Goal: Task Accomplishment & Management: Use online tool/utility

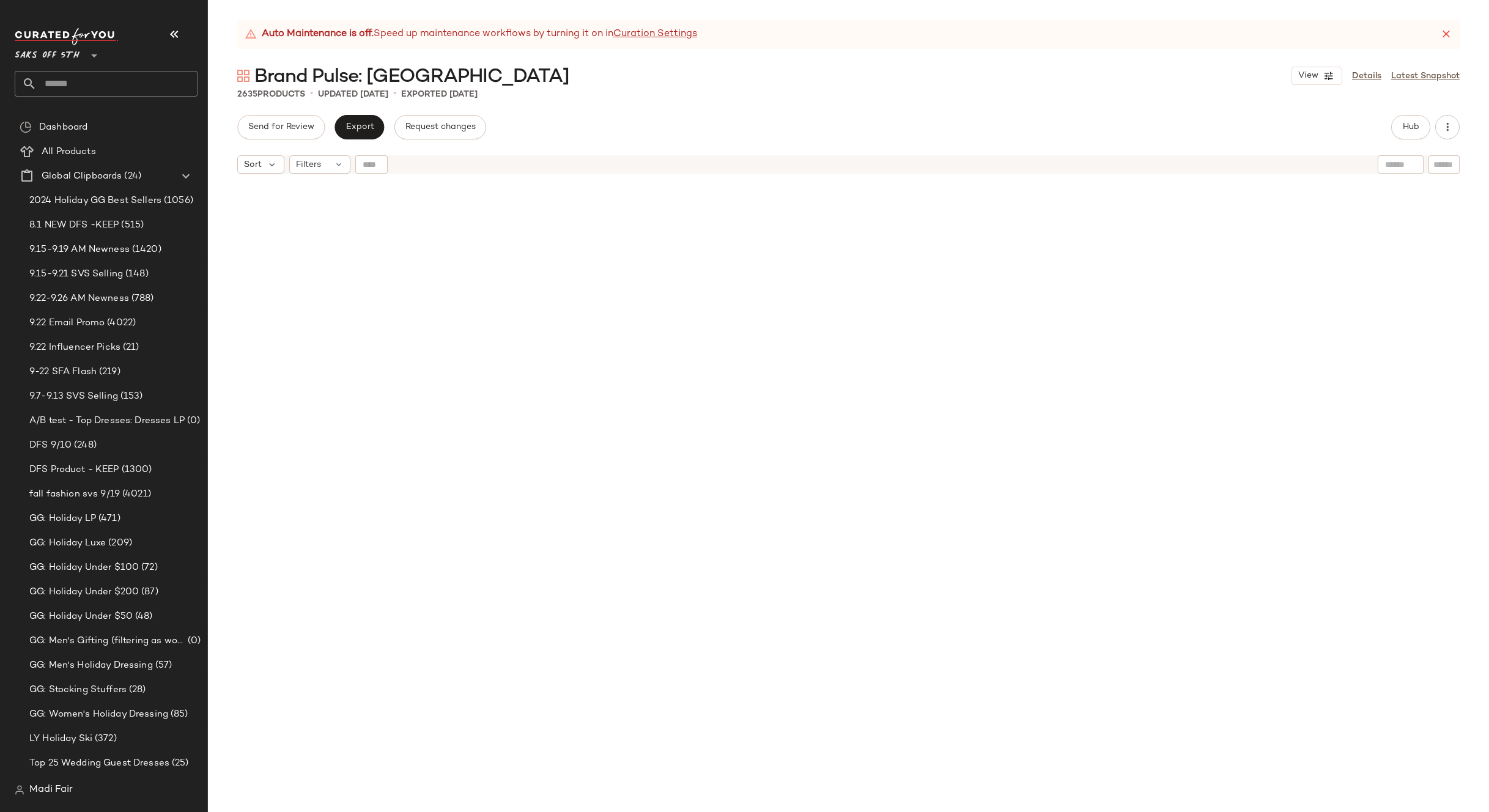
scroll to position [10036, 0]
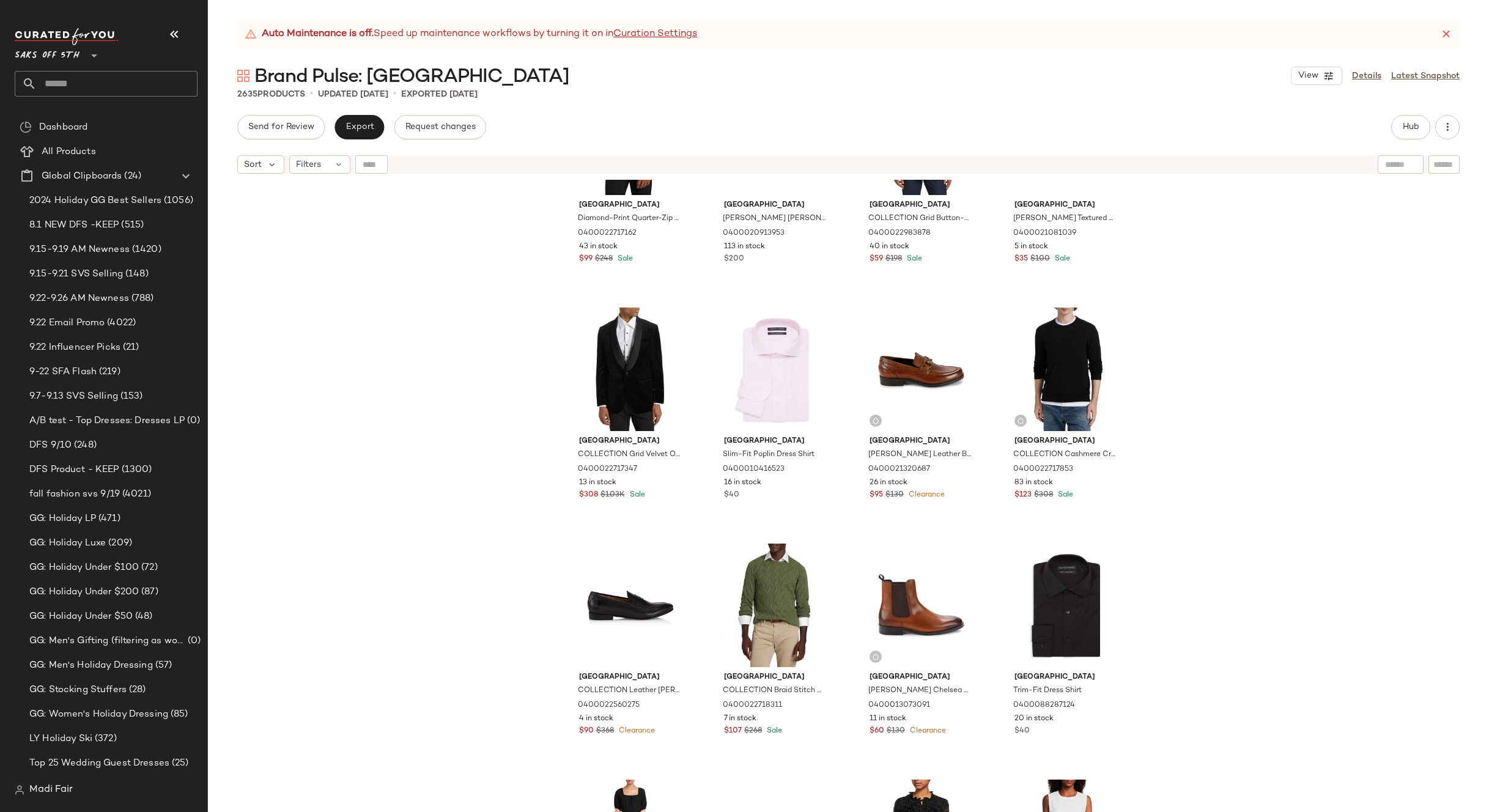
click at [95, 89] on input "text" at bounding box center [117, 83] width 161 height 26
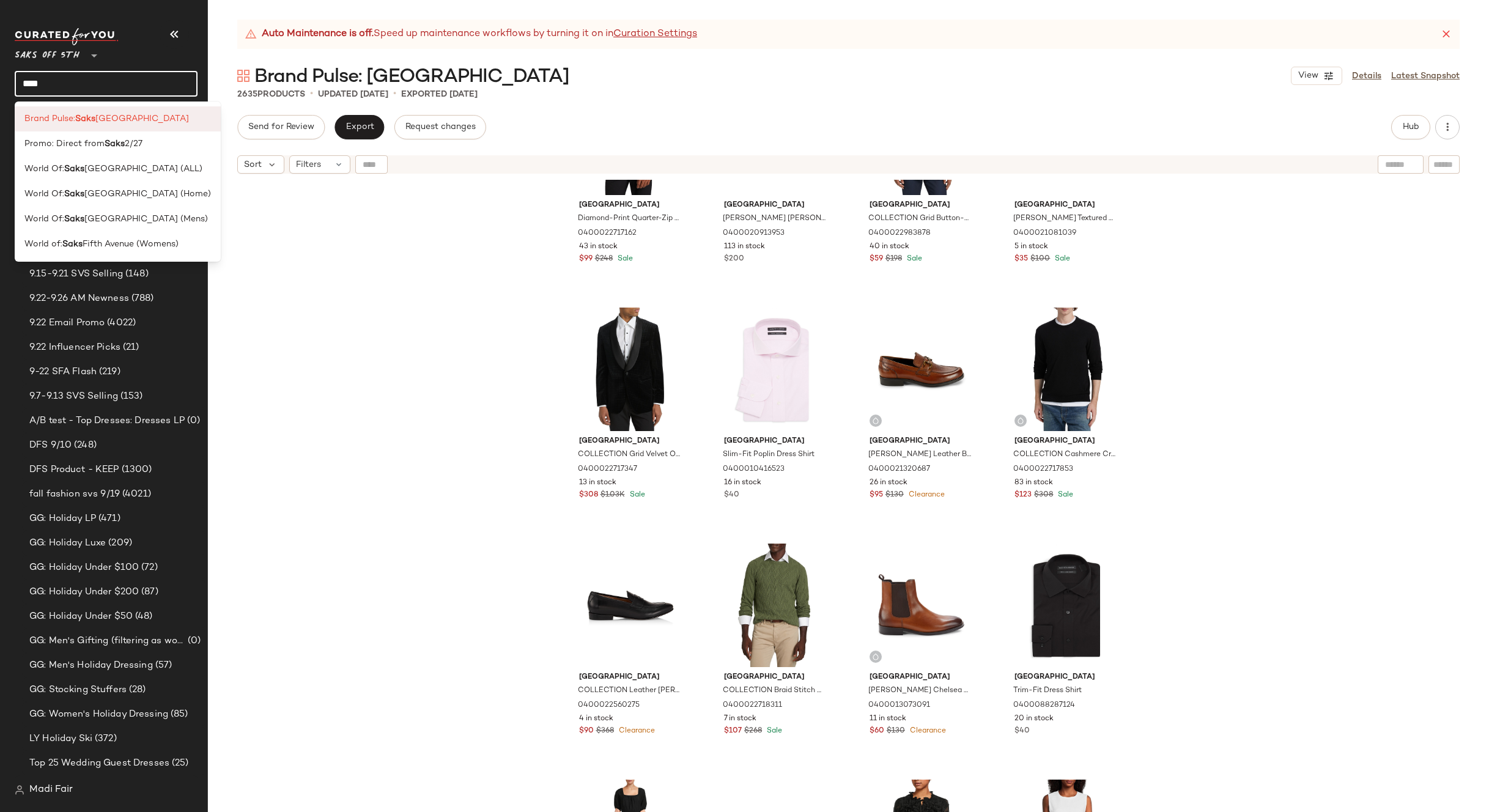
type input "****"
click at [99, 120] on span "Fith Avenue" at bounding box center [142, 119] width 94 height 13
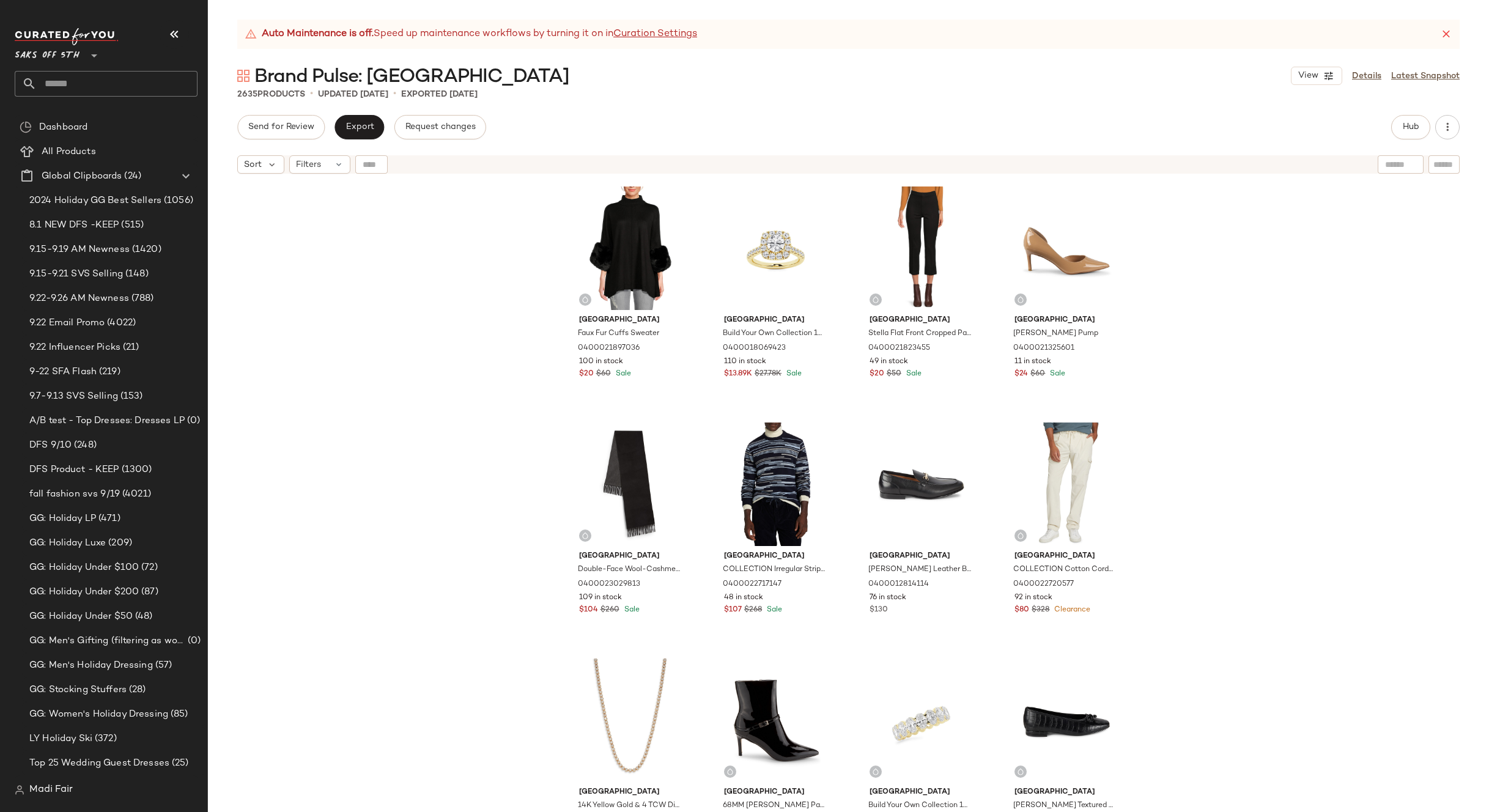
drag, startPoint x: 1261, startPoint y: 318, endPoint x: 1256, endPoint y: 317, distance: 5.1
click at [1261, 318] on div "[GEOGRAPHIC_DATA] Faux Fur Cuffs Sweater 0400021897036 100 in stock $20 $60 Sal…" at bounding box center [848, 511] width 1281 height 663
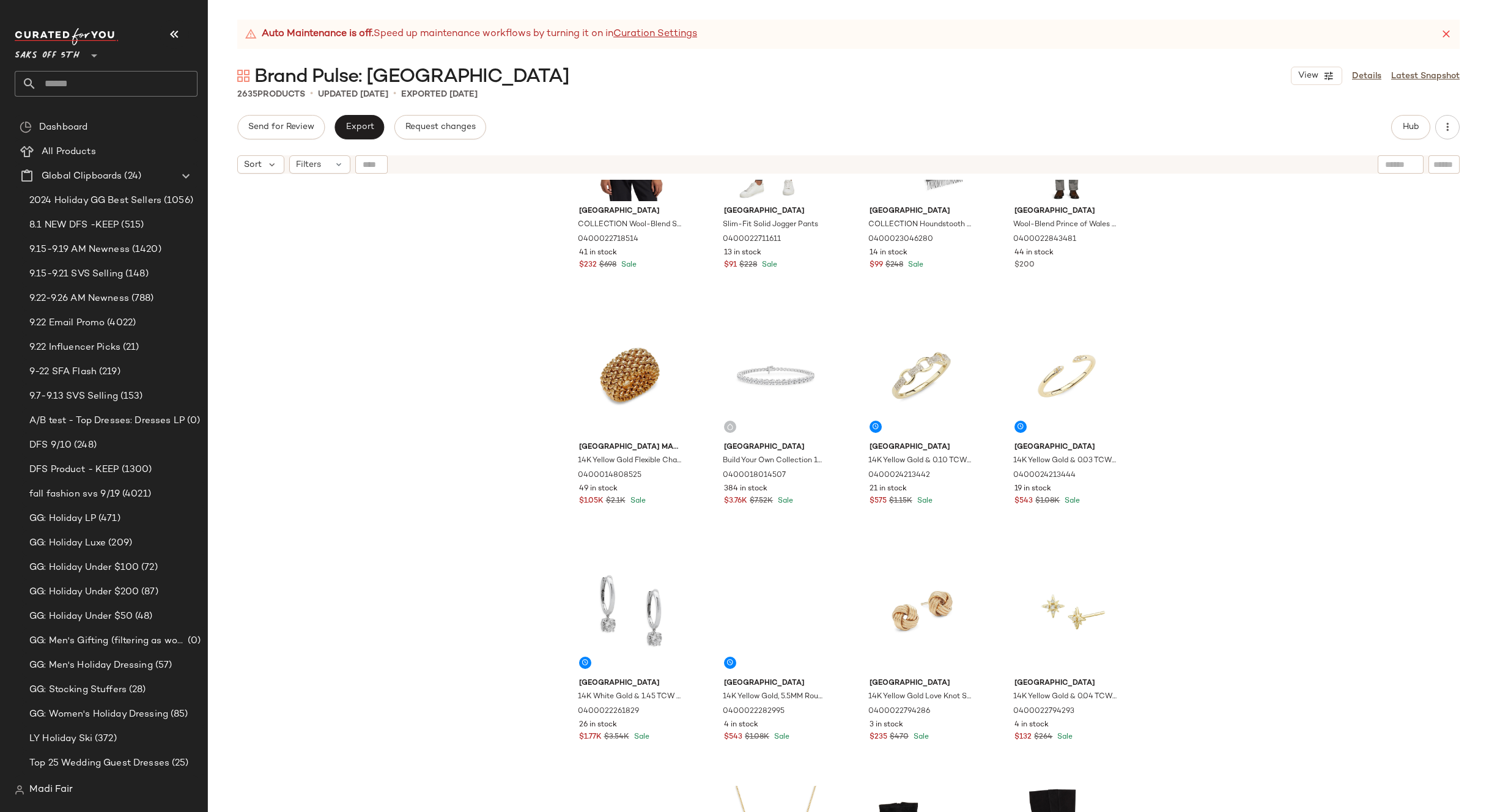
scroll to position [6674, 0]
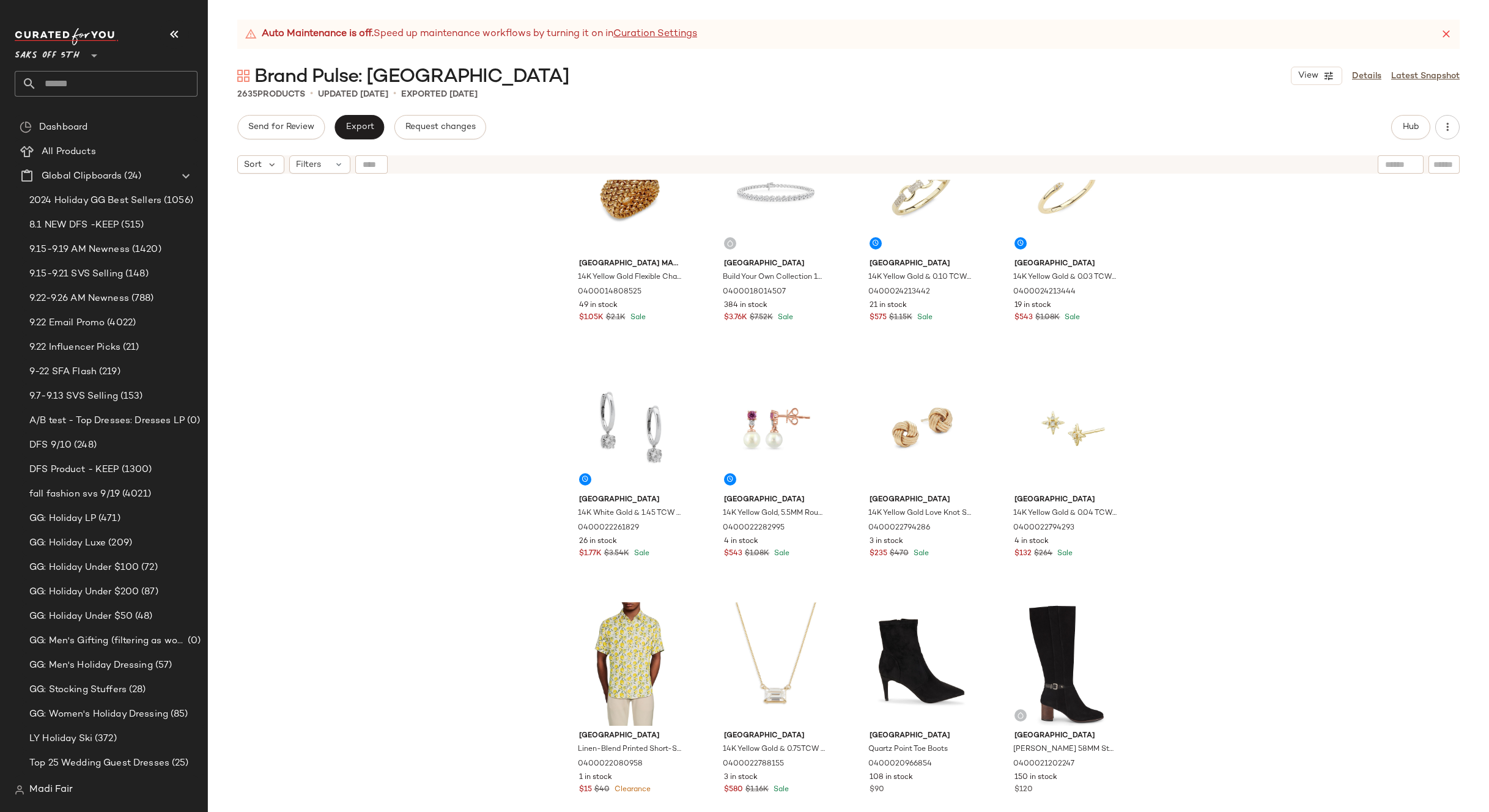
click at [74, 76] on input "text" at bounding box center [117, 83] width 161 height 26
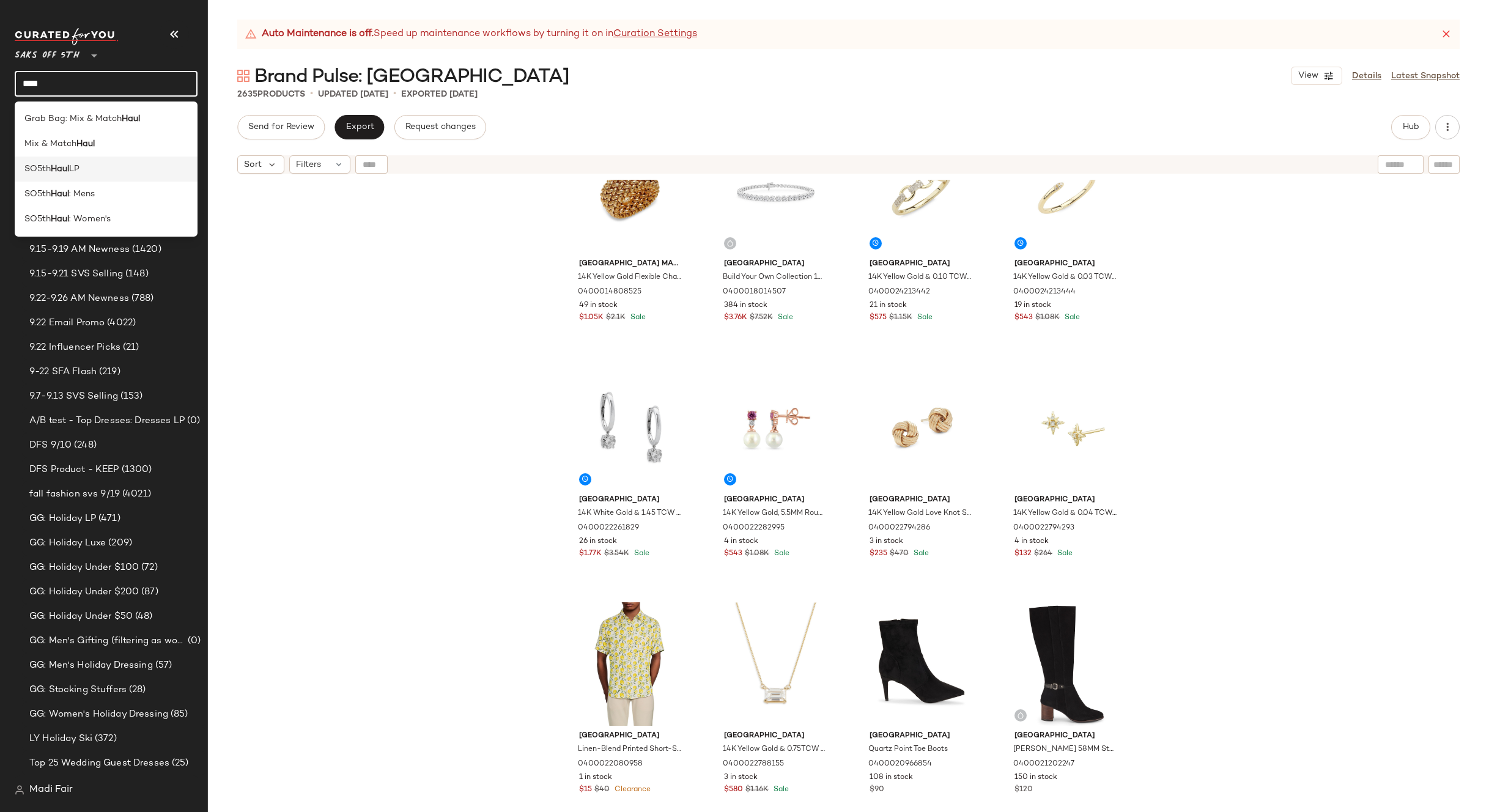
type input "****"
click at [72, 160] on div "SO5th Haul LP" at bounding box center [106, 169] width 182 height 25
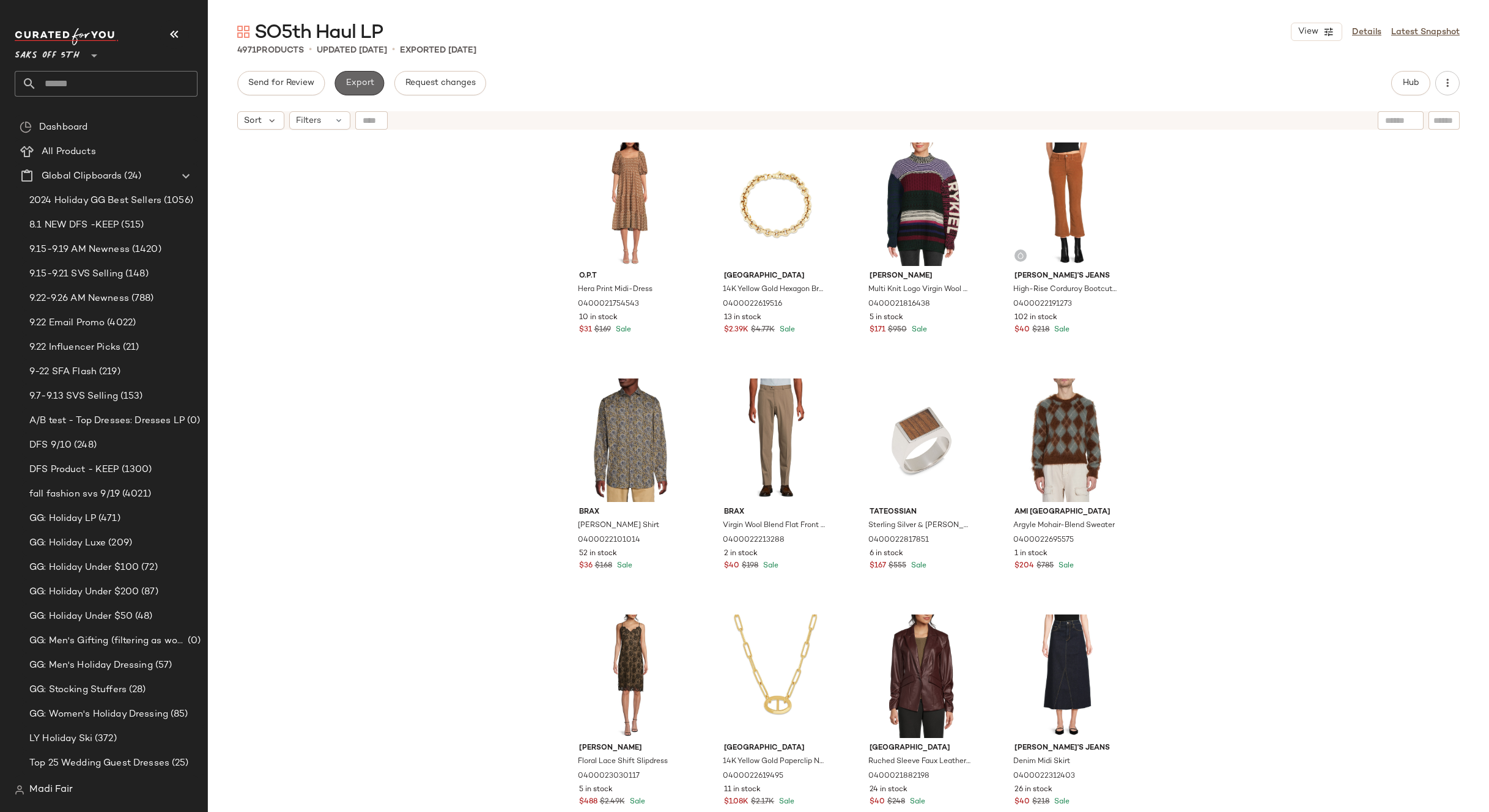
click at [364, 84] on span "Export" at bounding box center [360, 83] width 29 height 10
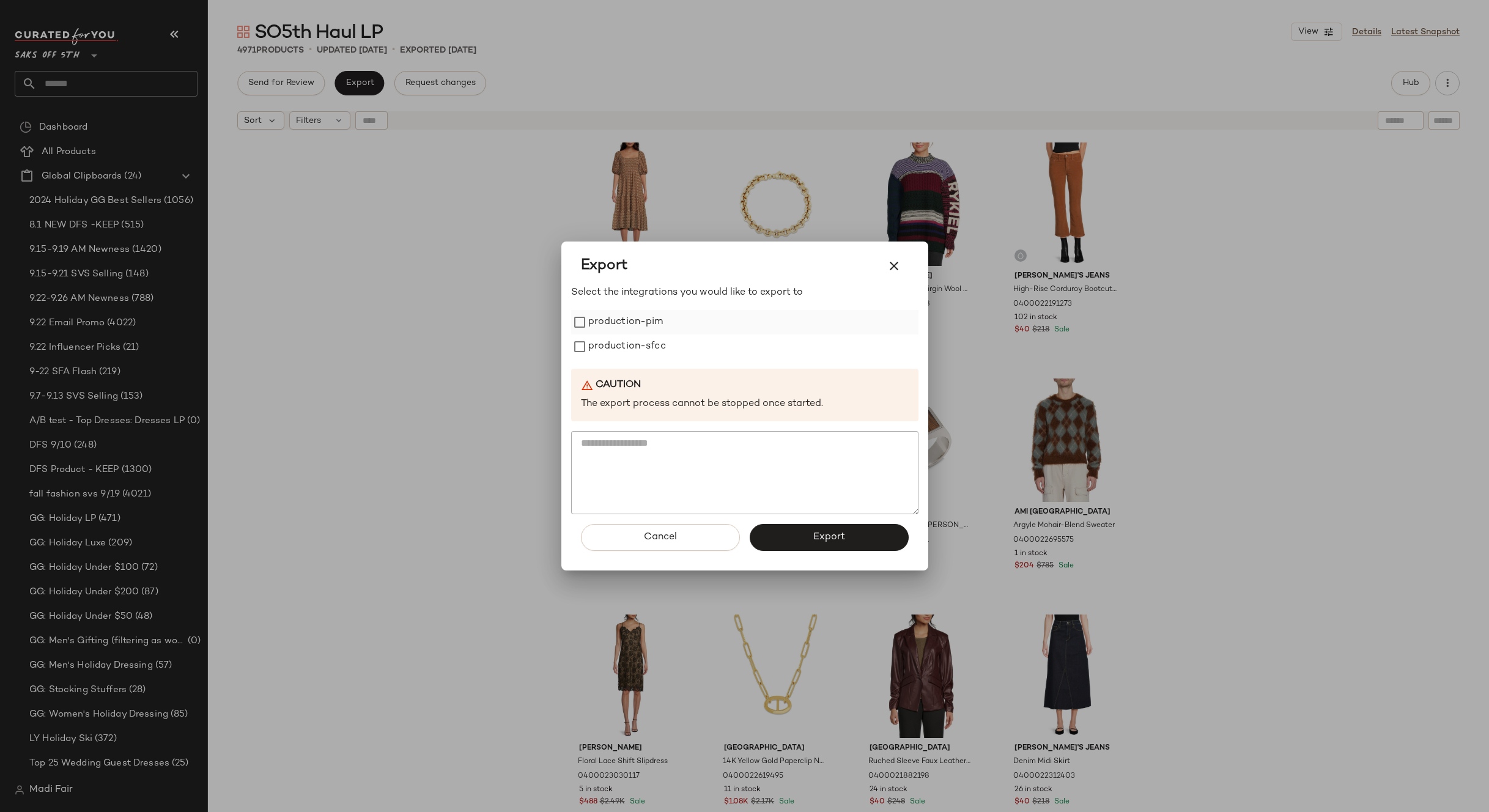
click at [598, 329] on label "production-pim" at bounding box center [626, 322] width 75 height 24
click at [604, 347] on label "production-sfcc" at bounding box center [627, 346] width 78 height 24
click at [834, 537] on span "Export" at bounding box center [829, 537] width 32 height 12
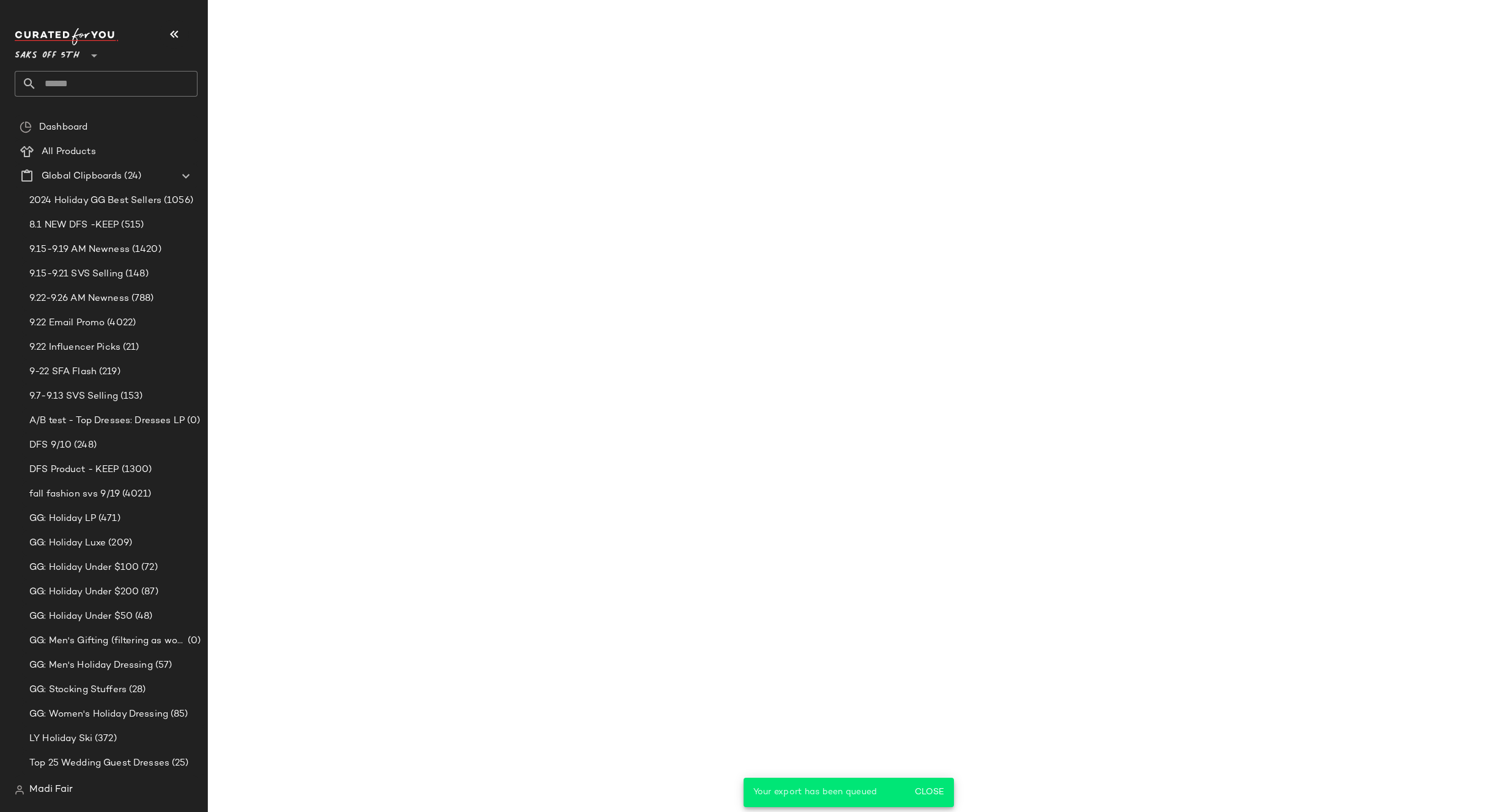
click at [139, 82] on input "text" at bounding box center [117, 83] width 161 height 26
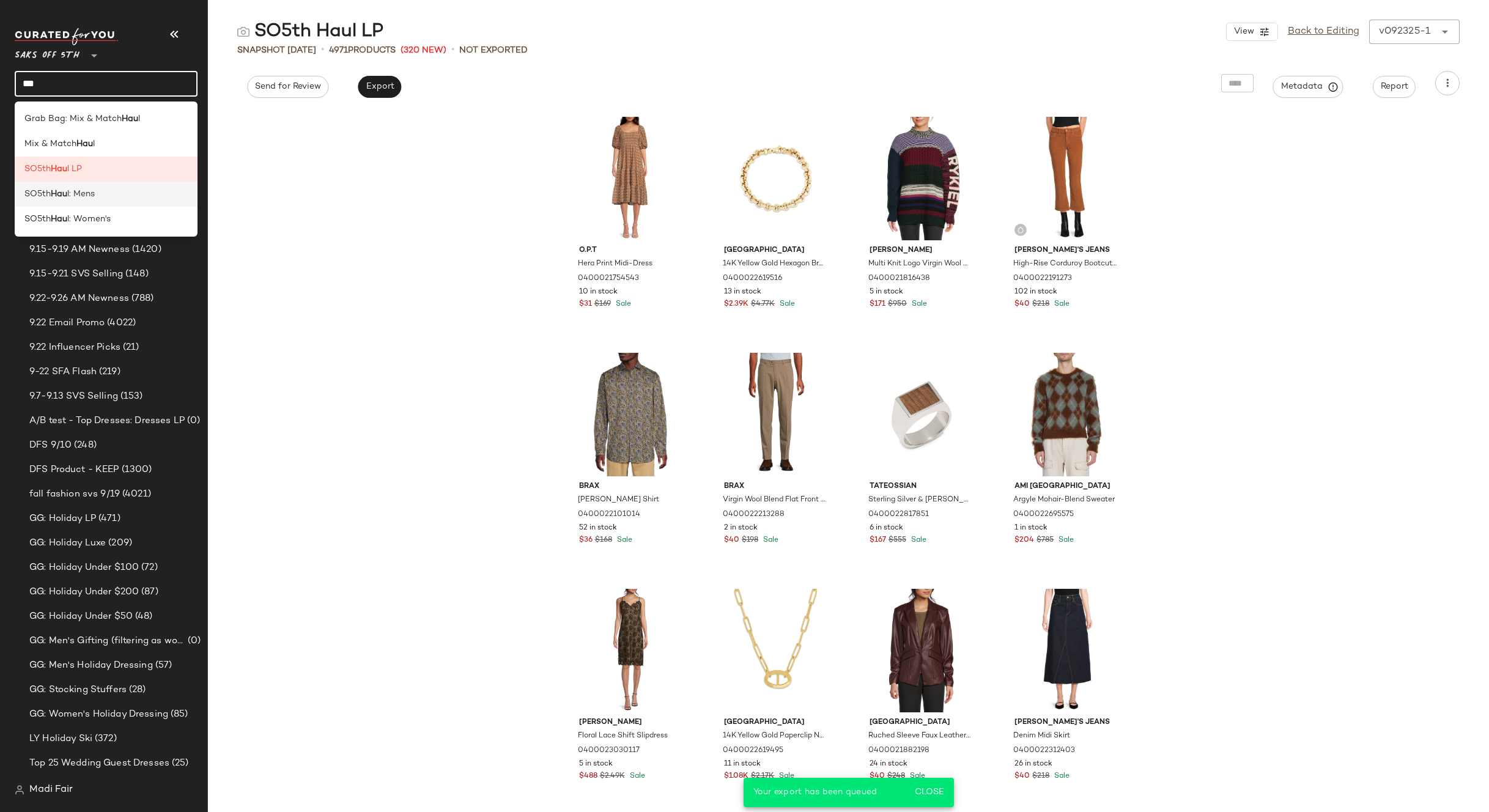
type input "***"
click at [72, 199] on span "l: Mens" at bounding box center [80, 194] width 28 height 13
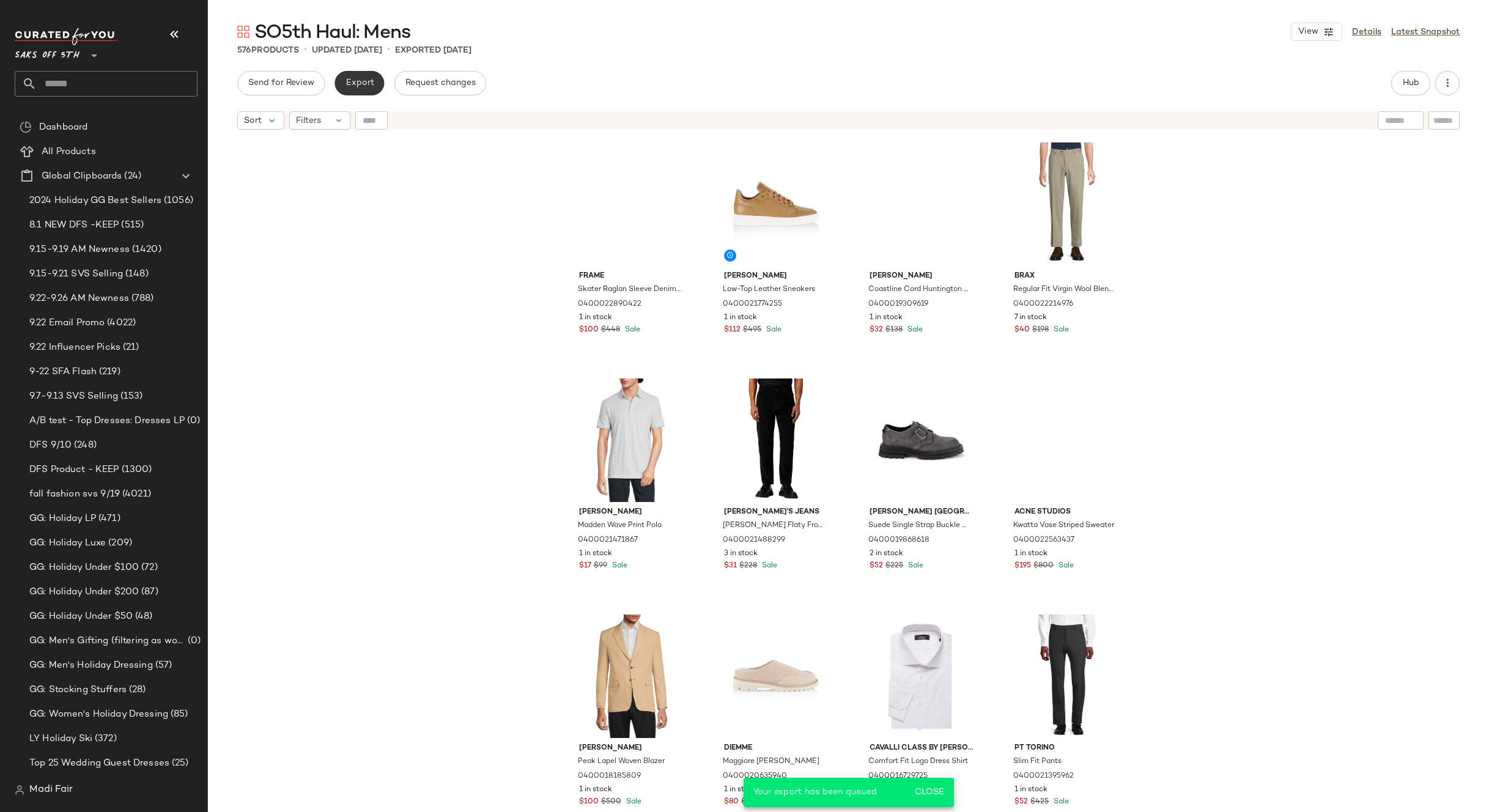
click at [352, 85] on span "Export" at bounding box center [360, 83] width 29 height 10
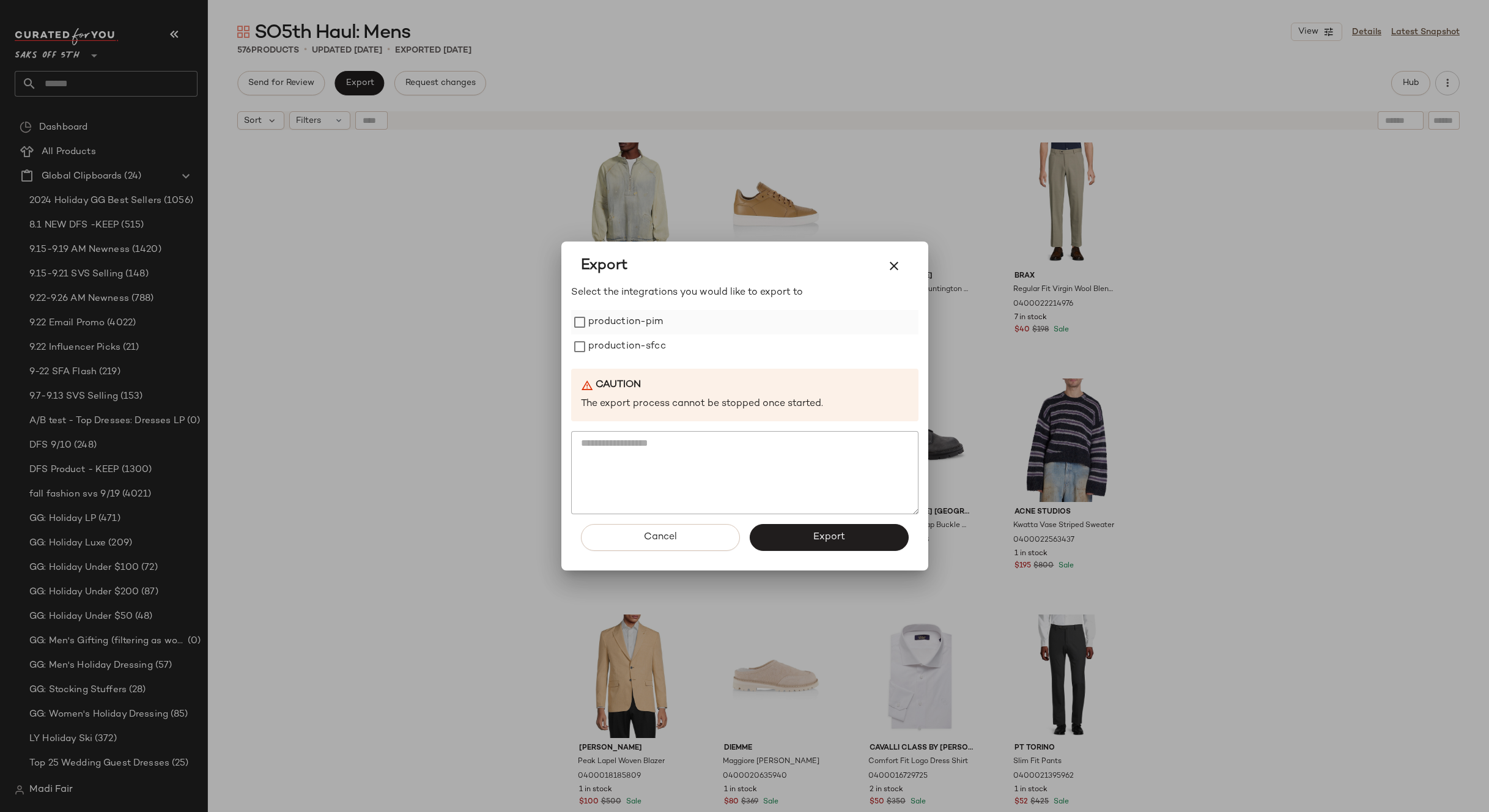
click at [594, 322] on label "production-pim" at bounding box center [626, 322] width 75 height 24
click at [608, 354] on label "production-sfcc" at bounding box center [627, 346] width 78 height 24
drag, startPoint x: 805, startPoint y: 530, endPoint x: 744, endPoint y: 483, distance: 77.0
click at [804, 530] on button "Export" at bounding box center [829, 537] width 159 height 27
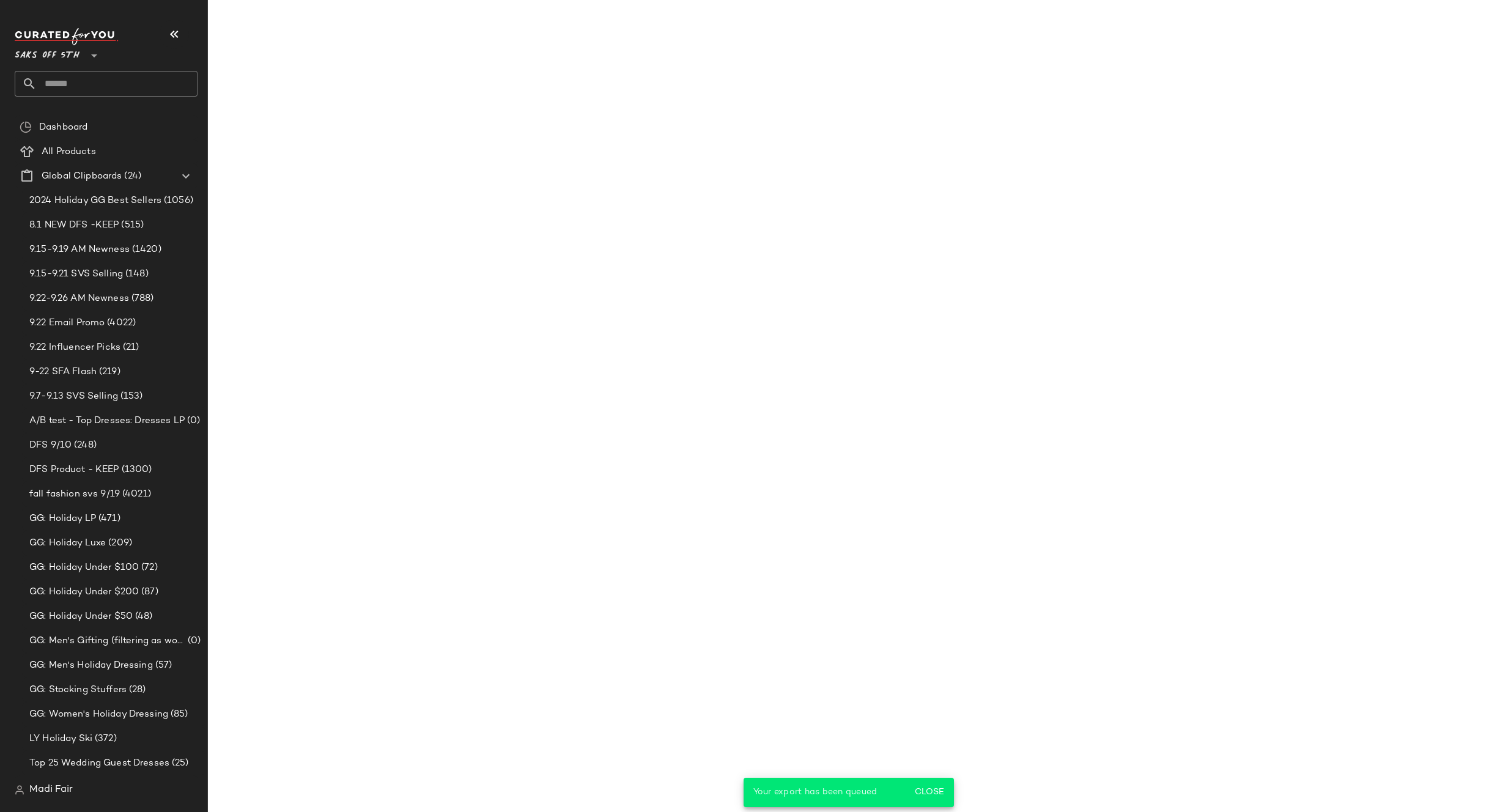
click at [147, 82] on input "text" at bounding box center [117, 83] width 161 height 26
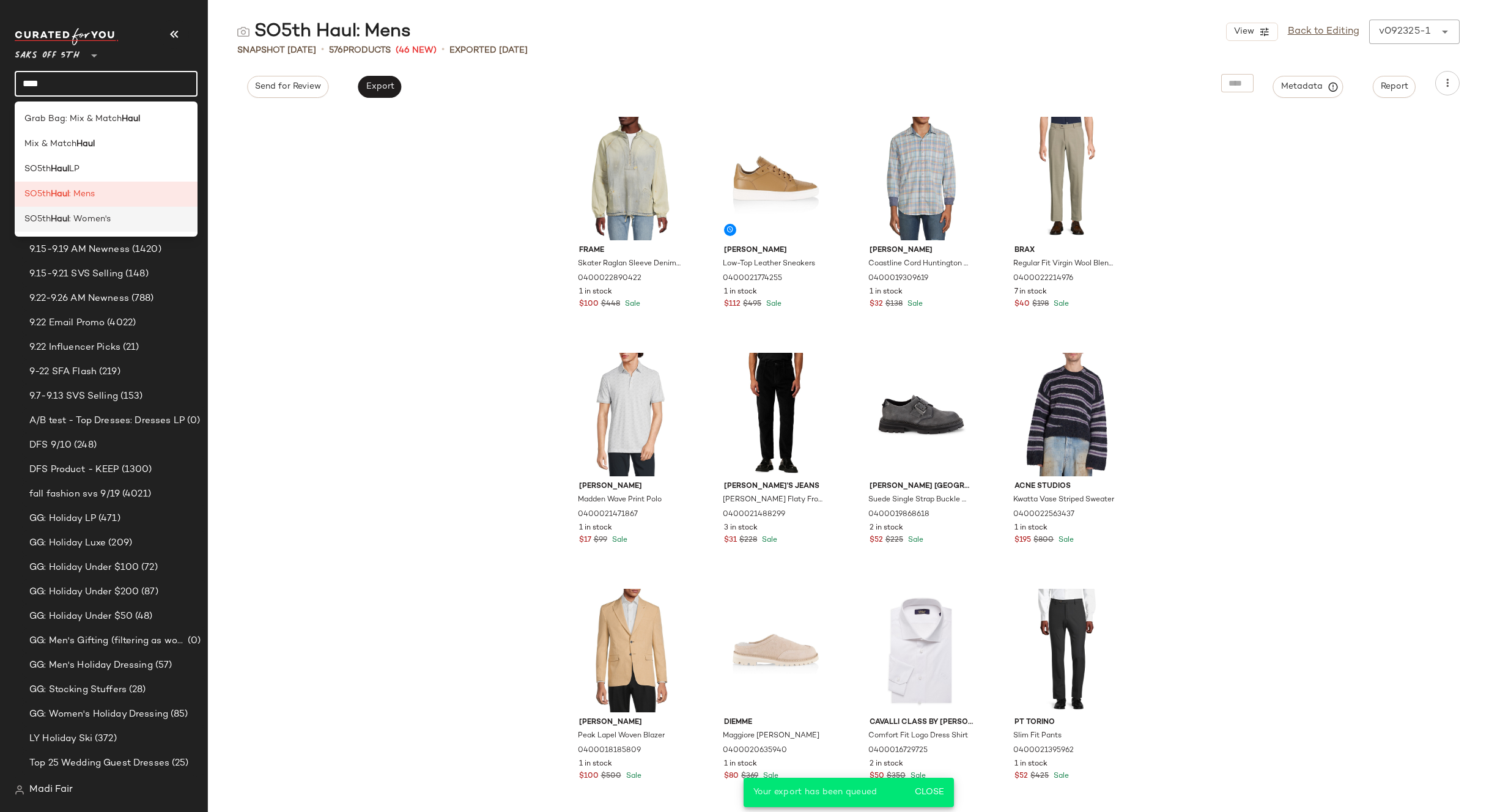
type input "****"
click at [120, 217] on div "SO5th Haul : Women's" at bounding box center [106, 219] width 164 height 13
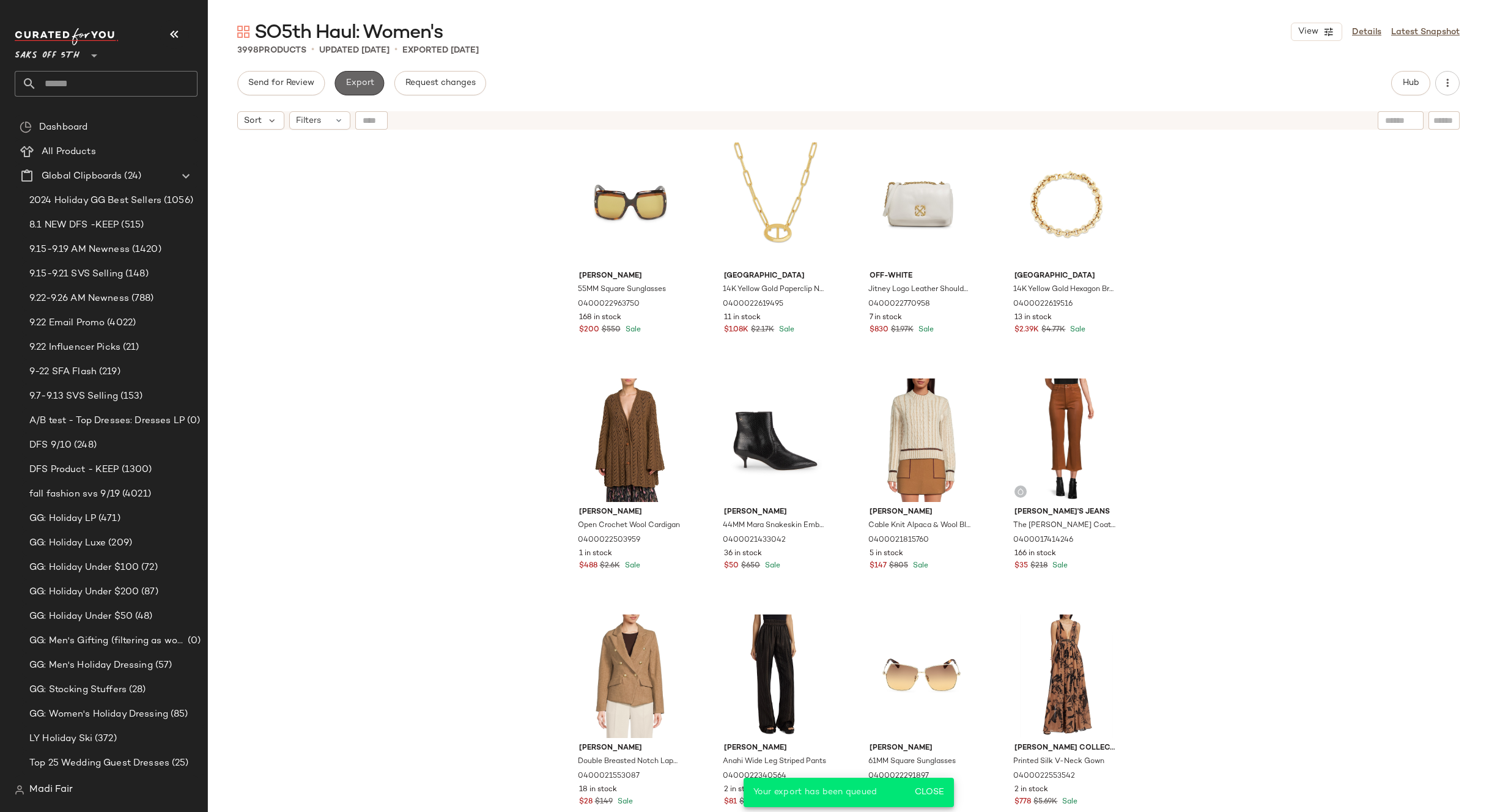
click at [355, 87] on span "Export" at bounding box center [360, 83] width 29 height 10
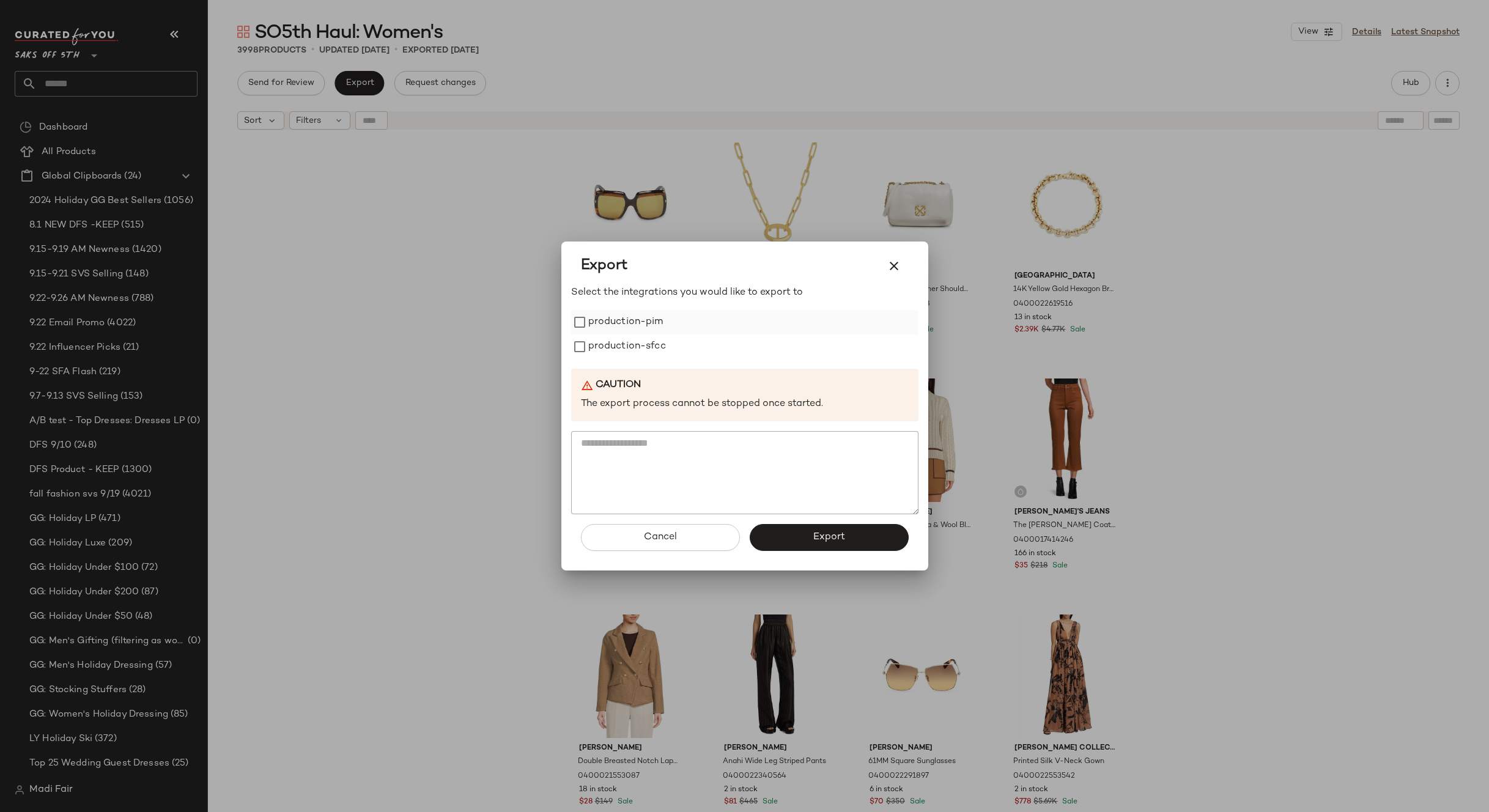
click at [649, 323] on label "production-pim" at bounding box center [626, 322] width 75 height 24
click at [645, 343] on label "production-sfcc" at bounding box center [627, 346] width 78 height 24
click at [802, 538] on button "Export" at bounding box center [829, 537] width 159 height 27
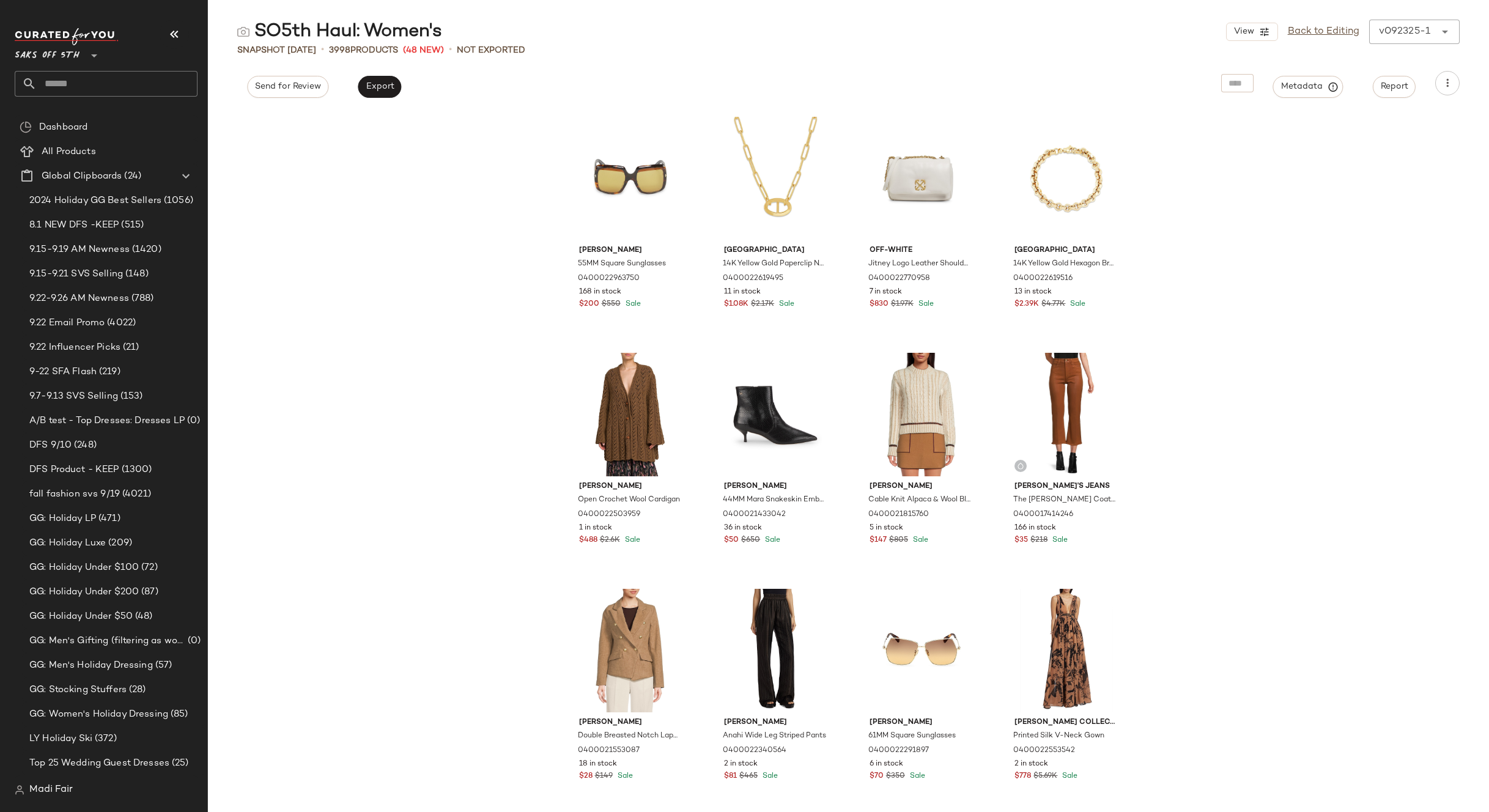
click at [69, 76] on input "text" at bounding box center [117, 83] width 161 height 26
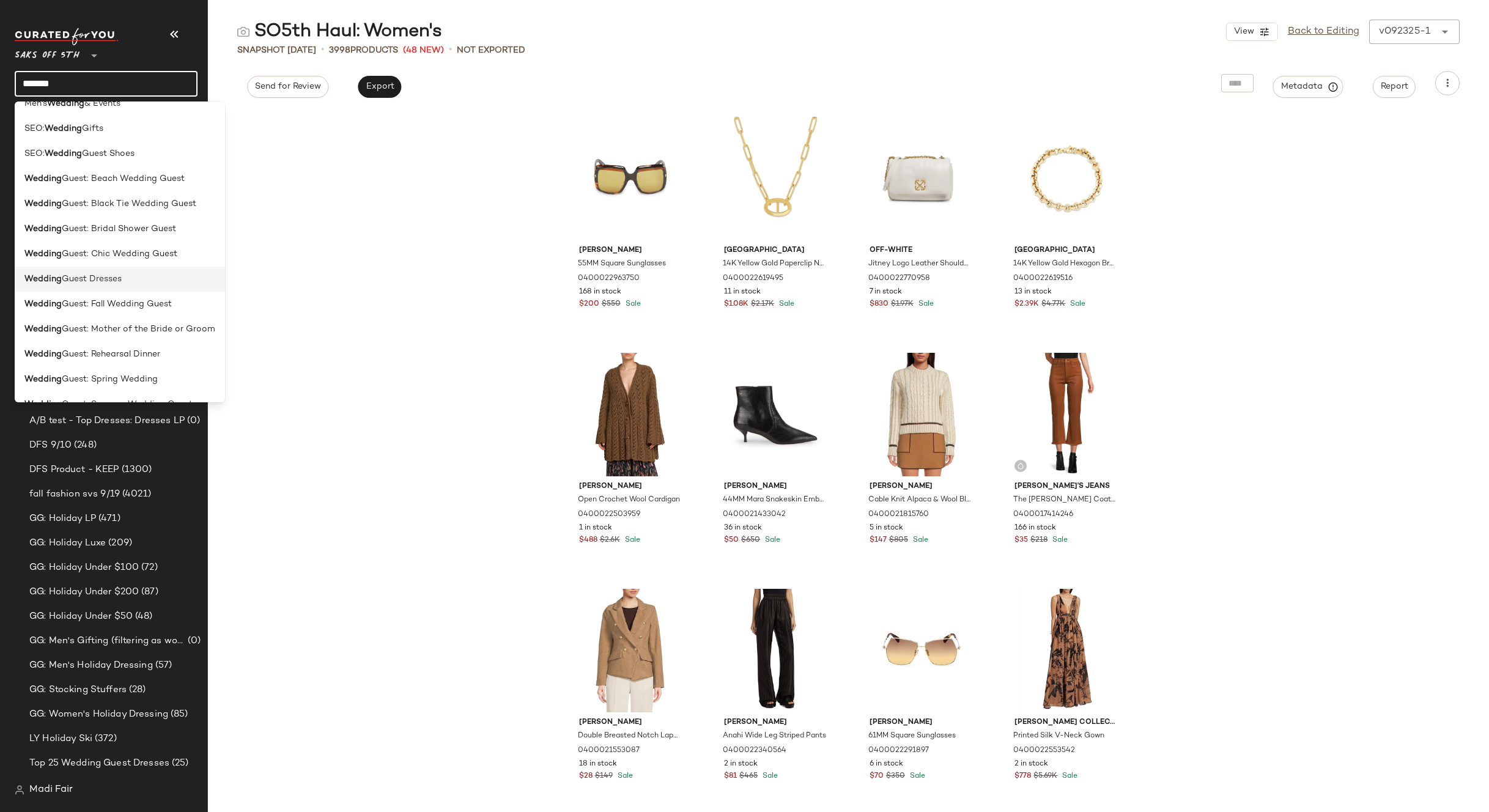
scroll to position [135, 0]
type input "*******"
click at [148, 357] on span "Guest: Wedding Guest" at bounding box center [108, 359] width 94 height 13
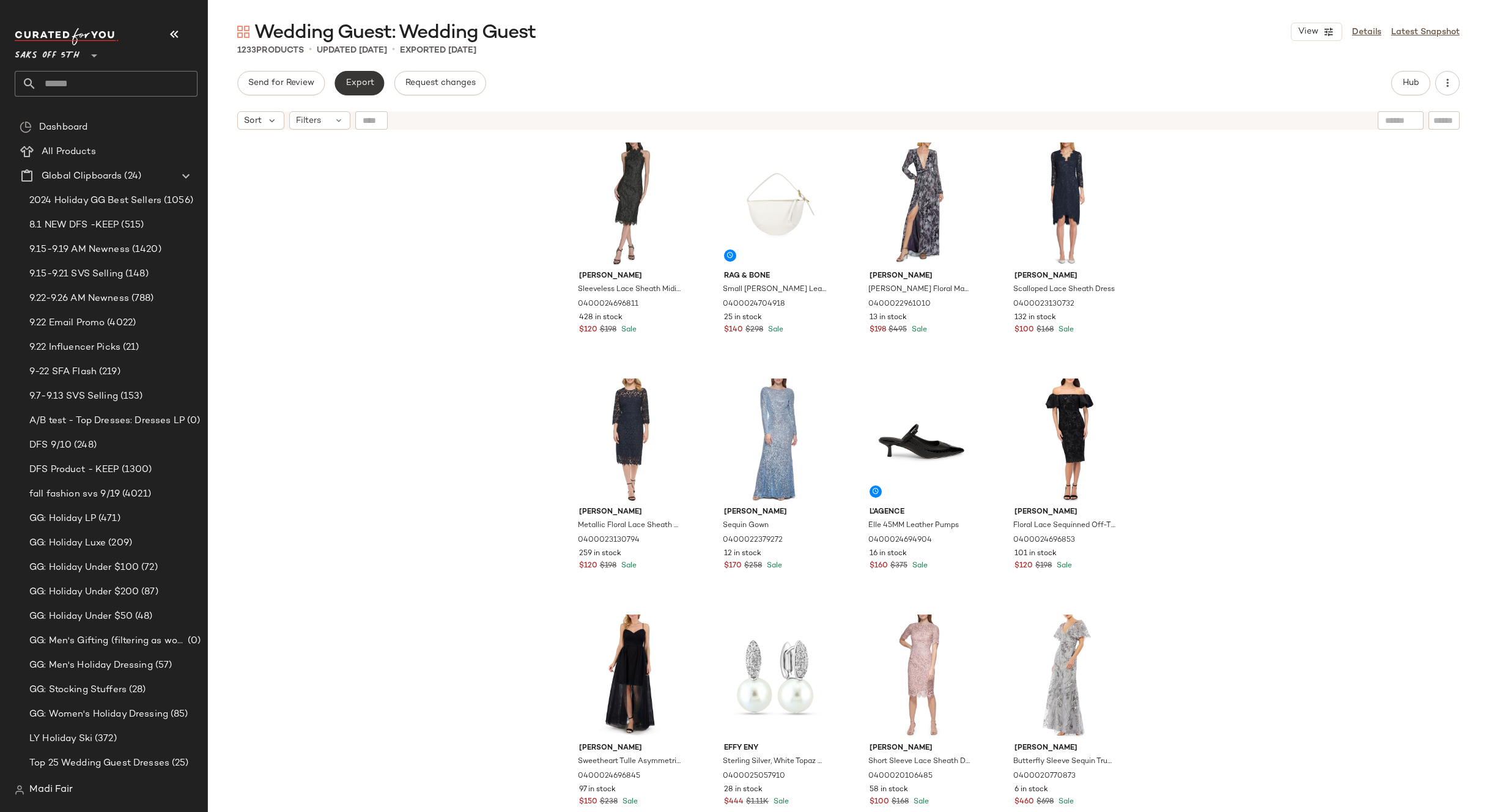
click at [364, 92] on button "Export" at bounding box center [359, 82] width 49 height 24
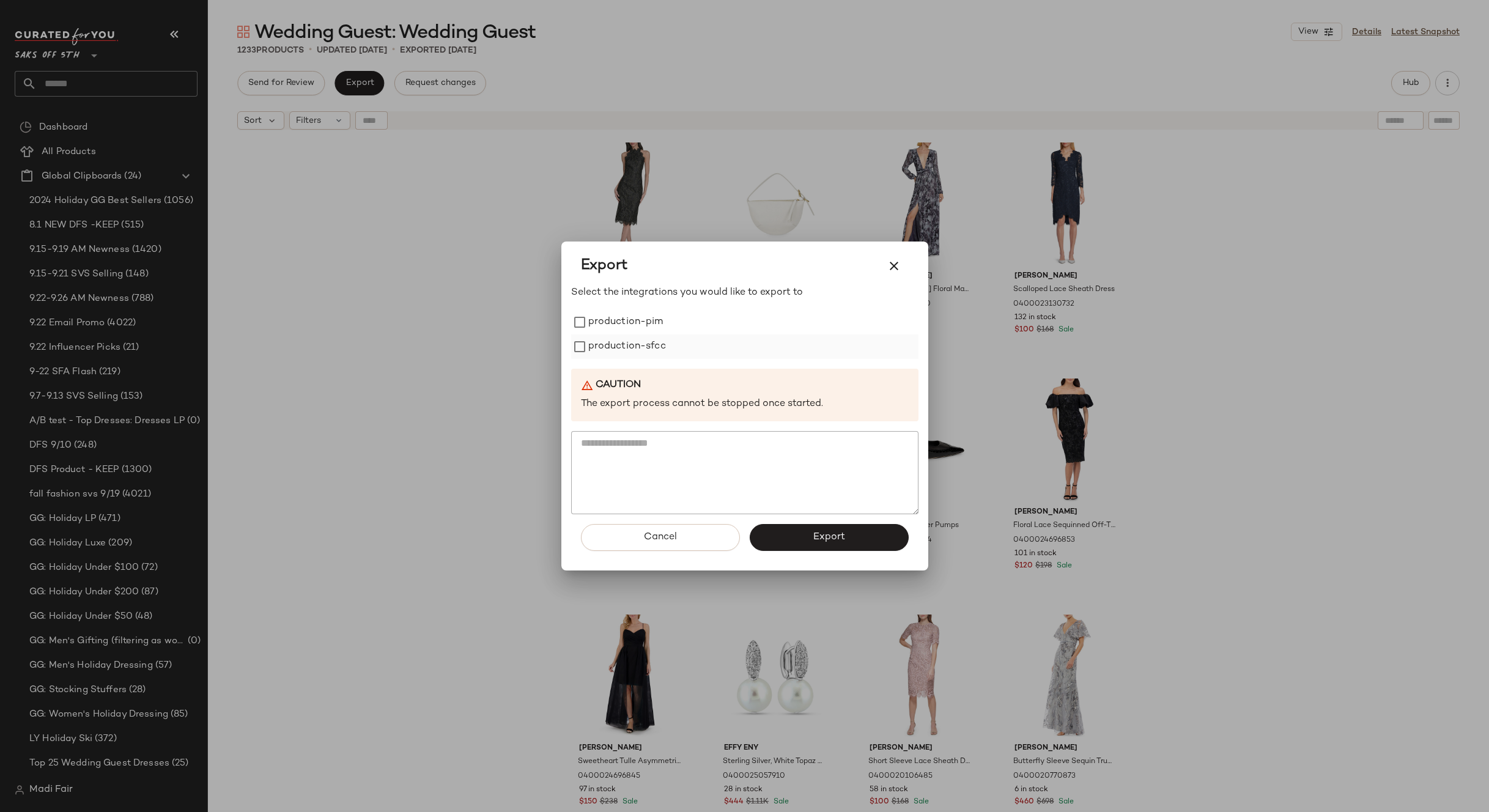
click at [629, 354] on label "production-sfcc" at bounding box center [627, 346] width 78 height 24
click at [624, 326] on label "production-pim" at bounding box center [626, 322] width 75 height 24
click at [787, 537] on button "Export" at bounding box center [829, 537] width 159 height 27
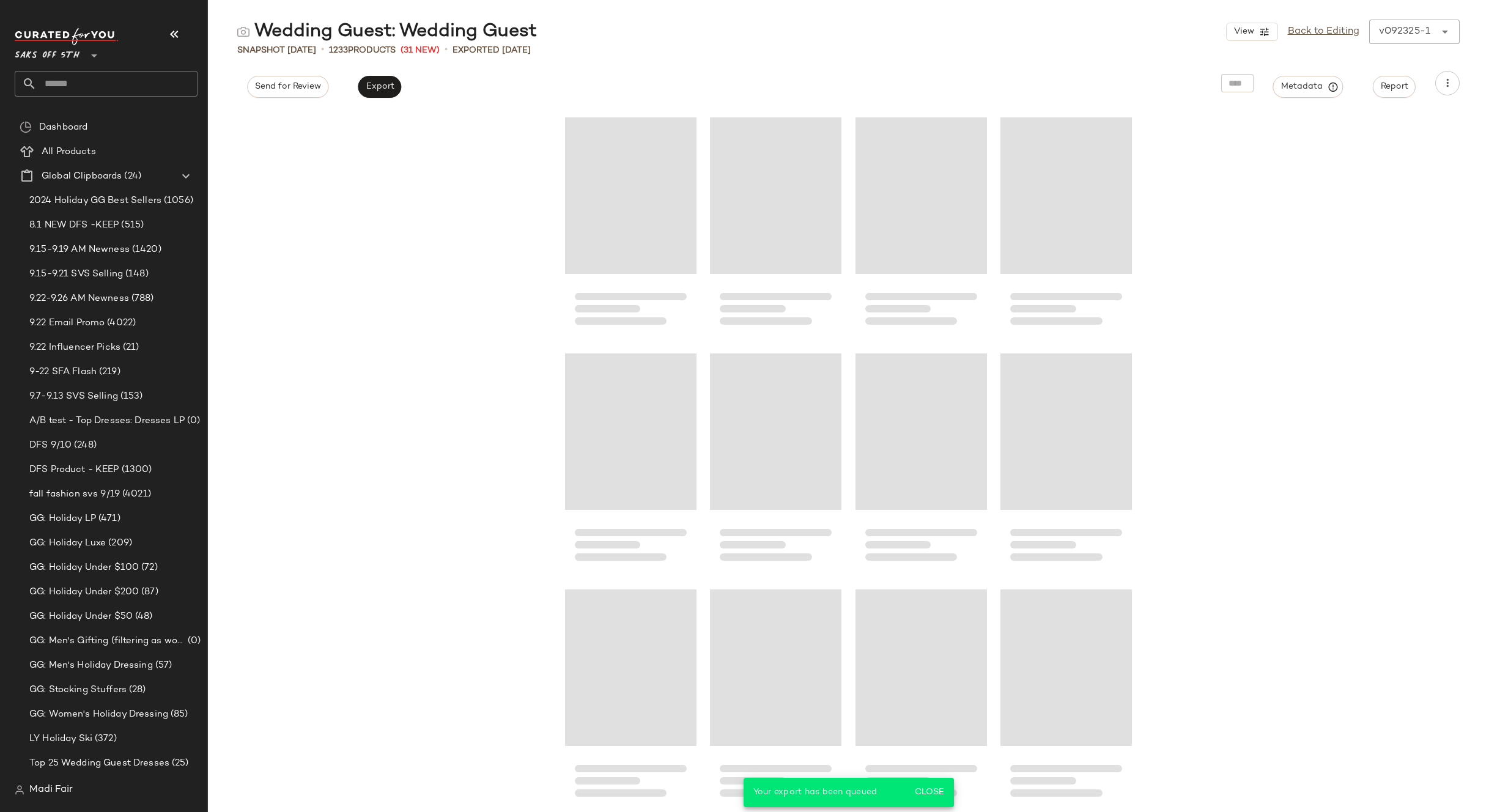
click at [72, 90] on input "text" at bounding box center [117, 83] width 161 height 26
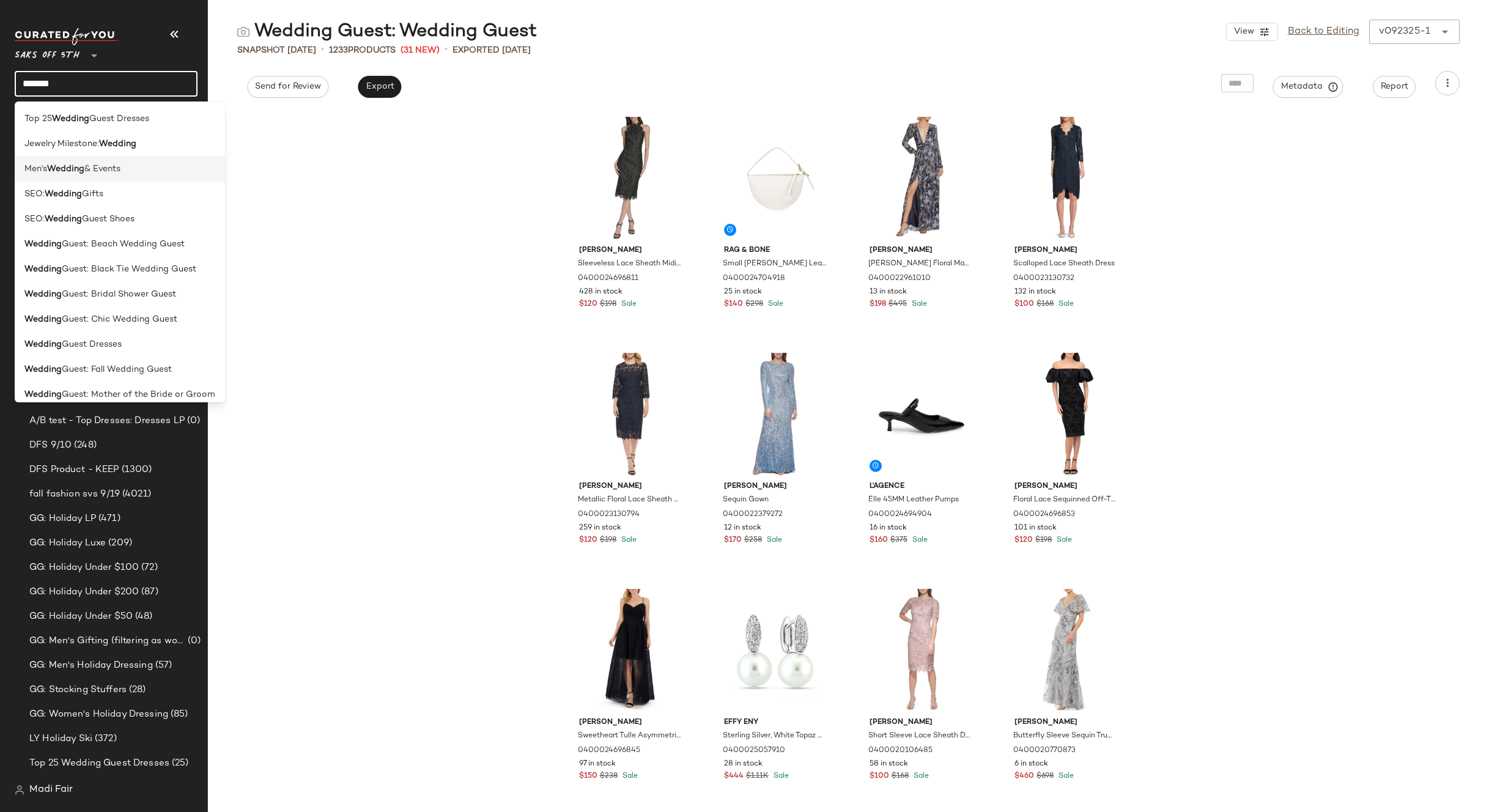
type input "*******"
click at [45, 167] on span "Men's" at bounding box center [35, 169] width 22 height 13
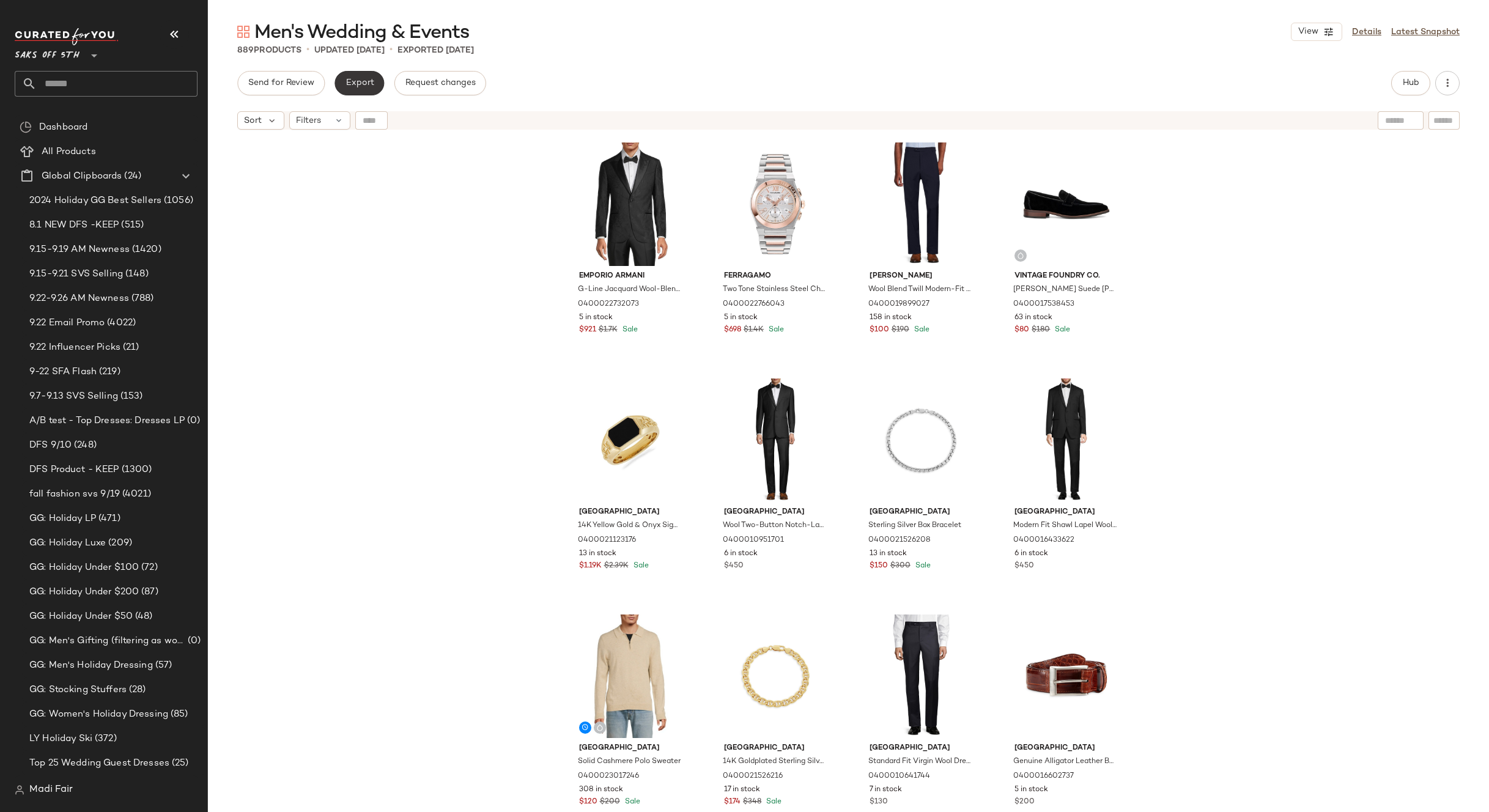
click at [360, 80] on span "Export" at bounding box center [360, 83] width 29 height 10
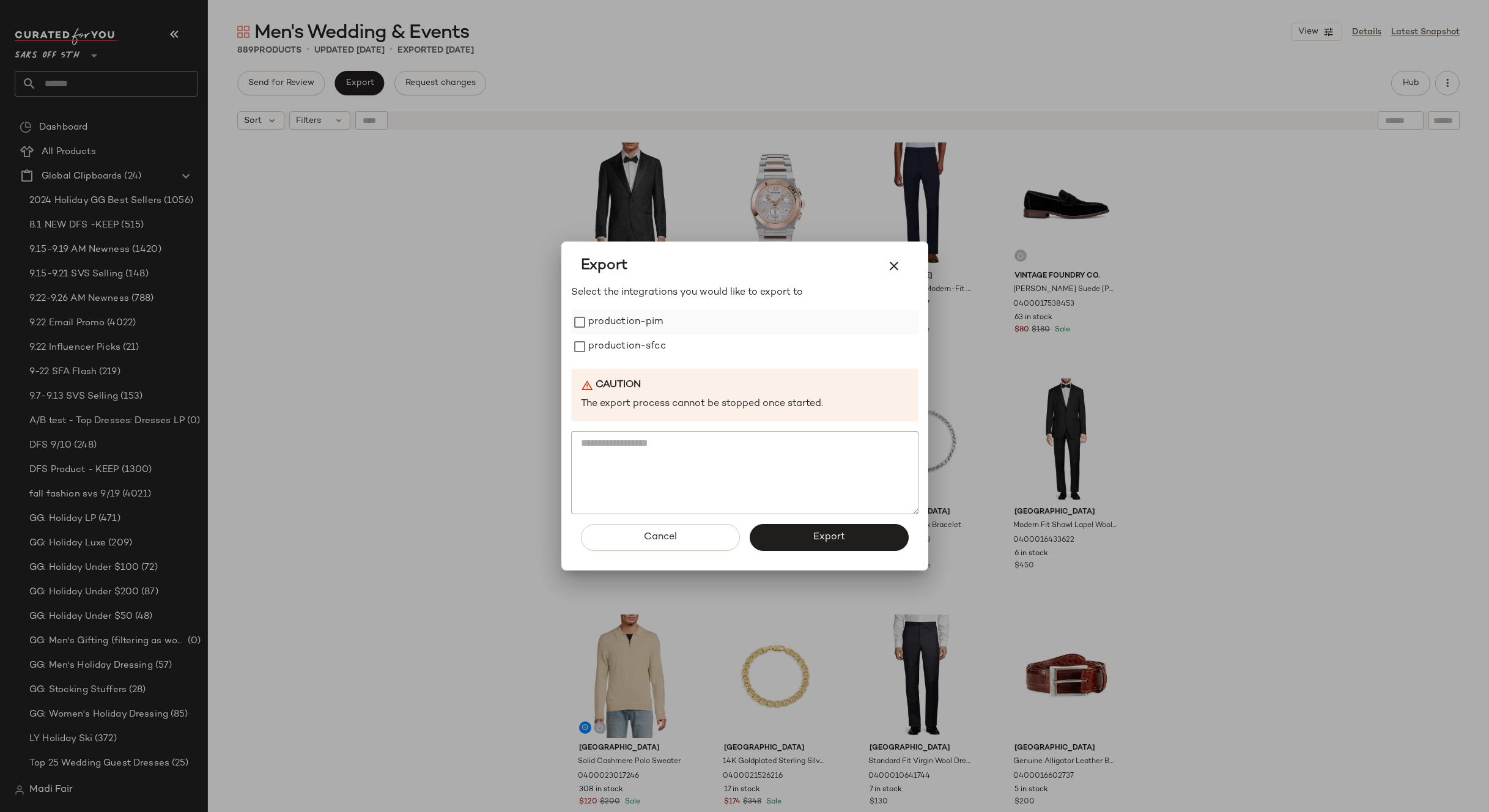
drag, startPoint x: 649, startPoint y: 349, endPoint x: 644, endPoint y: 327, distance: 22.6
click at [649, 349] on label "production-sfcc" at bounding box center [627, 346] width 78 height 24
click at [644, 327] on label "production-pim" at bounding box center [626, 322] width 75 height 24
drag, startPoint x: 799, startPoint y: 535, endPoint x: 791, endPoint y: 527, distance: 11.3
click at [799, 535] on button "Export" at bounding box center [829, 537] width 159 height 27
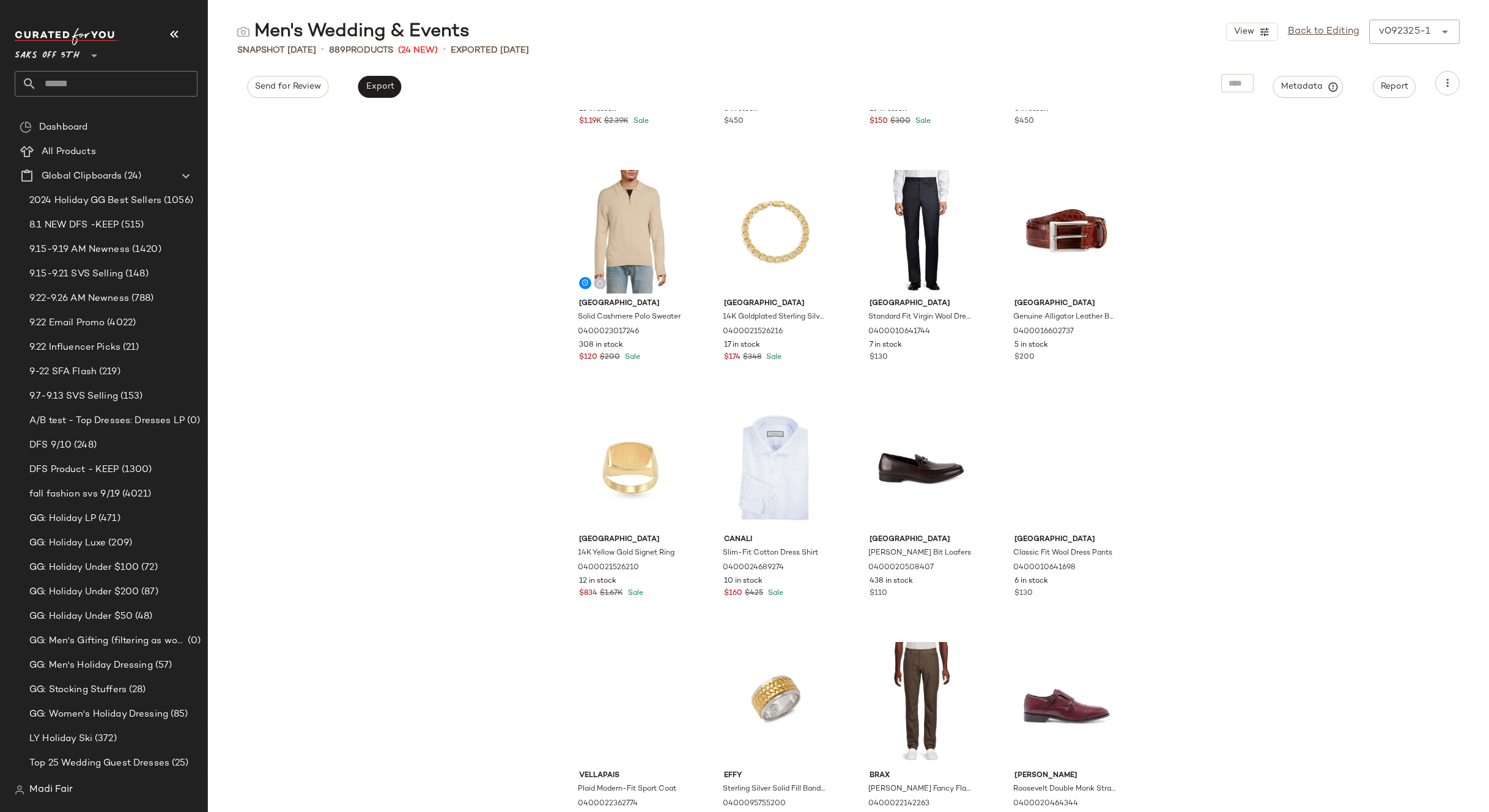
scroll to position [437, 0]
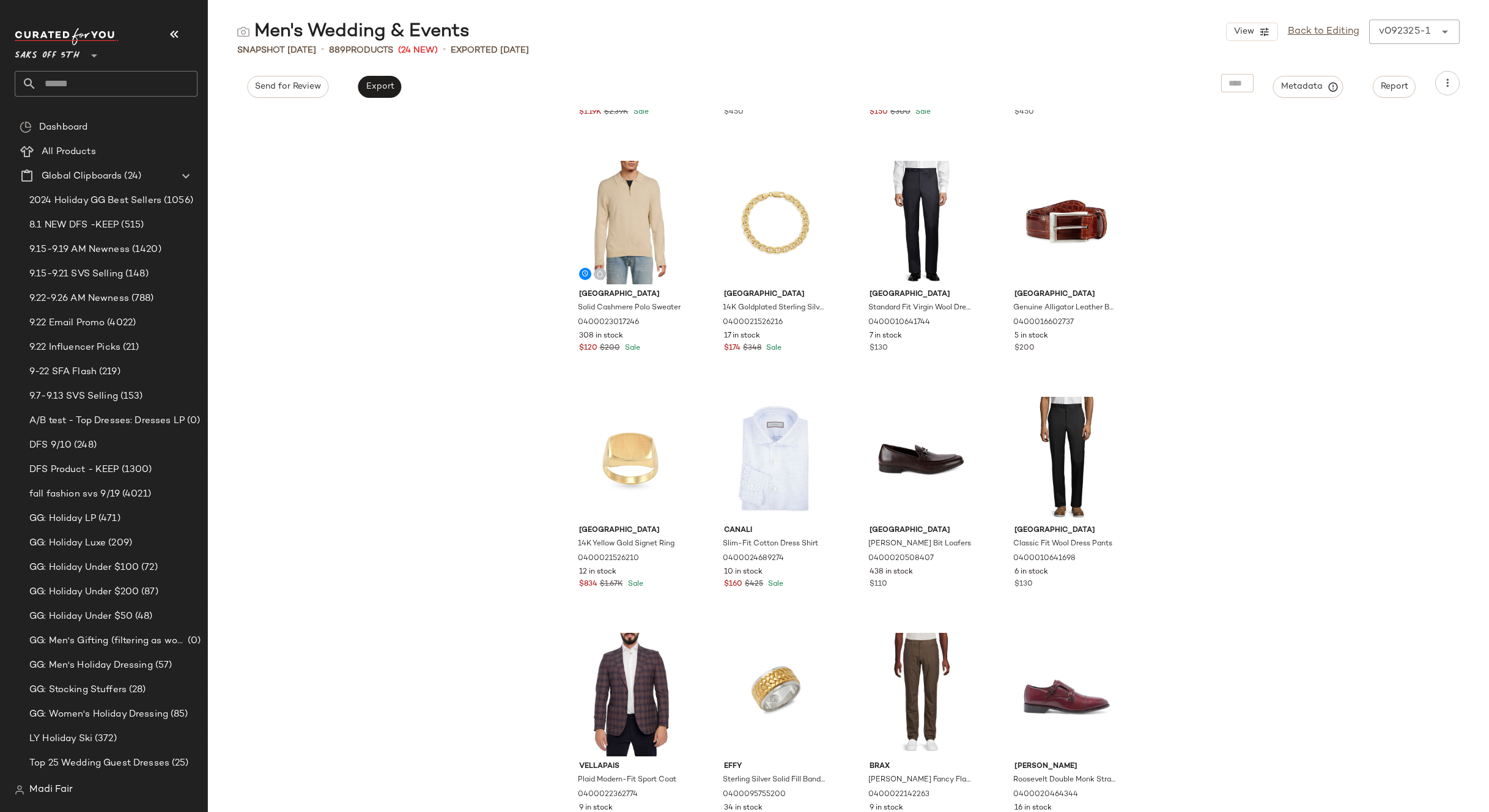
drag, startPoint x: 1321, startPoint y: 34, endPoint x: 1232, endPoint y: 41, distance: 89.3
click at [1321, 34] on link "Back to Editing" at bounding box center [1324, 31] width 72 height 14
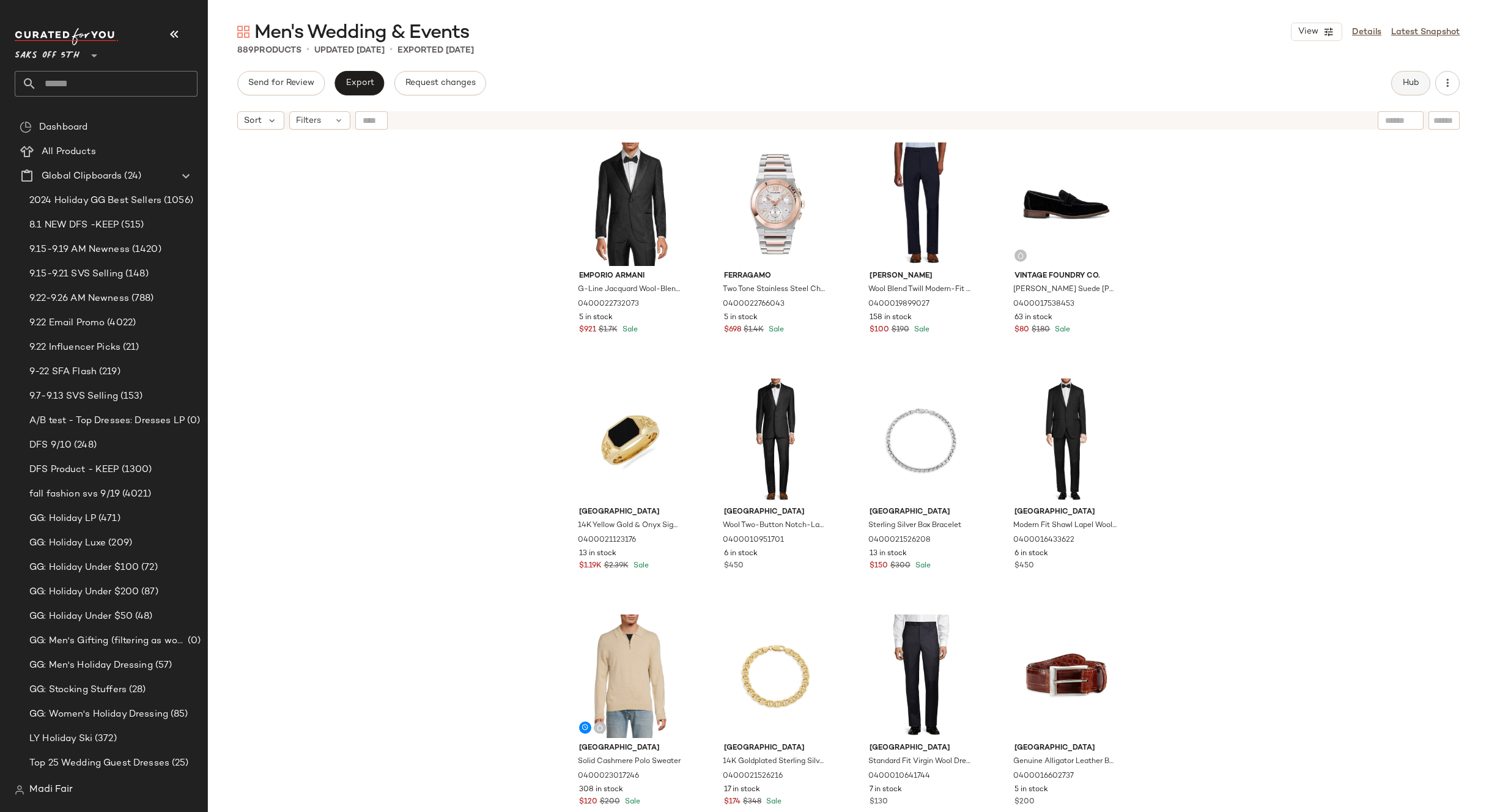
click at [1399, 85] on button "Hub" at bounding box center [1410, 82] width 39 height 24
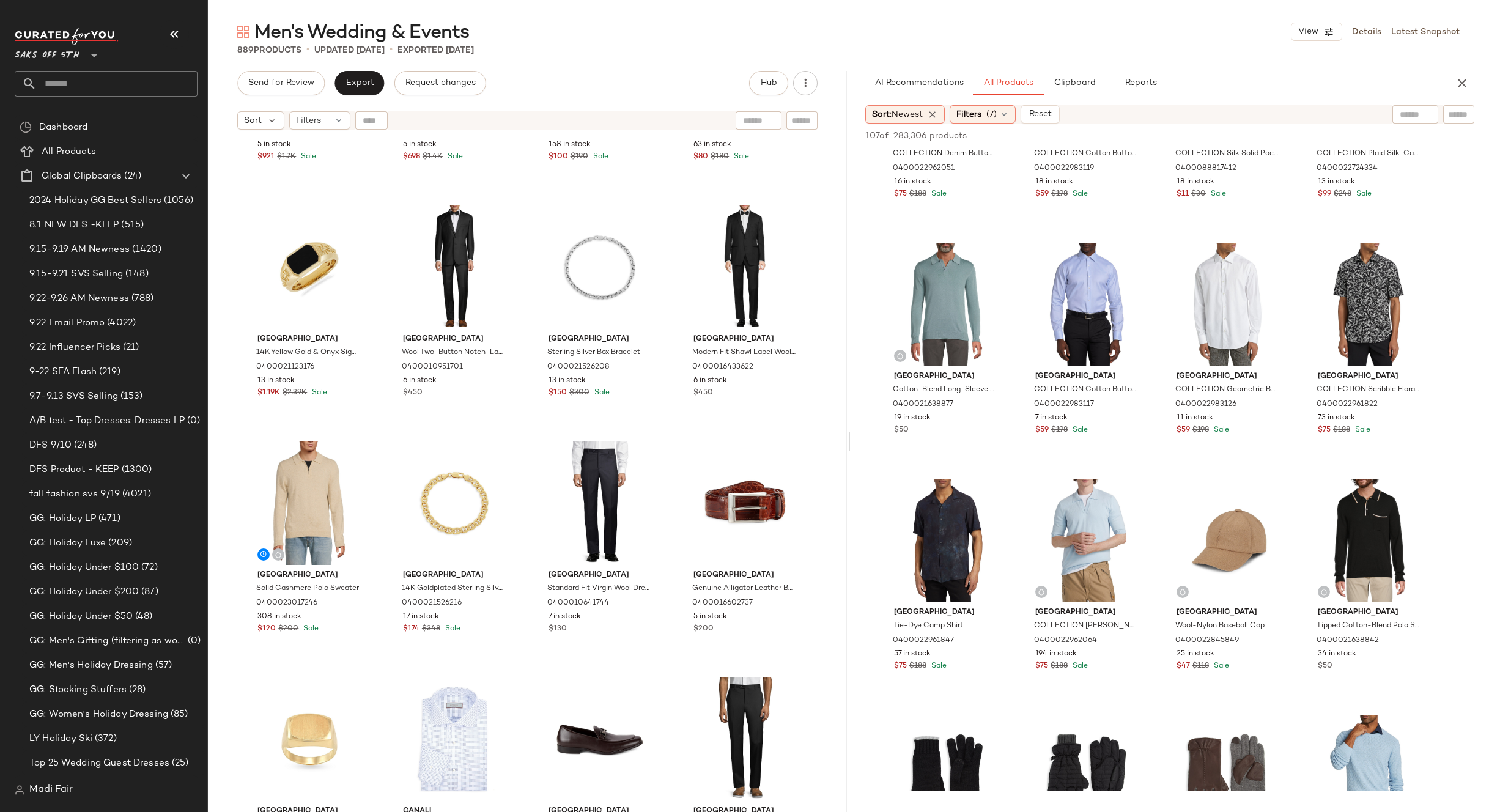
scroll to position [183, 0]
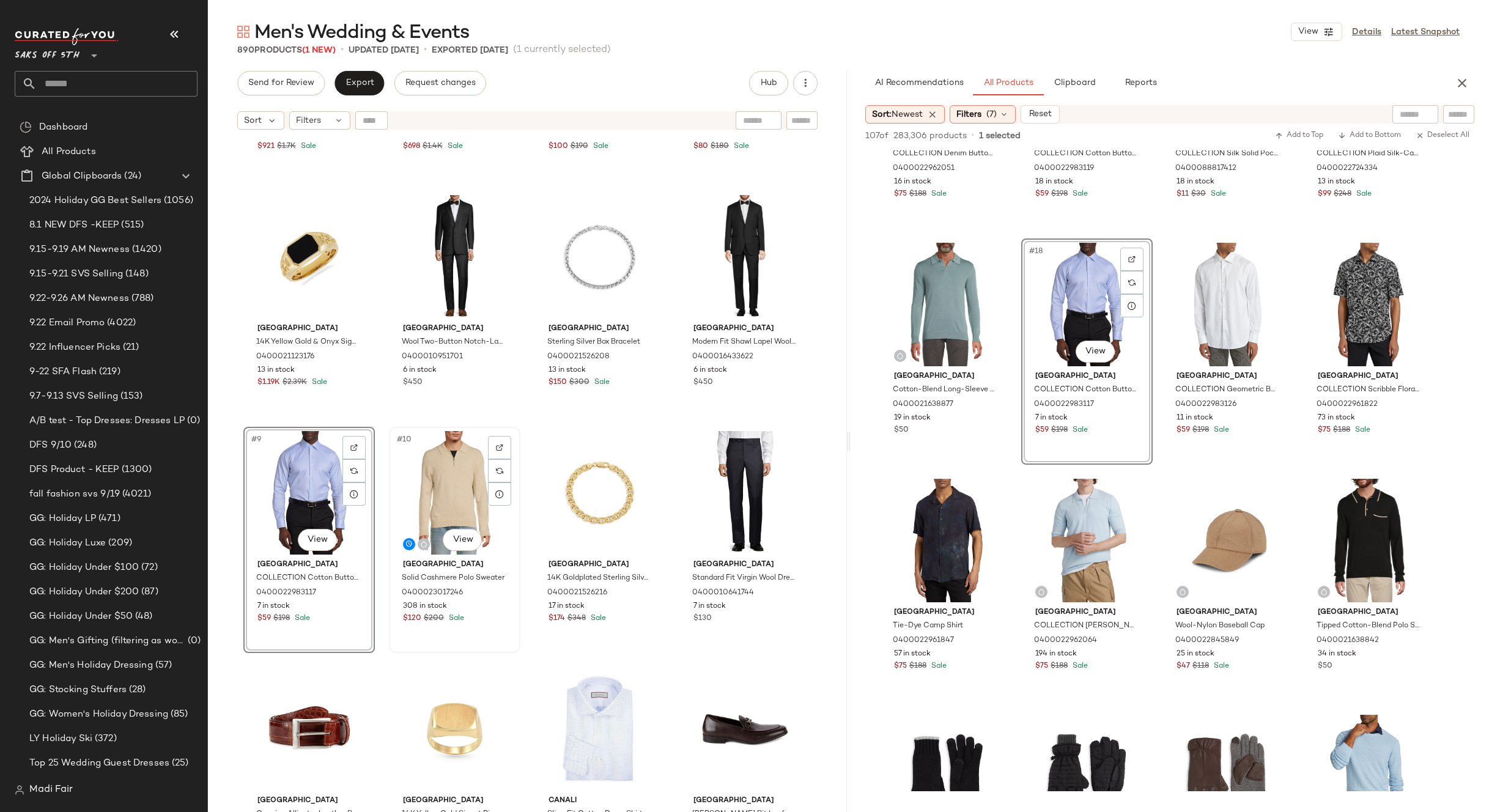
click at [432, 483] on div "#10 View" at bounding box center [454, 493] width 123 height 123
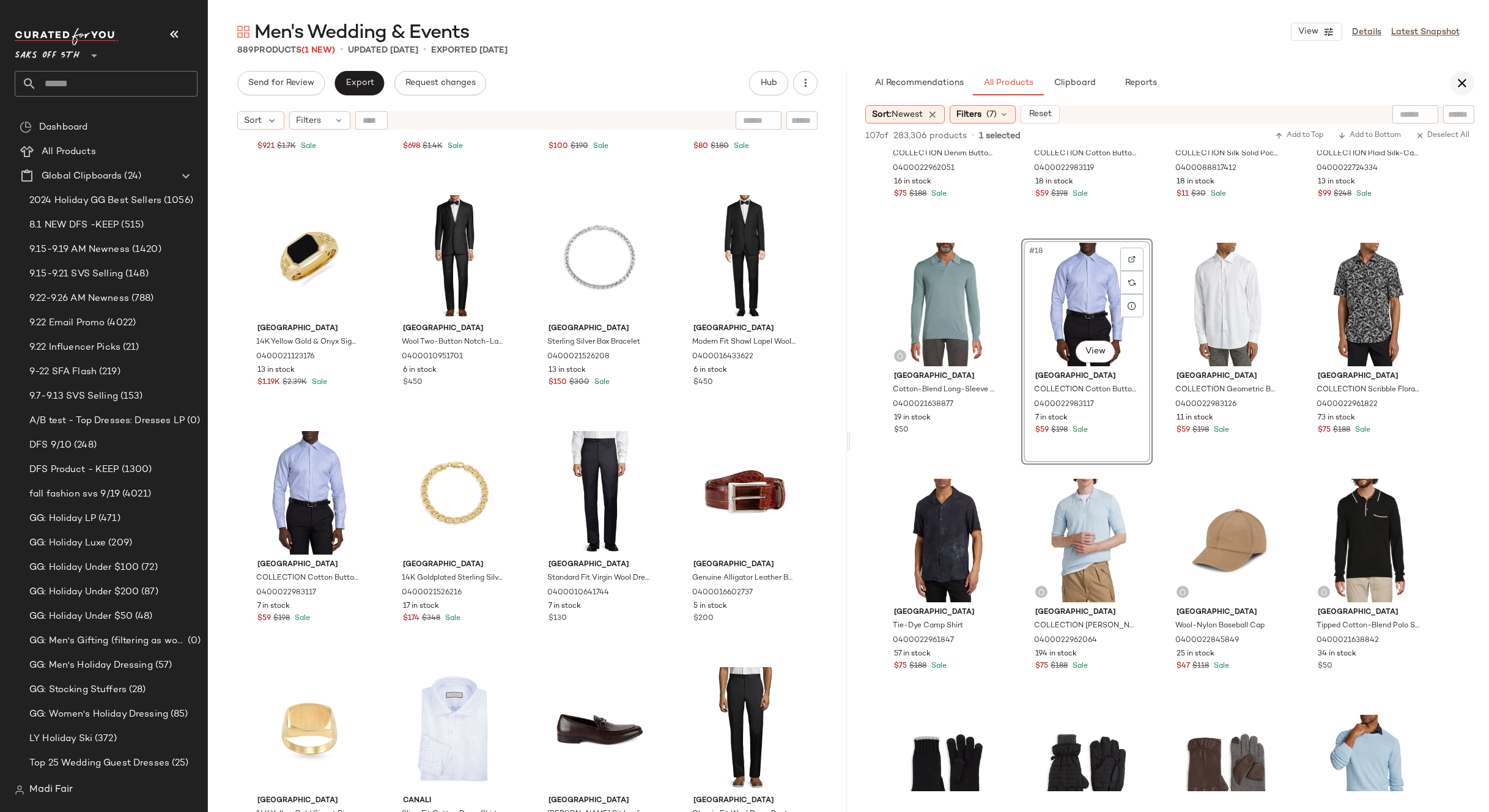
click at [1459, 86] on icon "button" at bounding box center [1461, 83] width 14 height 14
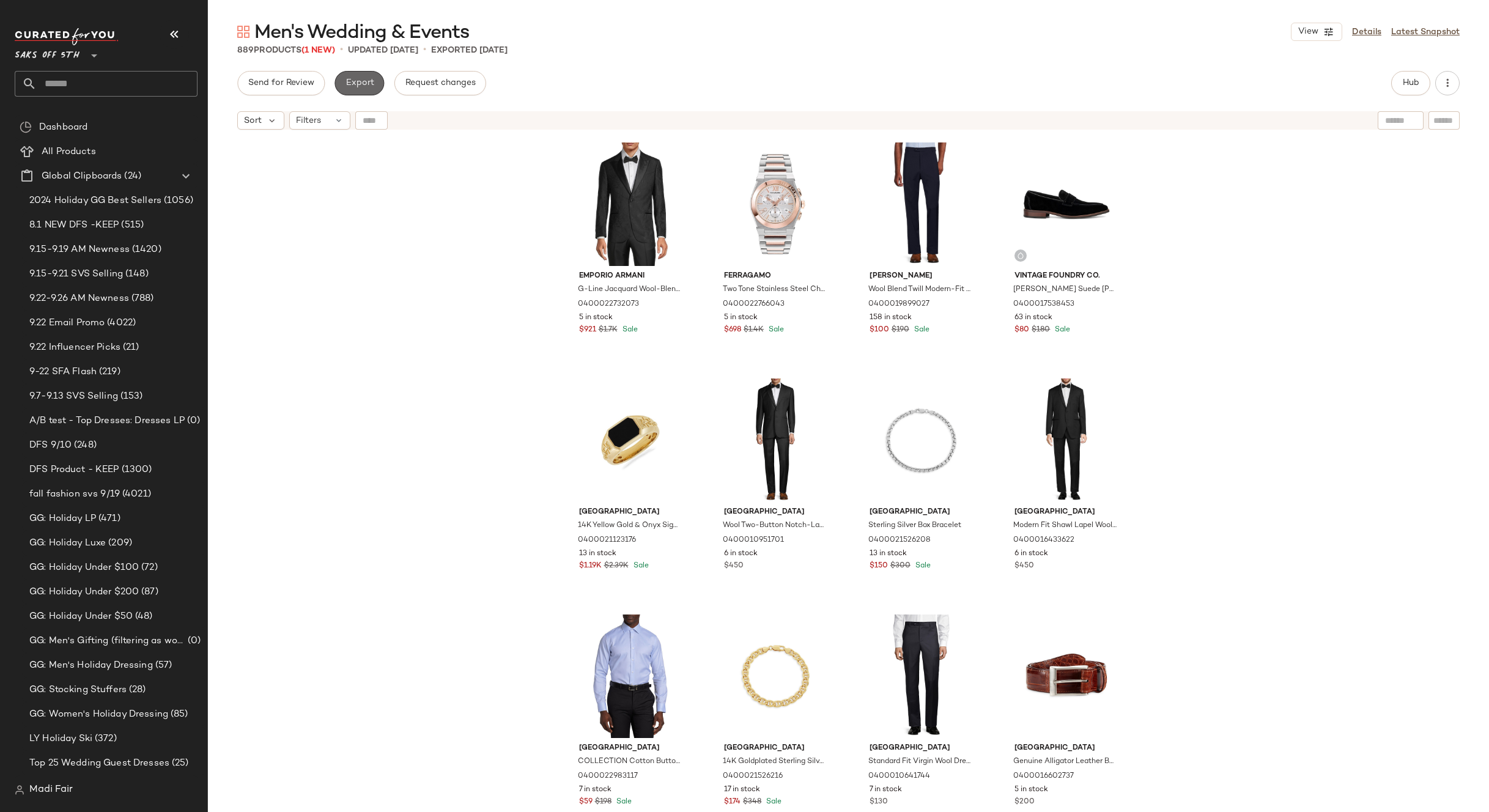
click at [372, 80] on span "Export" at bounding box center [360, 83] width 29 height 10
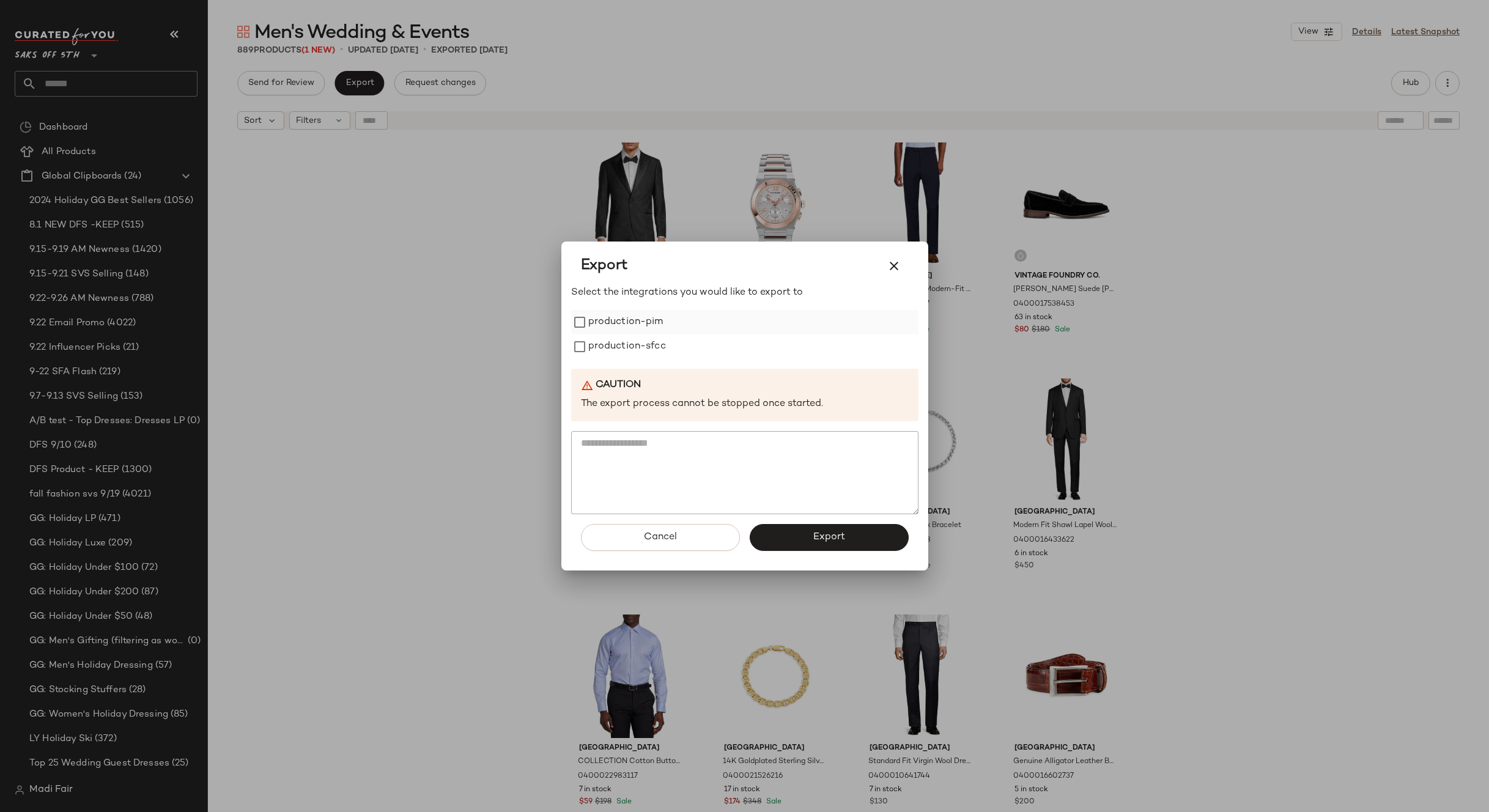
click at [623, 327] on label "production-pim" at bounding box center [626, 322] width 75 height 24
click at [623, 345] on label "production-sfcc" at bounding box center [627, 346] width 78 height 24
click at [830, 542] on span "Export" at bounding box center [829, 537] width 32 height 12
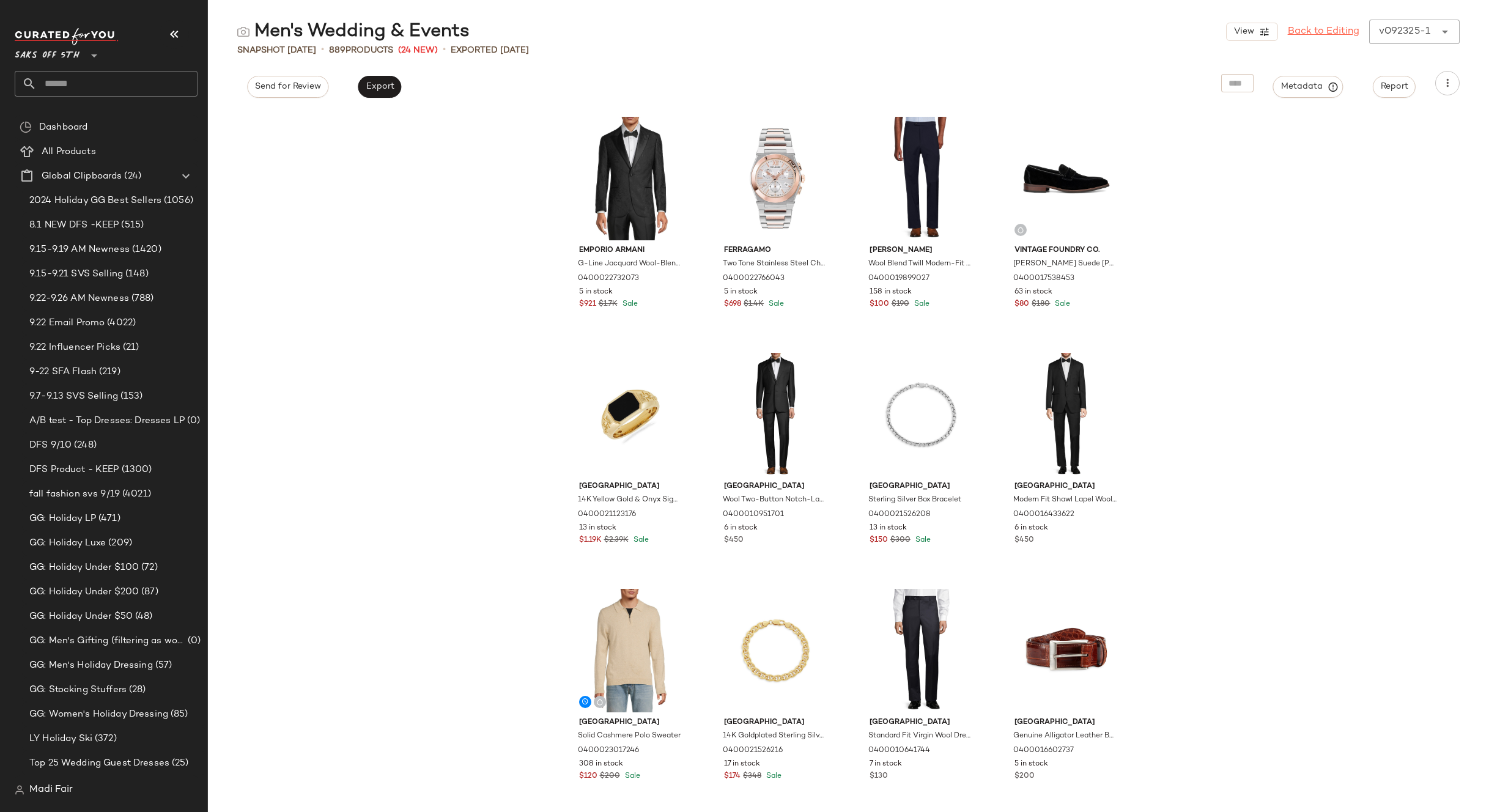
click at [1348, 32] on link "Back to Editing" at bounding box center [1324, 31] width 72 height 14
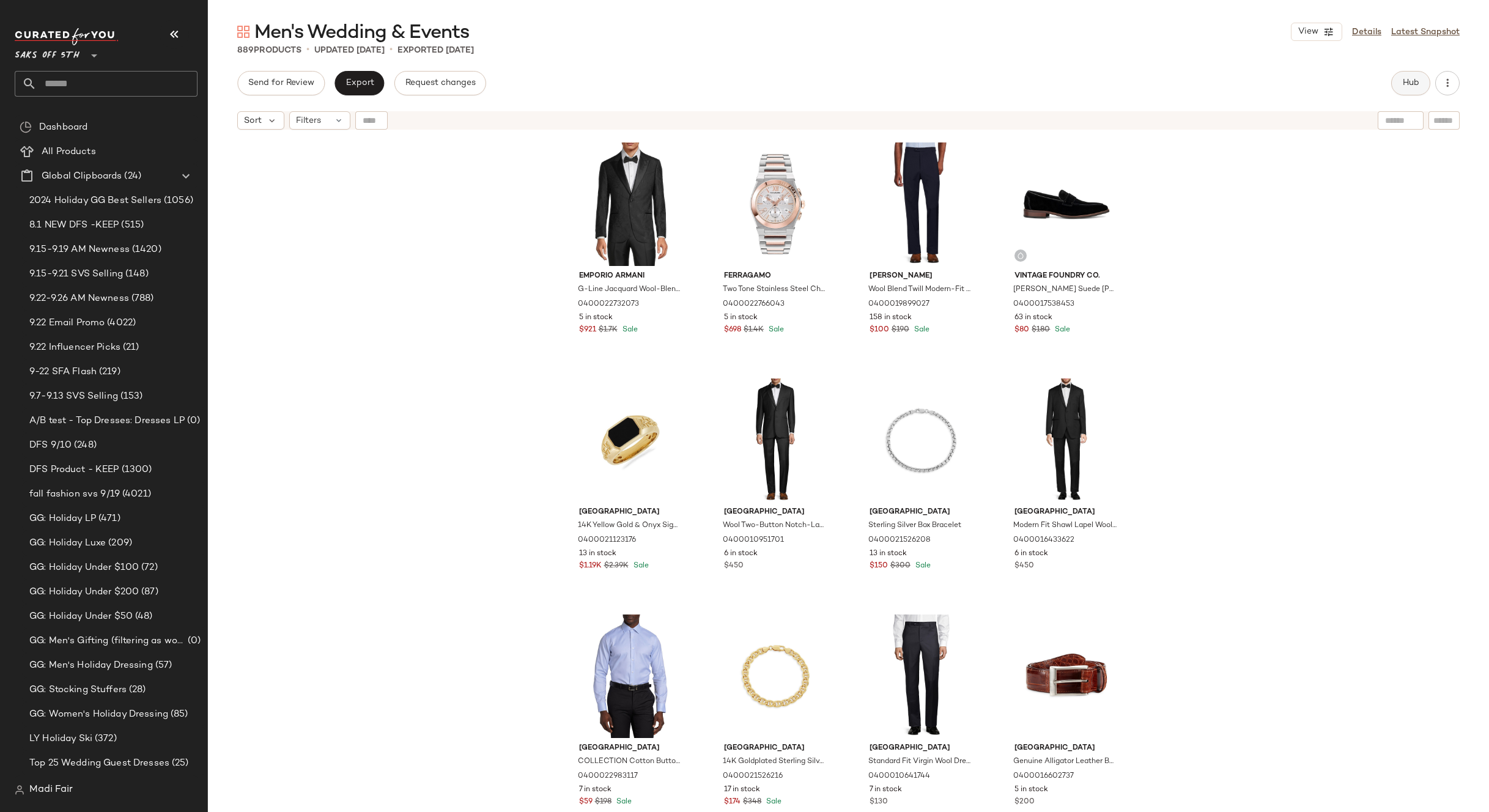
click at [1413, 86] on span "Hub" at bounding box center [1410, 83] width 17 height 10
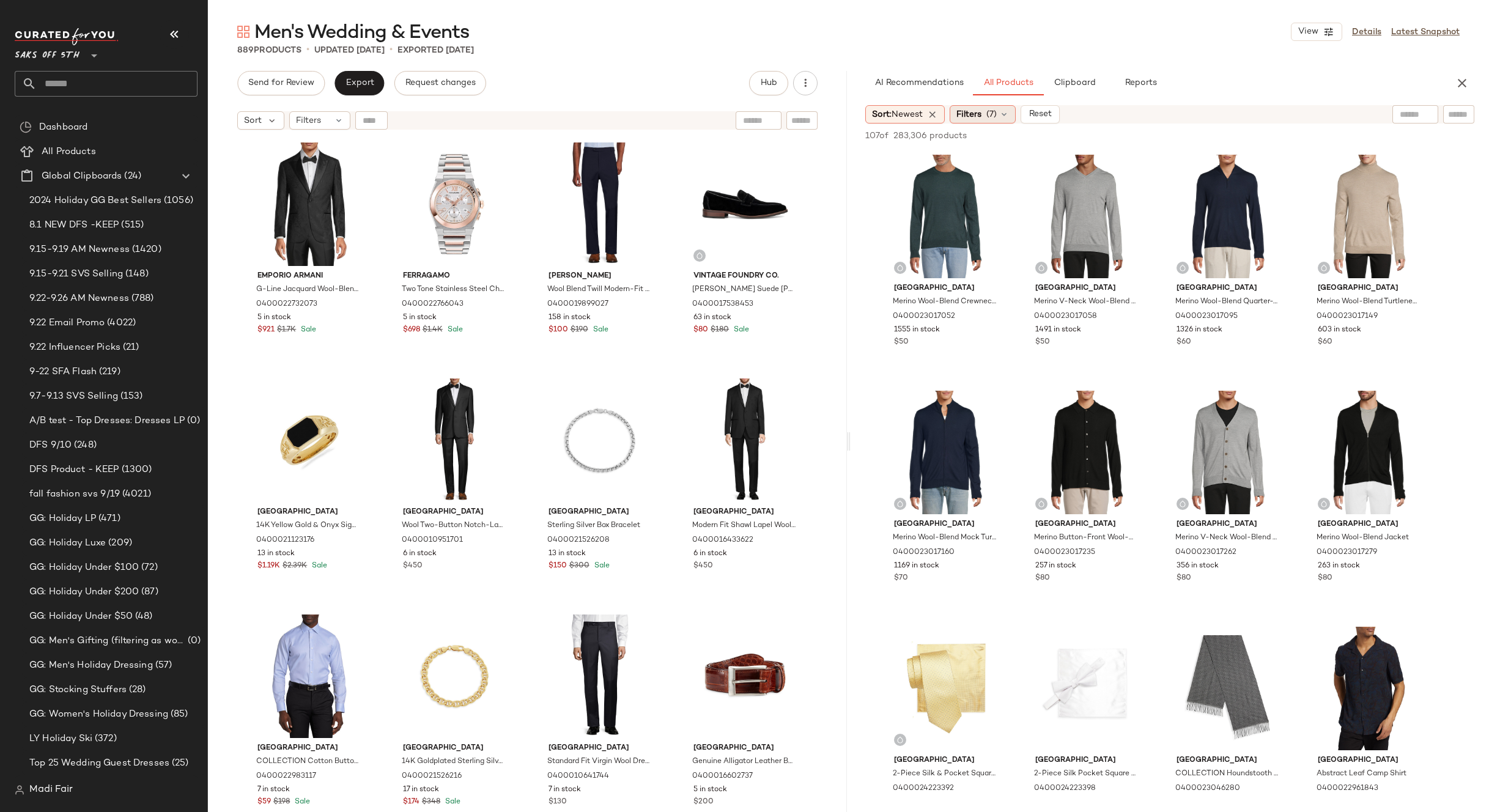
click at [981, 118] on span "Filters" at bounding box center [969, 114] width 25 height 13
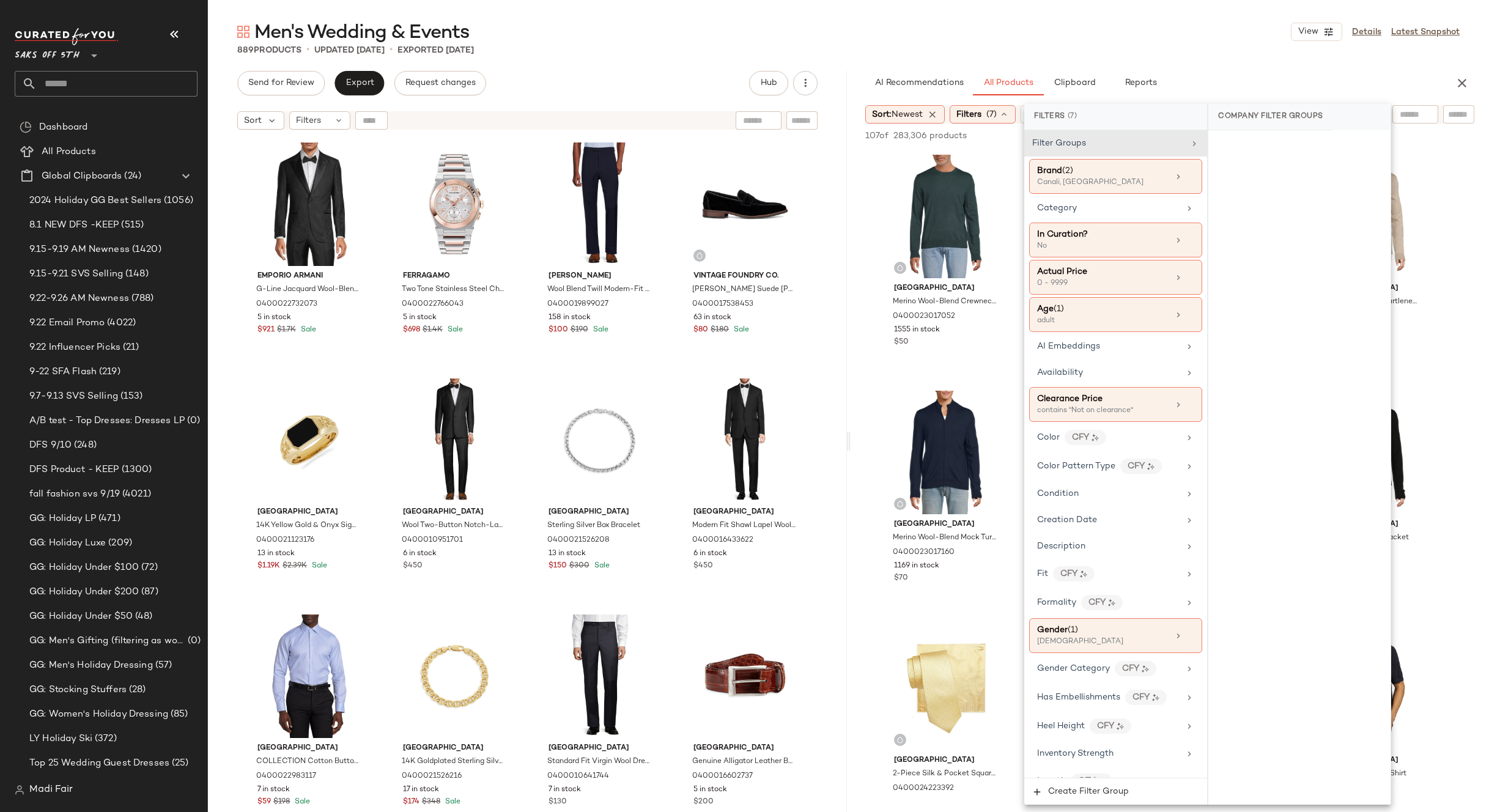
click at [1065, 44] on div "889 Products • updated [DATE] • Exported [DATE]" at bounding box center [848, 50] width 1281 height 13
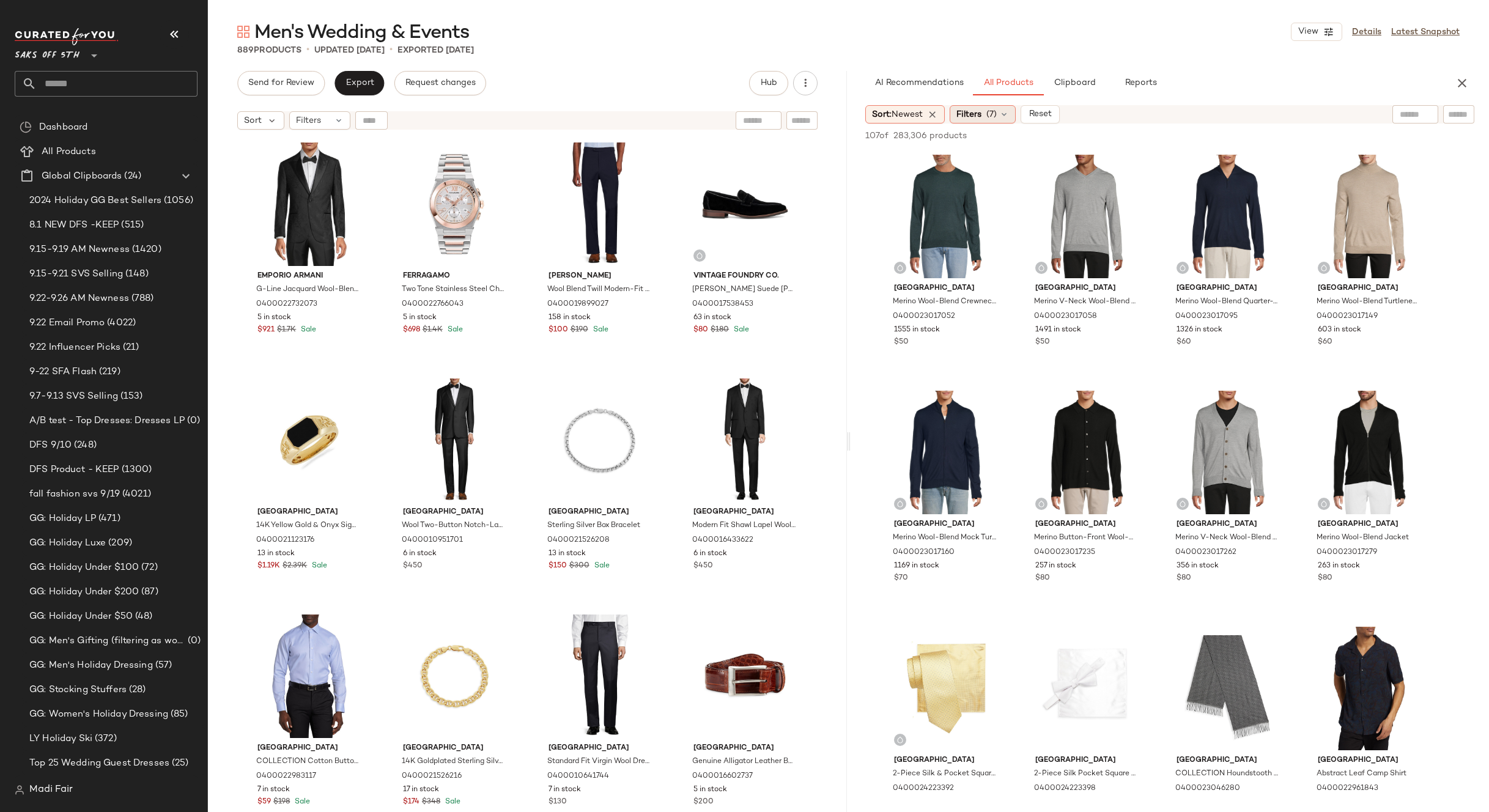
click at [1016, 113] on div "Filters (7)" at bounding box center [983, 114] width 66 height 19
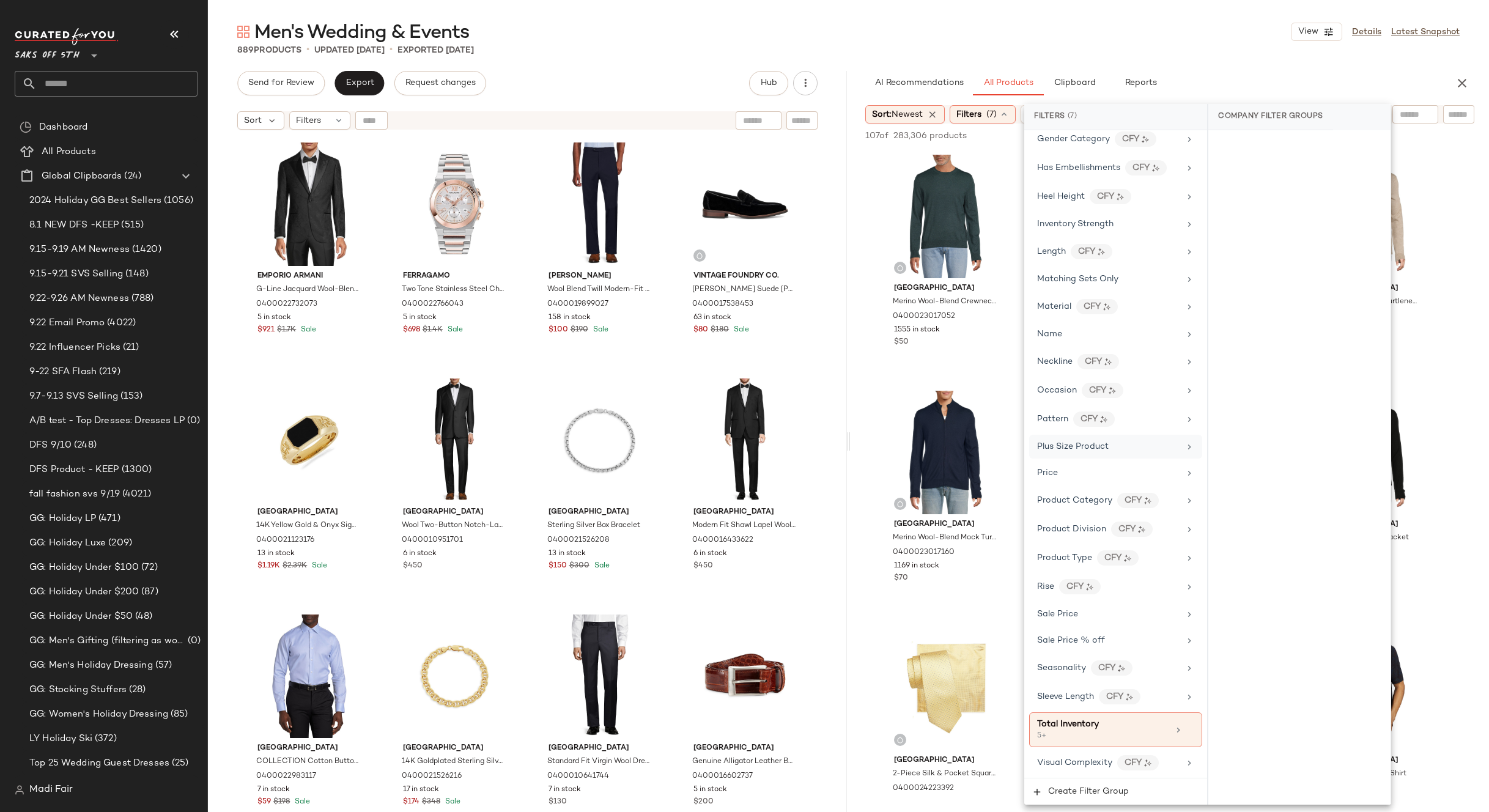
scroll to position [530, 0]
click at [1186, 727] on icon at bounding box center [1190, 730] width 9 height 9
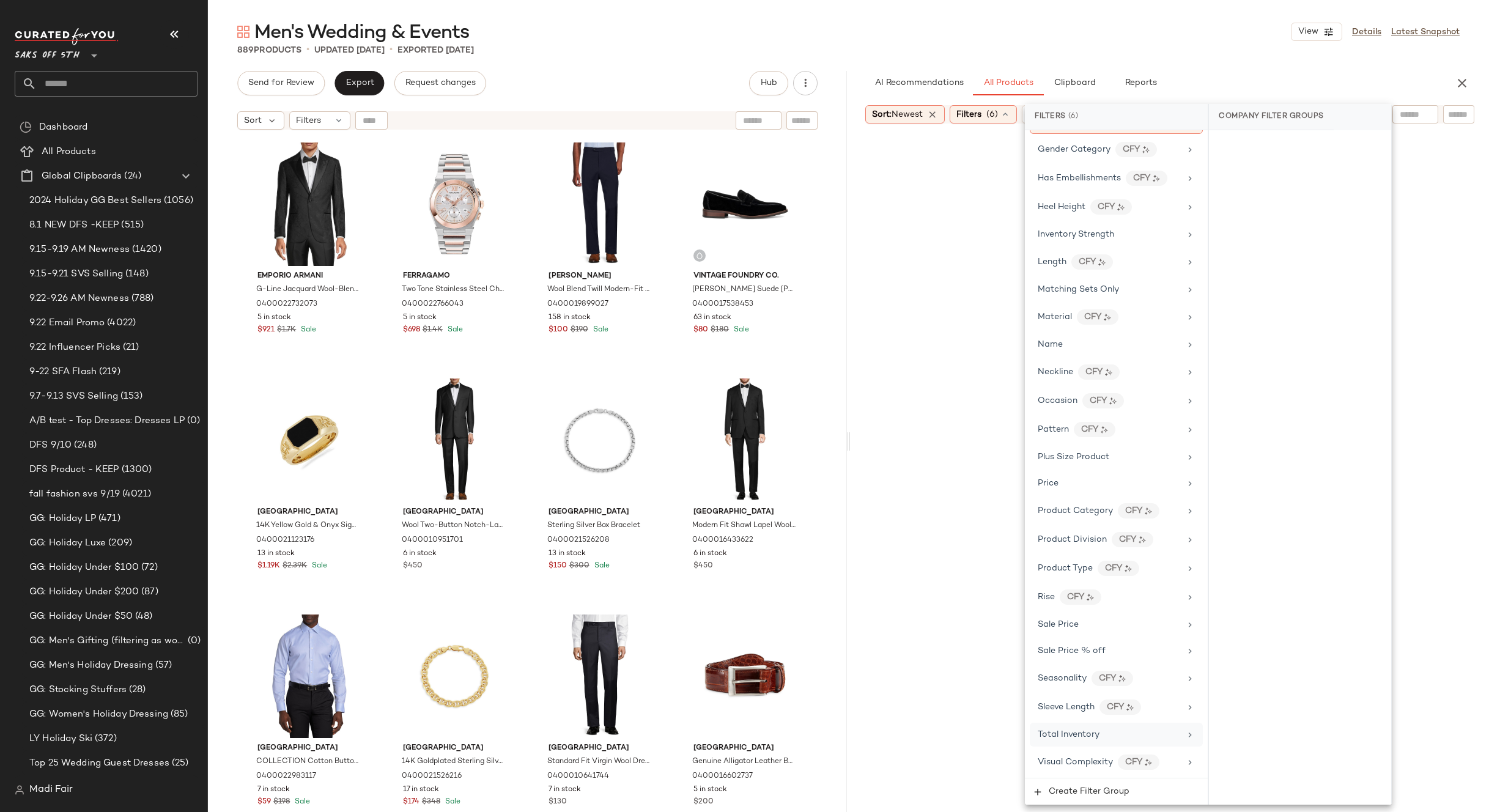
scroll to position [519, 0]
click at [1159, 729] on div "Total Inventory" at bounding box center [1108, 734] width 142 height 13
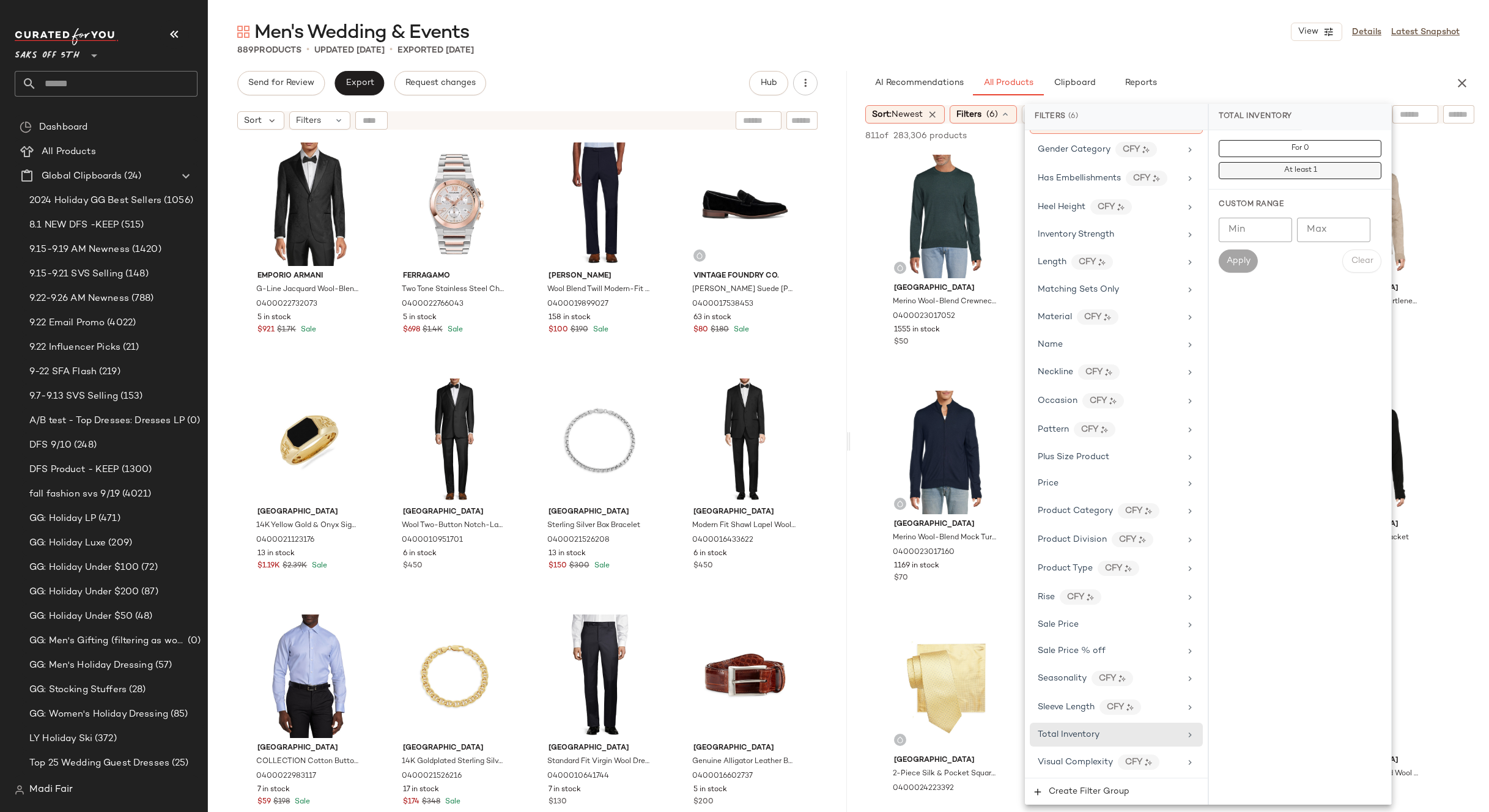
click at [1323, 177] on button "At least 1" at bounding box center [1300, 170] width 163 height 17
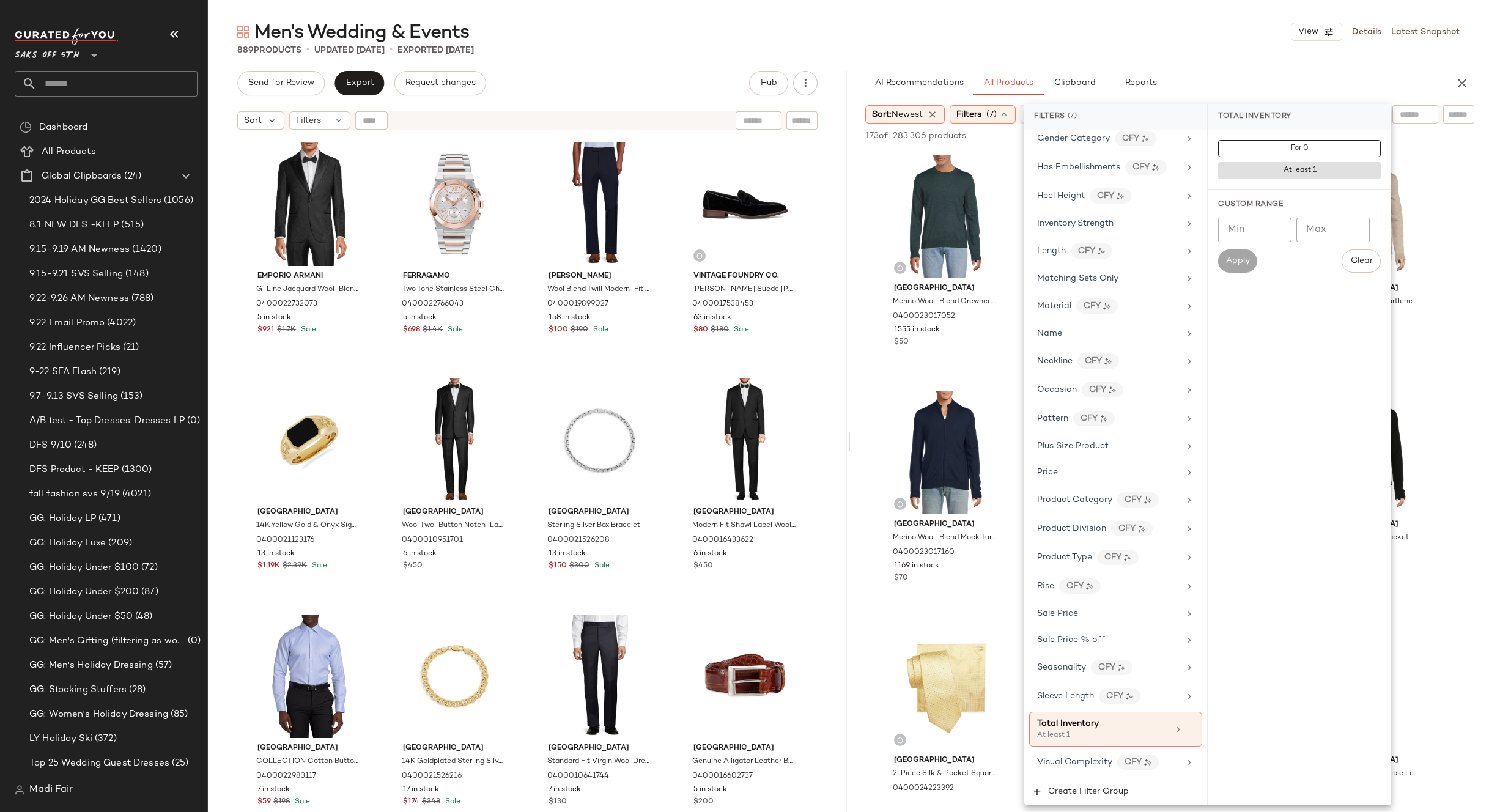
click at [1120, 43] on div "Men's Wedding & Events View Details Latest Snapshot" at bounding box center [848, 31] width 1281 height 24
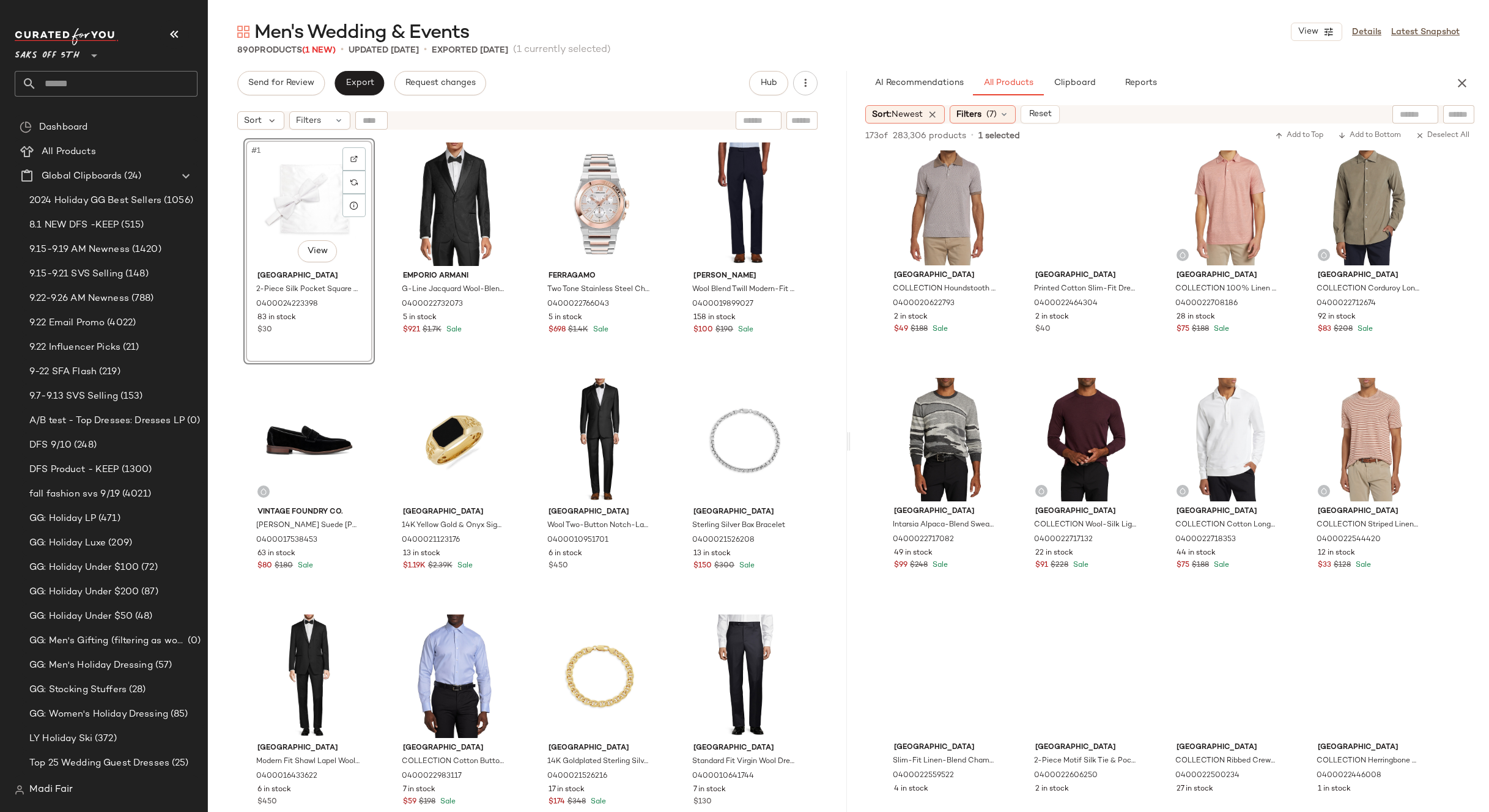
scroll to position [3607, 0]
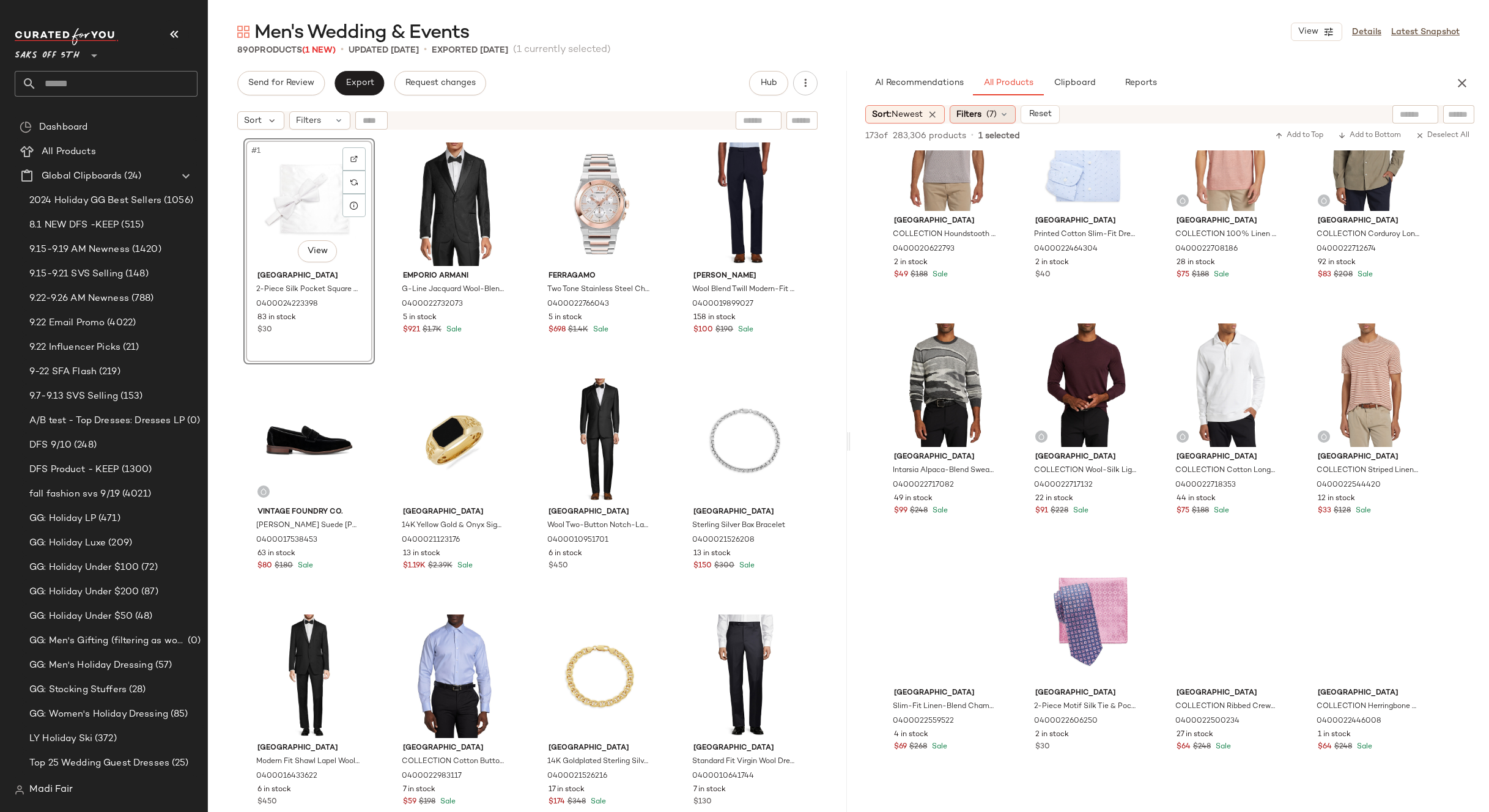
click at [986, 114] on div "Filters (7)" at bounding box center [983, 114] width 66 height 19
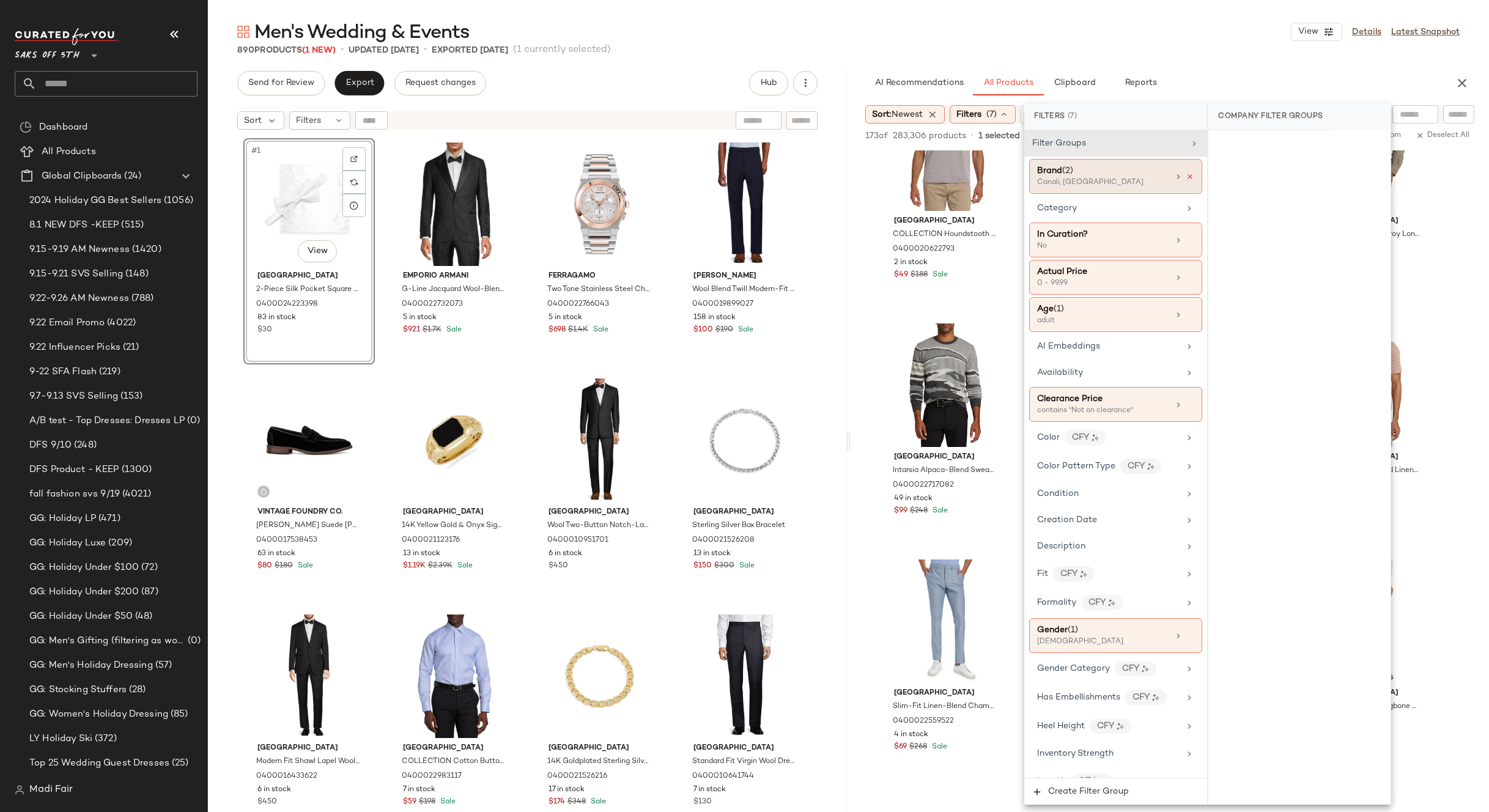
click at [1186, 179] on icon at bounding box center [1190, 177] width 9 height 9
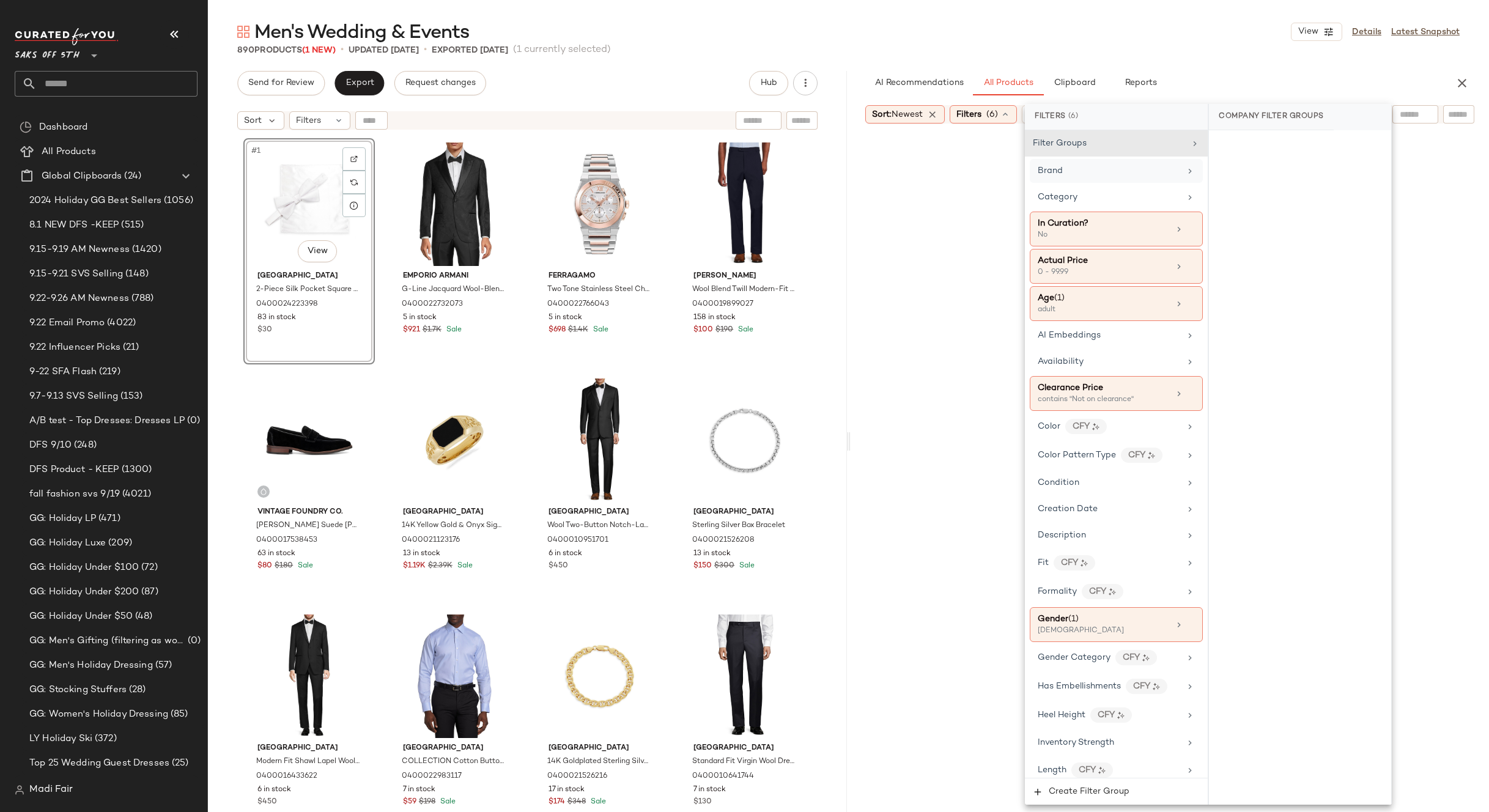
click at [1153, 176] on div "Brand" at bounding box center [1108, 171] width 142 height 13
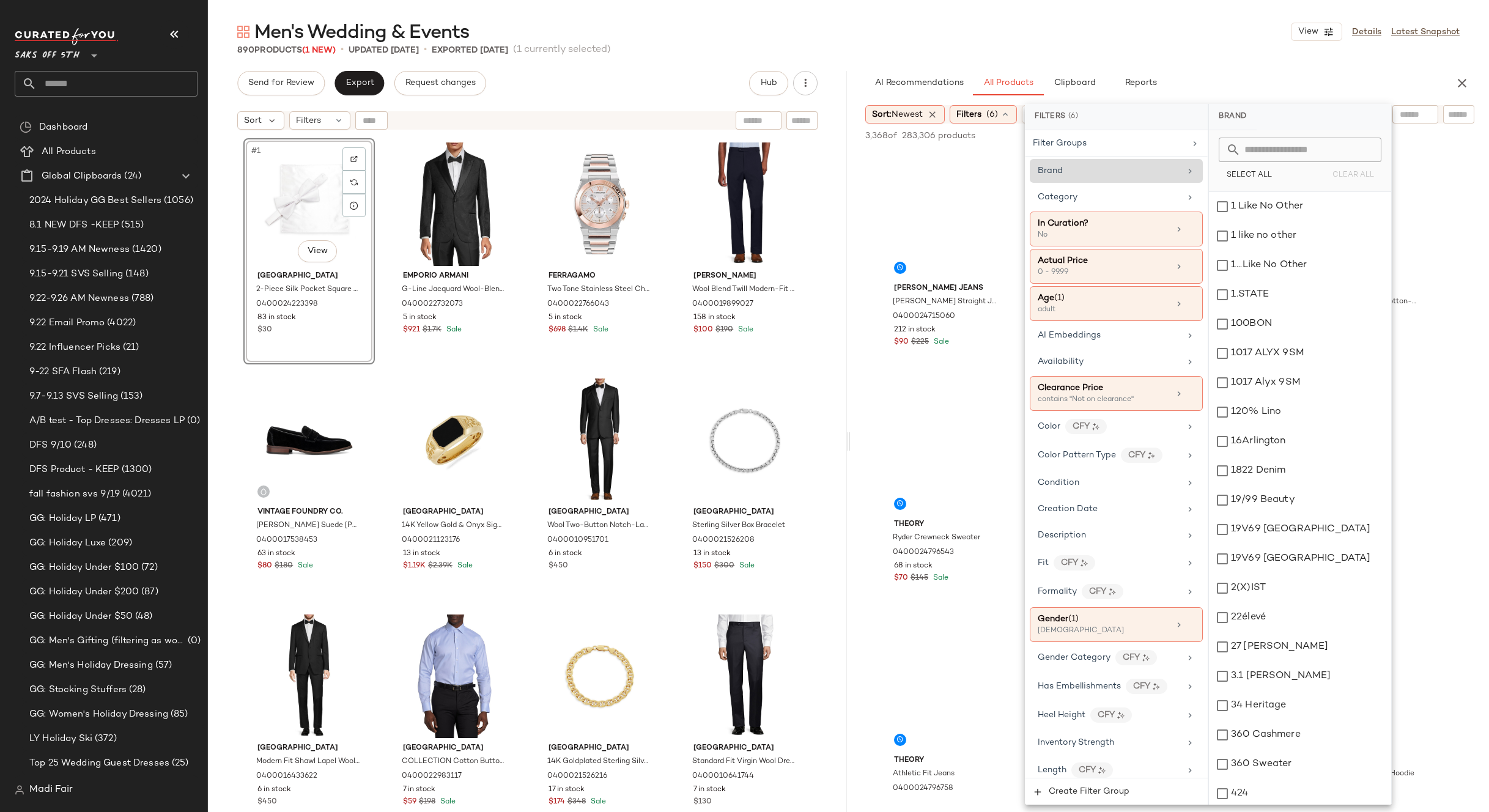
click at [1120, 171] on div "Brand" at bounding box center [1108, 171] width 142 height 13
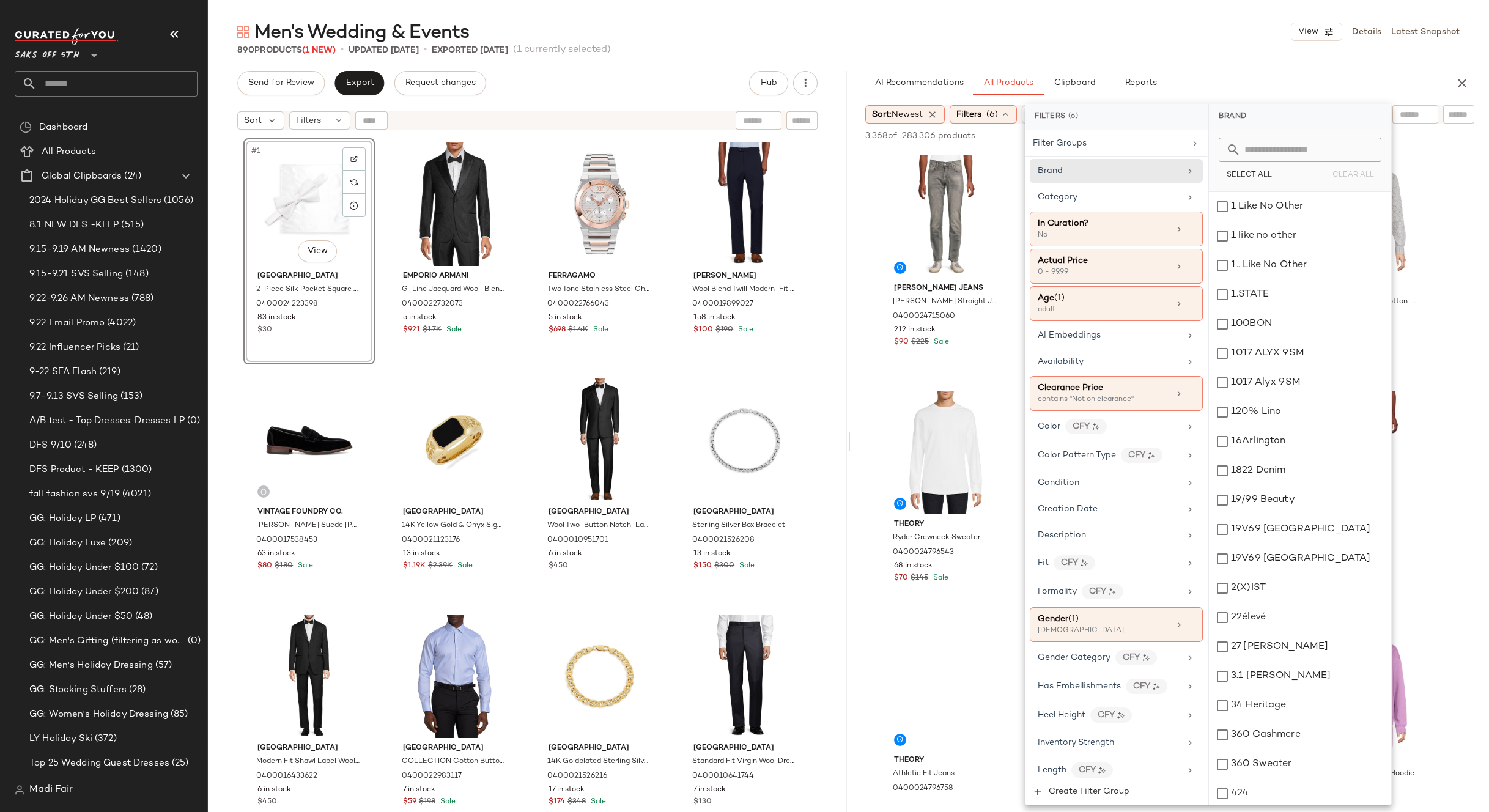
click at [1253, 152] on input "text" at bounding box center [1307, 149] width 133 height 24
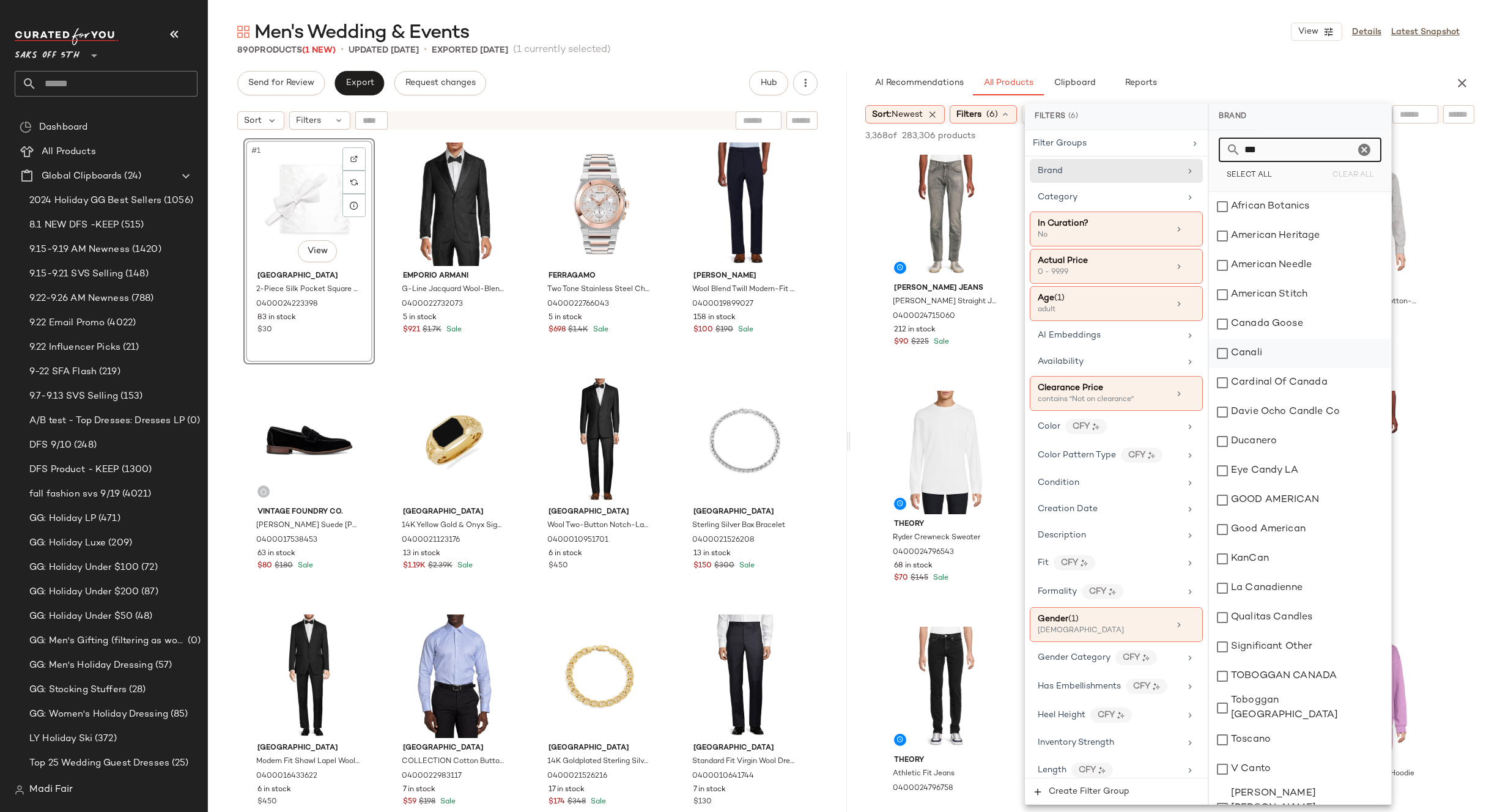
type input "***"
click at [1287, 345] on div "Canali" at bounding box center [1300, 353] width 182 height 30
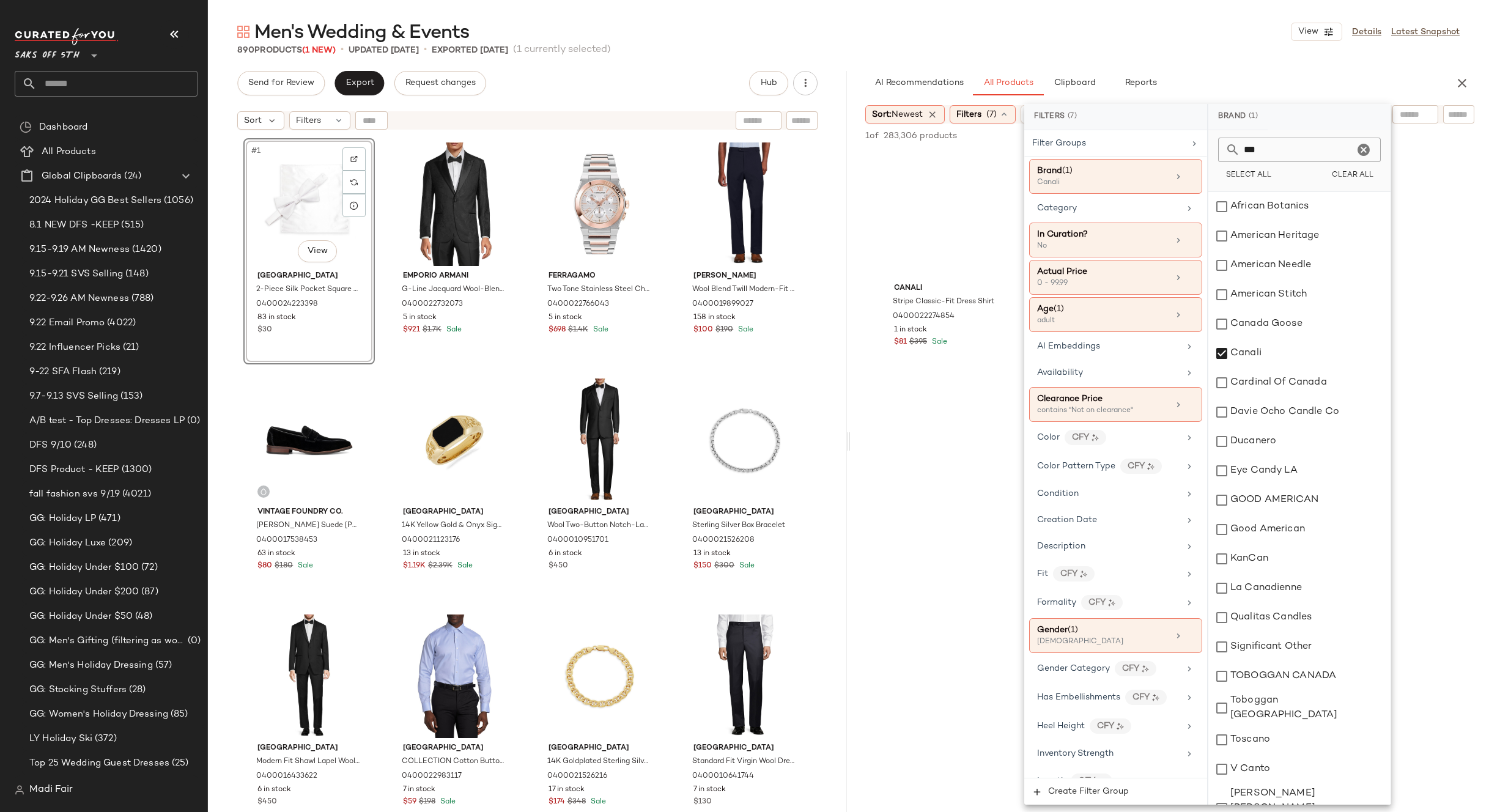
click at [1087, 44] on div "Men's Wedding & Events View Details Latest Snapshot" at bounding box center [848, 31] width 1281 height 24
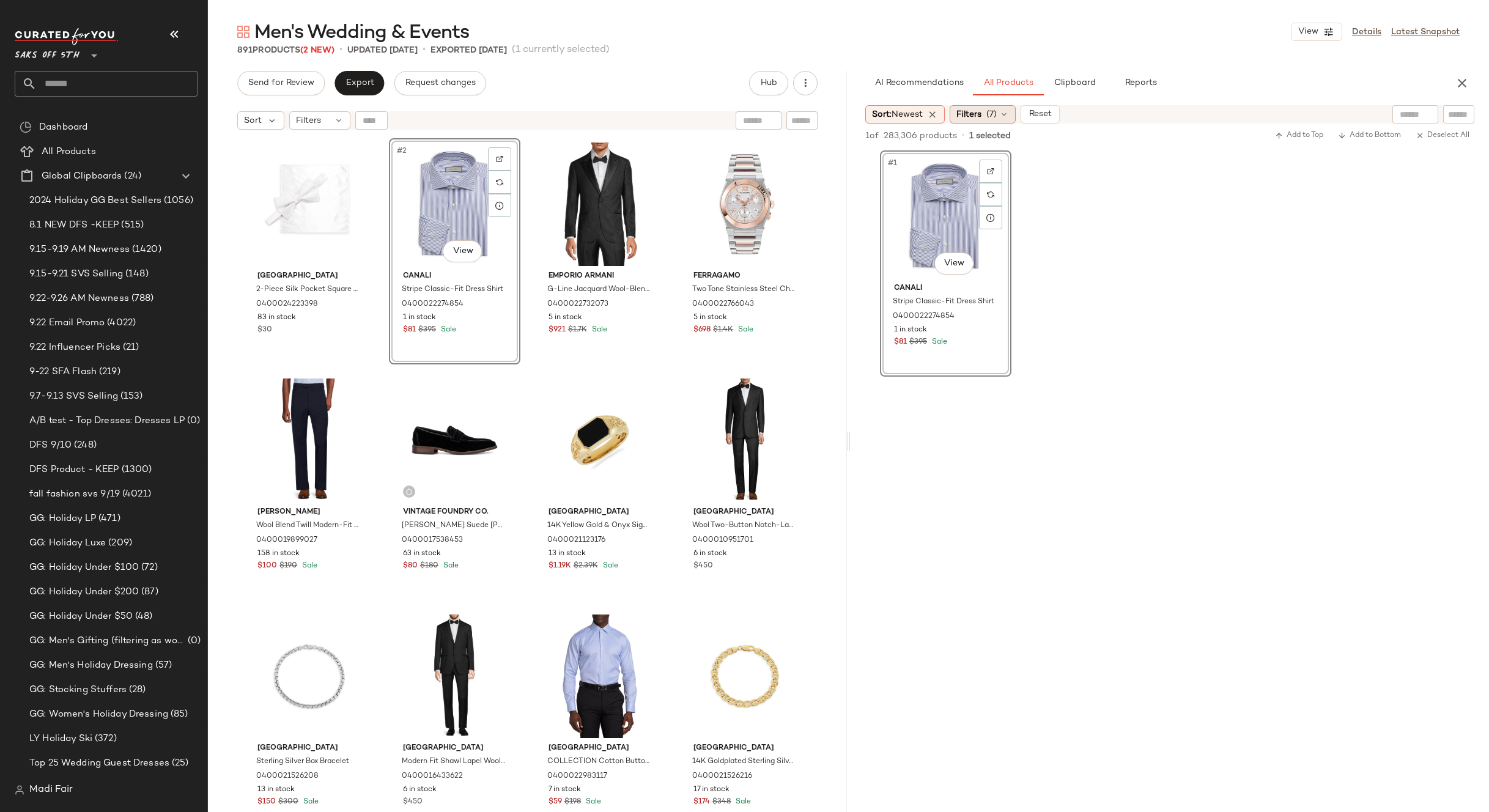
click at [981, 112] on span "Filters" at bounding box center [969, 114] width 25 height 13
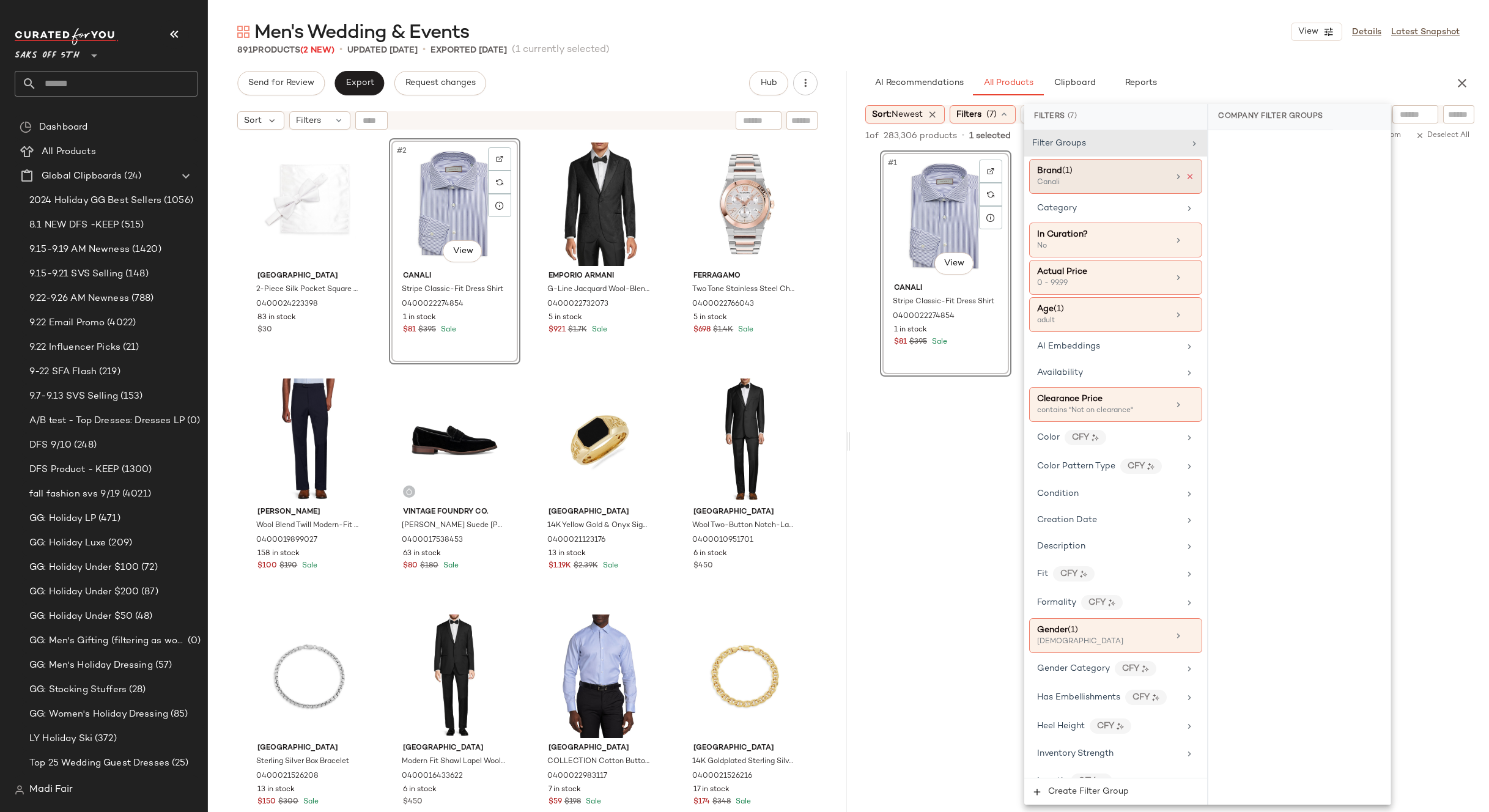
click at [1188, 177] on icon at bounding box center [1190, 177] width 9 height 9
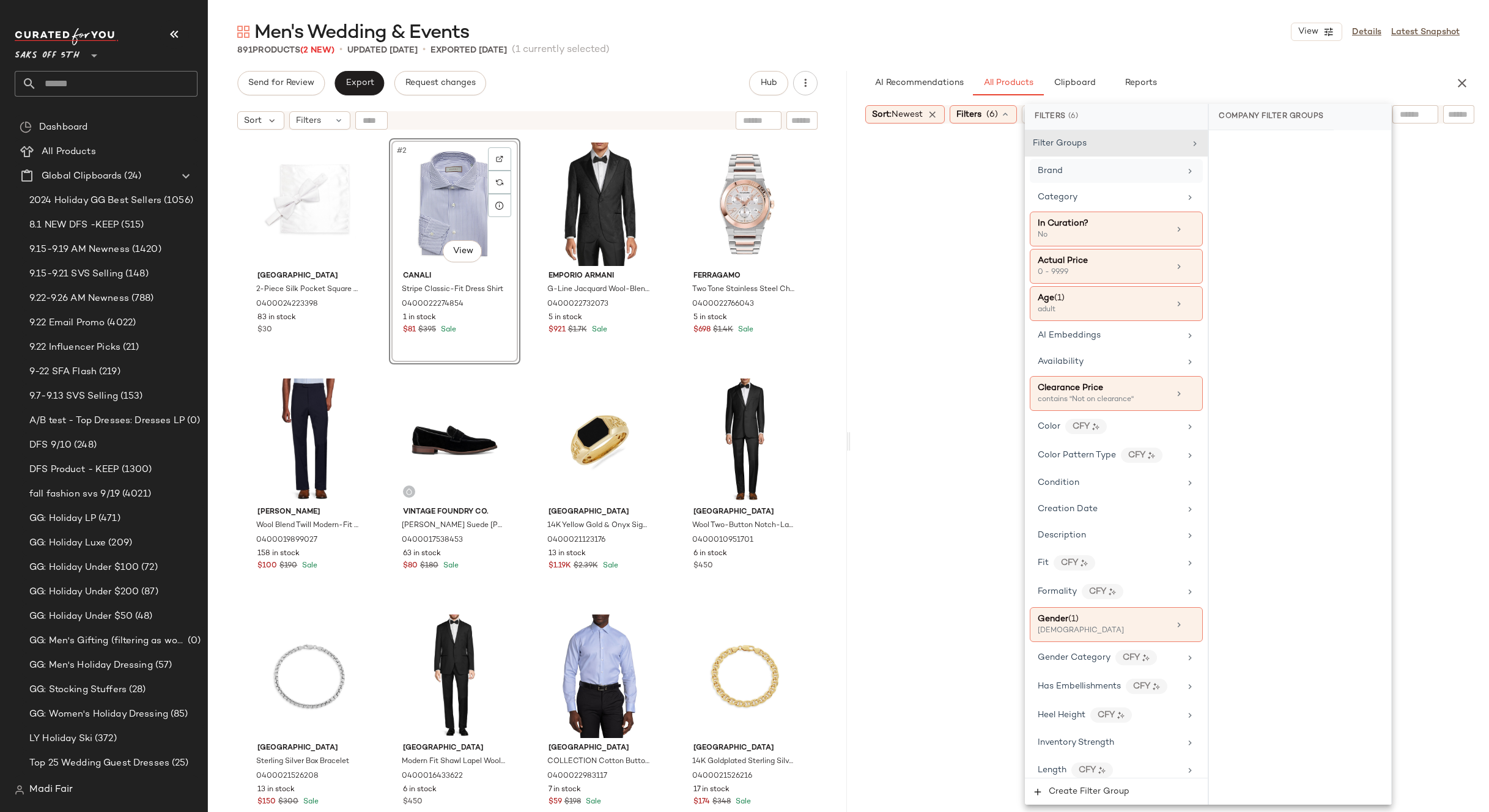
click at [1144, 175] on div "Brand" at bounding box center [1108, 171] width 142 height 13
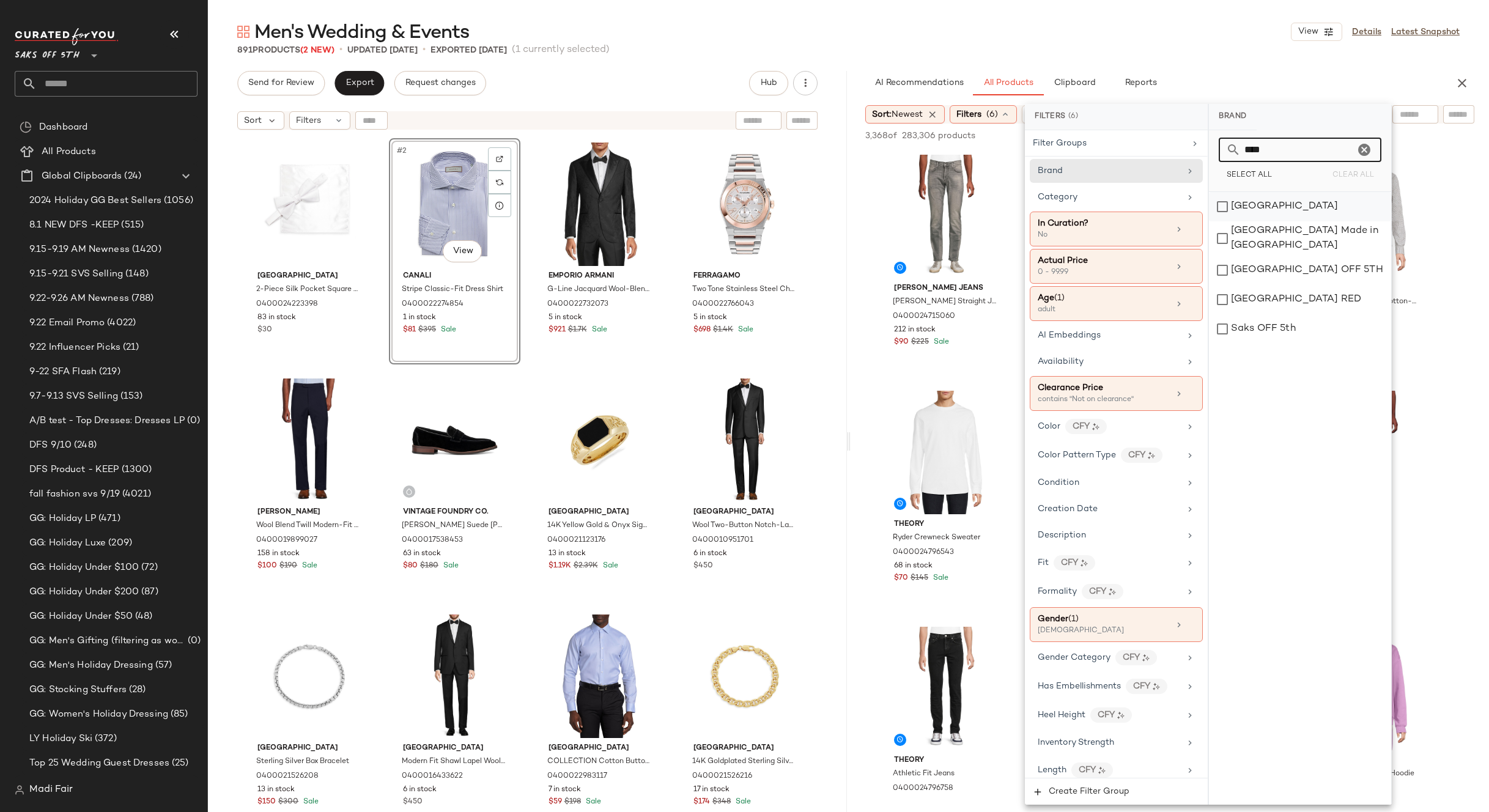
type input "****"
click at [1284, 216] on div "[GEOGRAPHIC_DATA]" at bounding box center [1300, 207] width 182 height 30
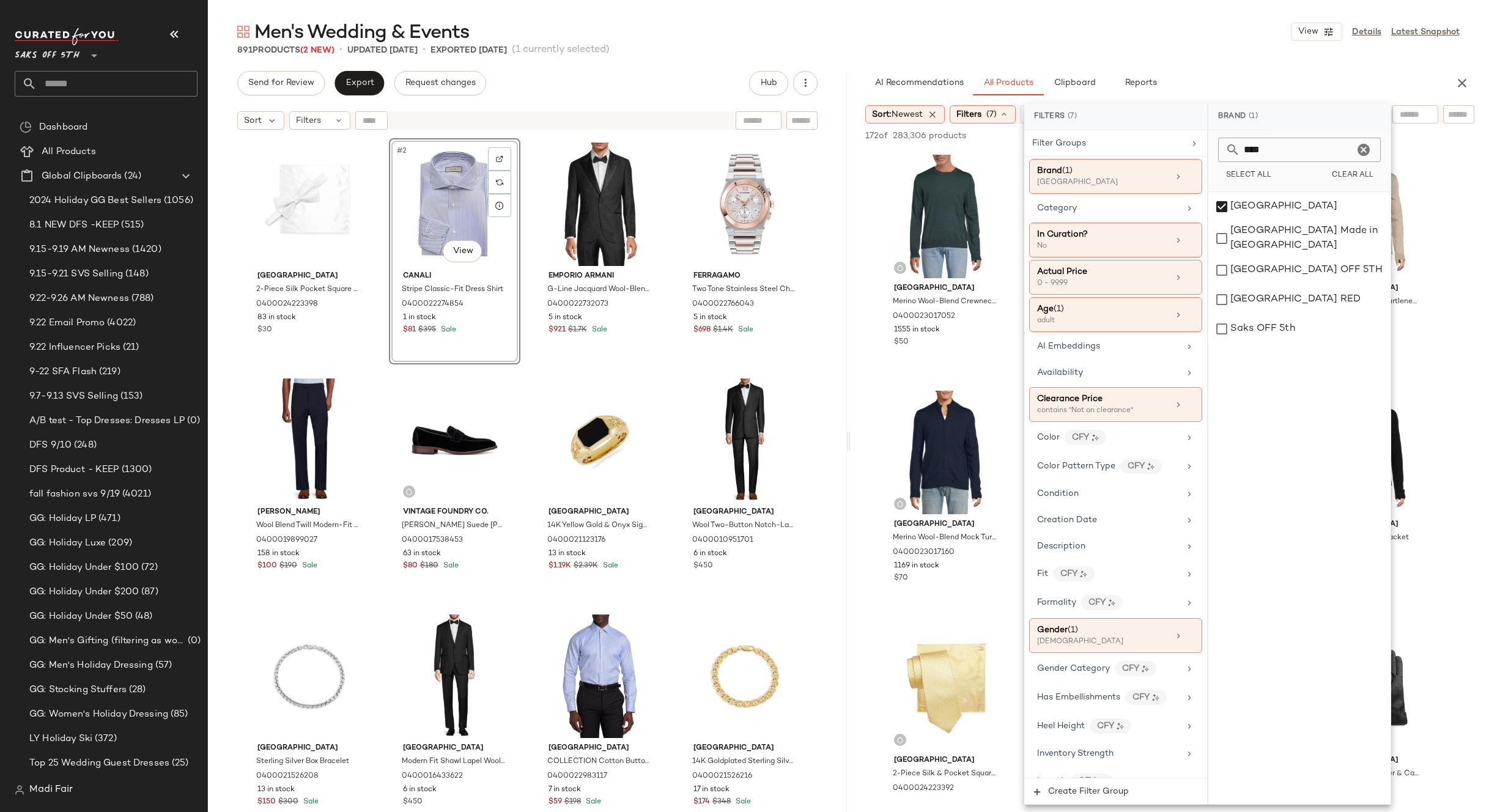
click at [1197, 44] on div "Men's Wedding & Events View Details Latest Snapshot" at bounding box center [848, 31] width 1281 height 24
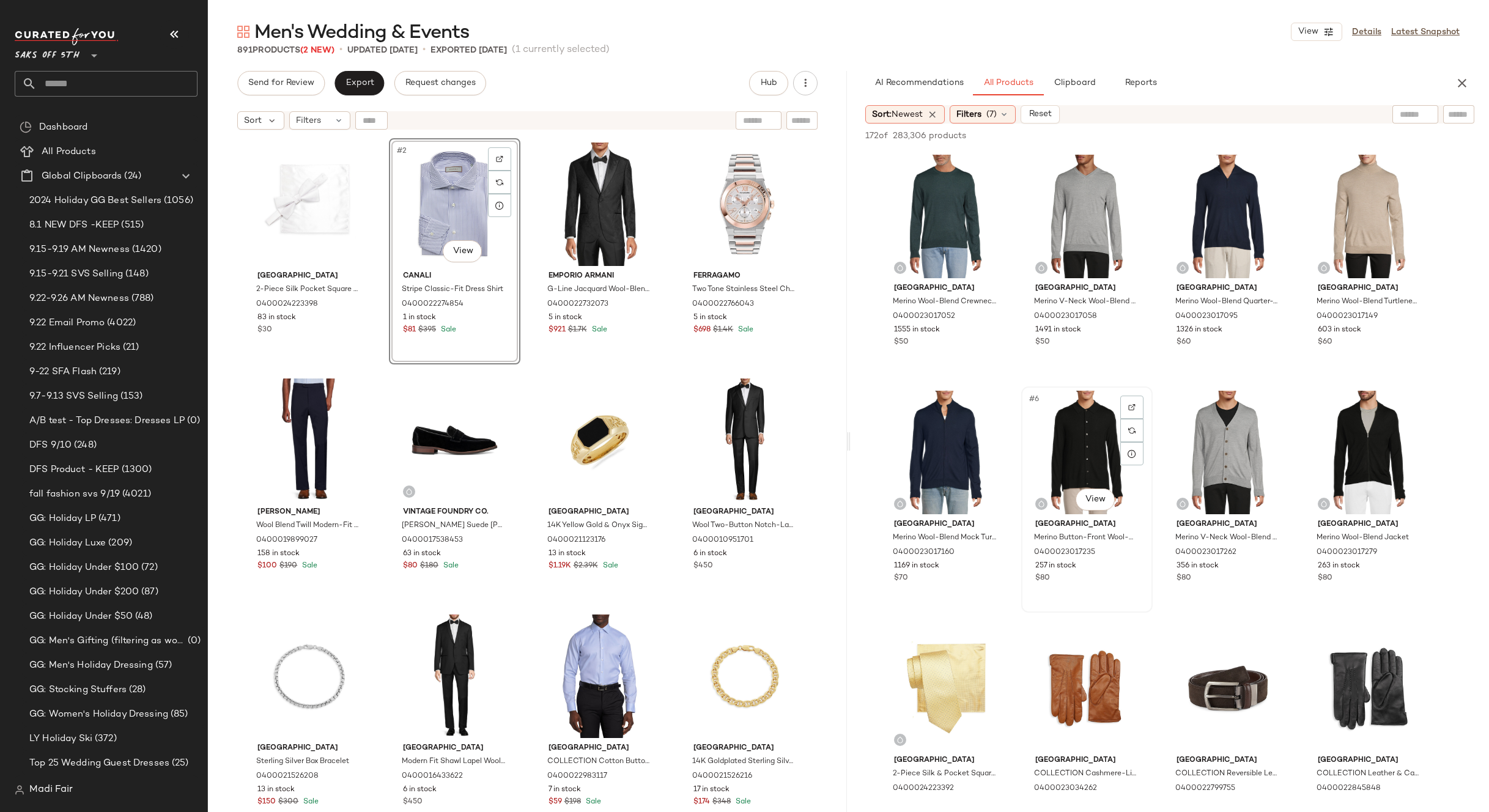
click at [1152, 456] on div "#6 View [GEOGRAPHIC_DATA] Merino Button-Front Wool-Blend Polo Sweater 040002301…" at bounding box center [1087, 499] width 131 height 226
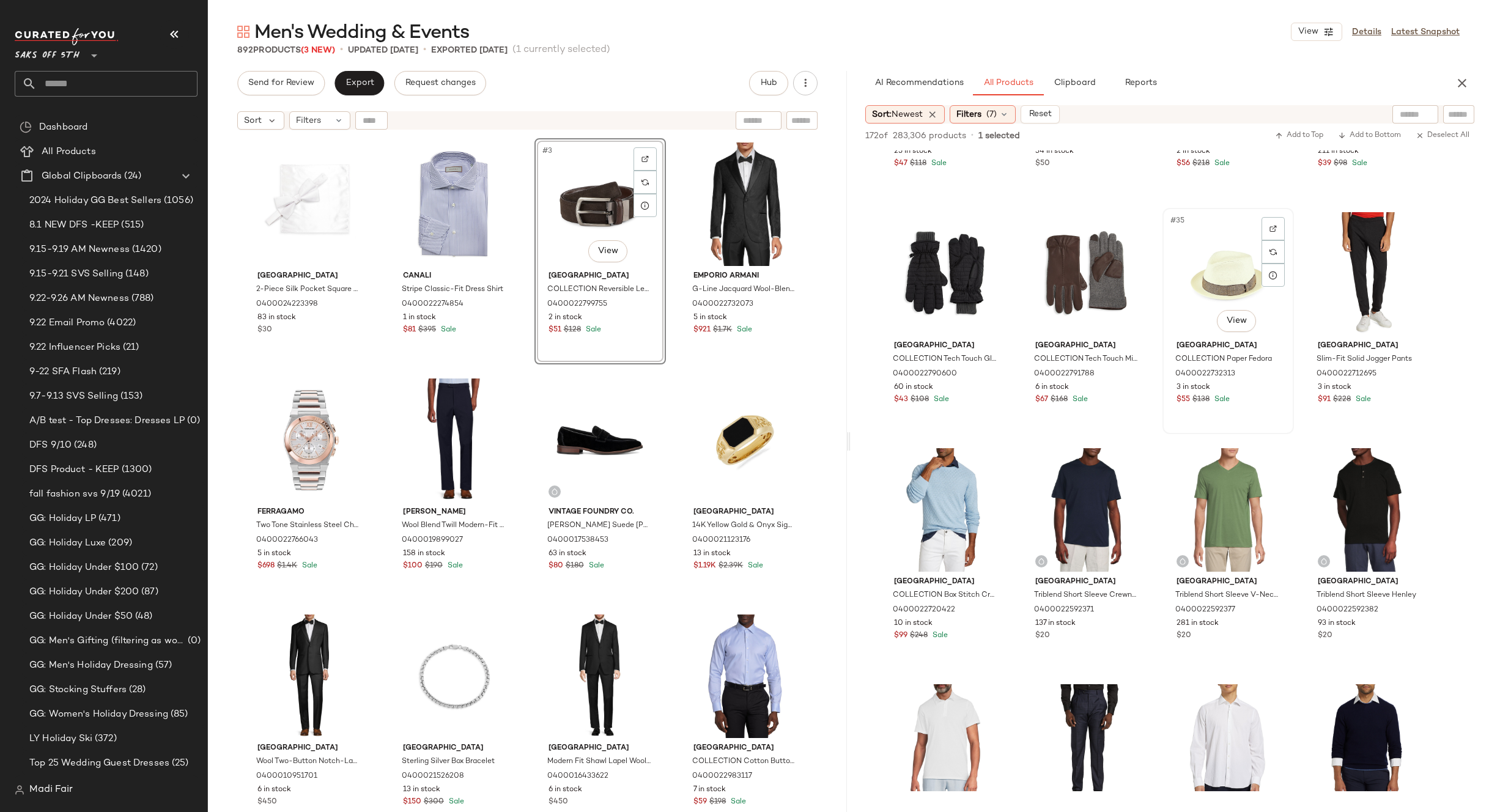
scroll to position [2201, 0]
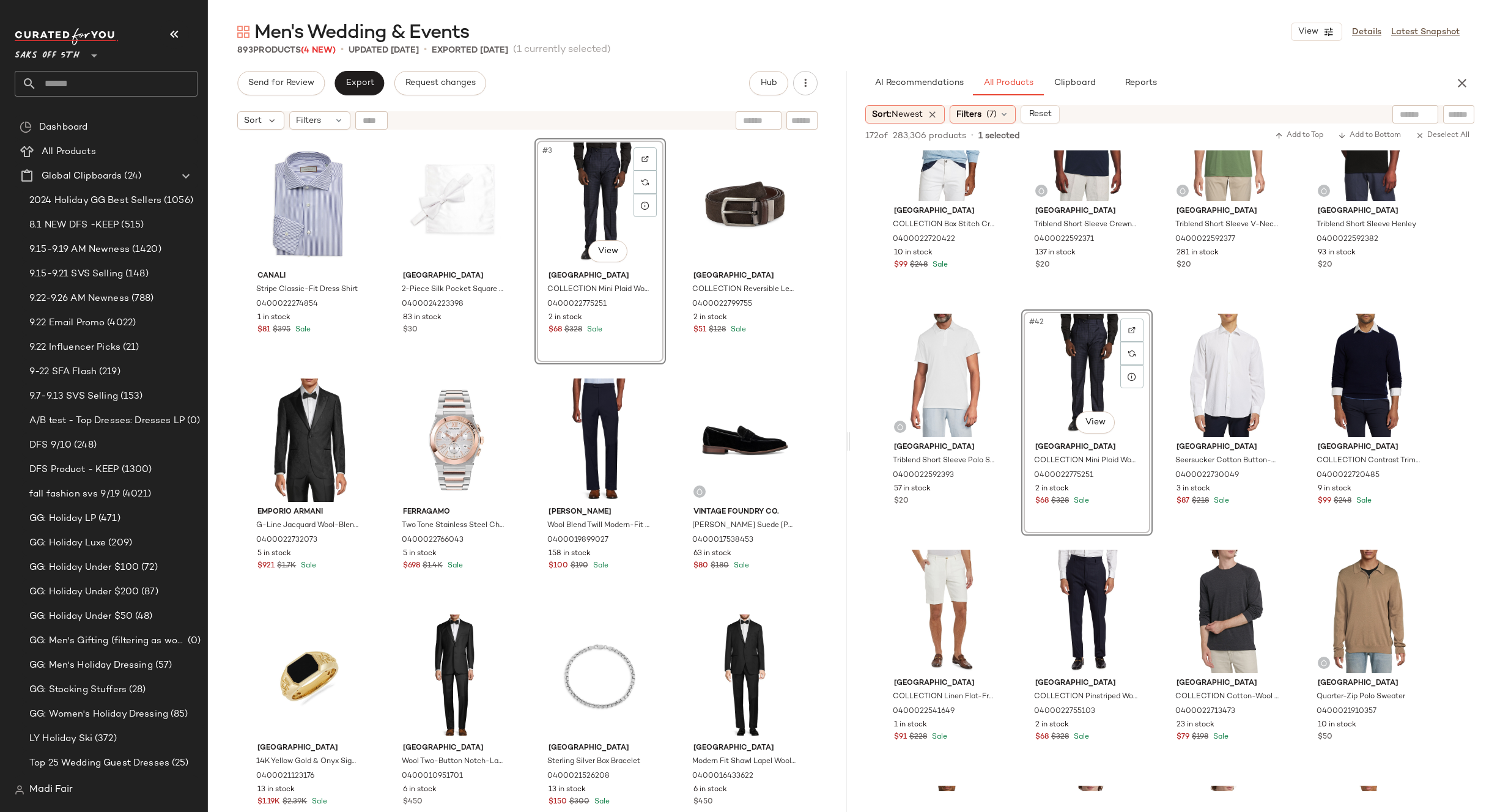
click at [650, 84] on div "Send for Review Export Request changes Hub" at bounding box center [527, 82] width 580 height 24
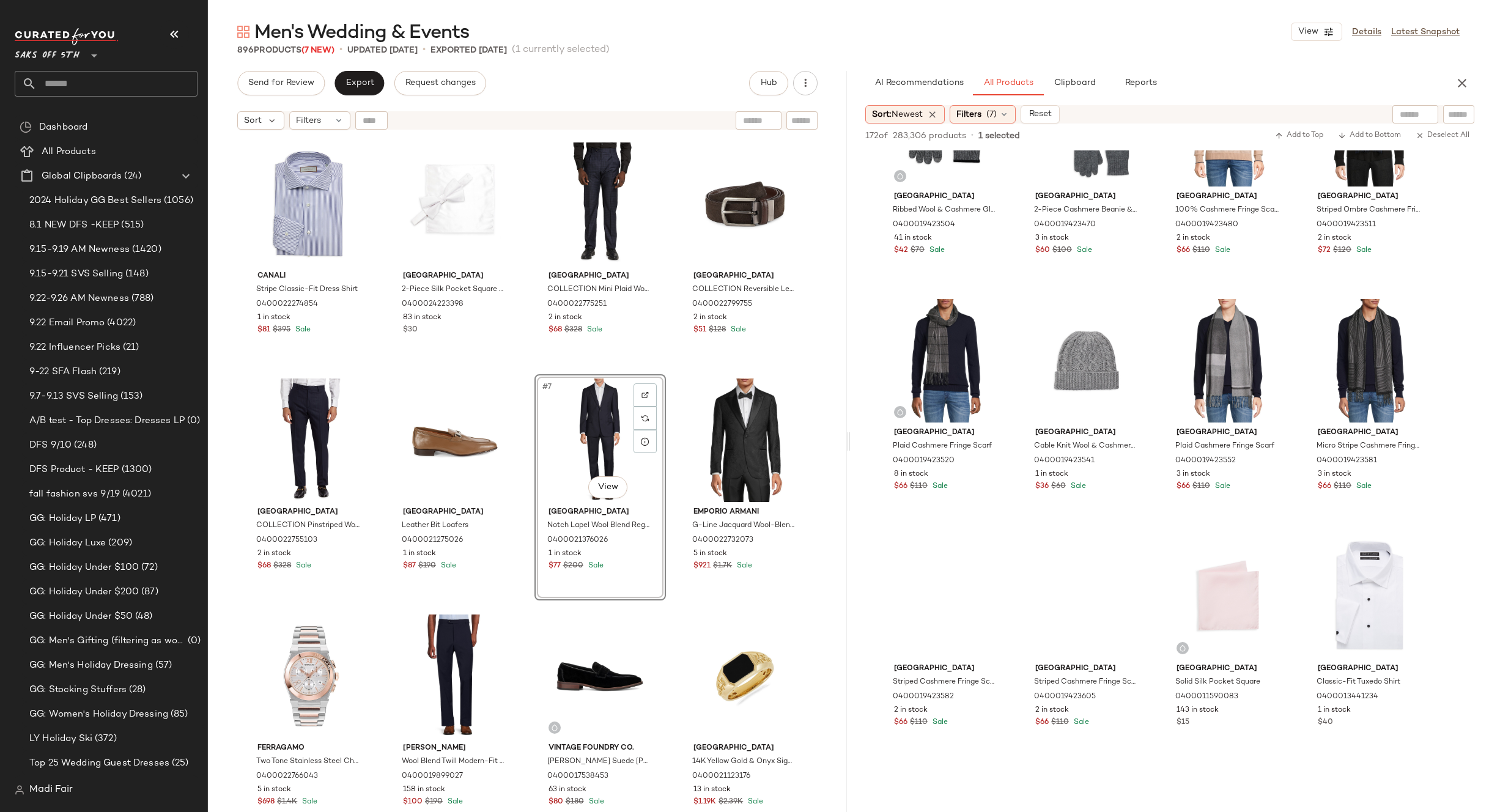
scroll to position [6236, 0]
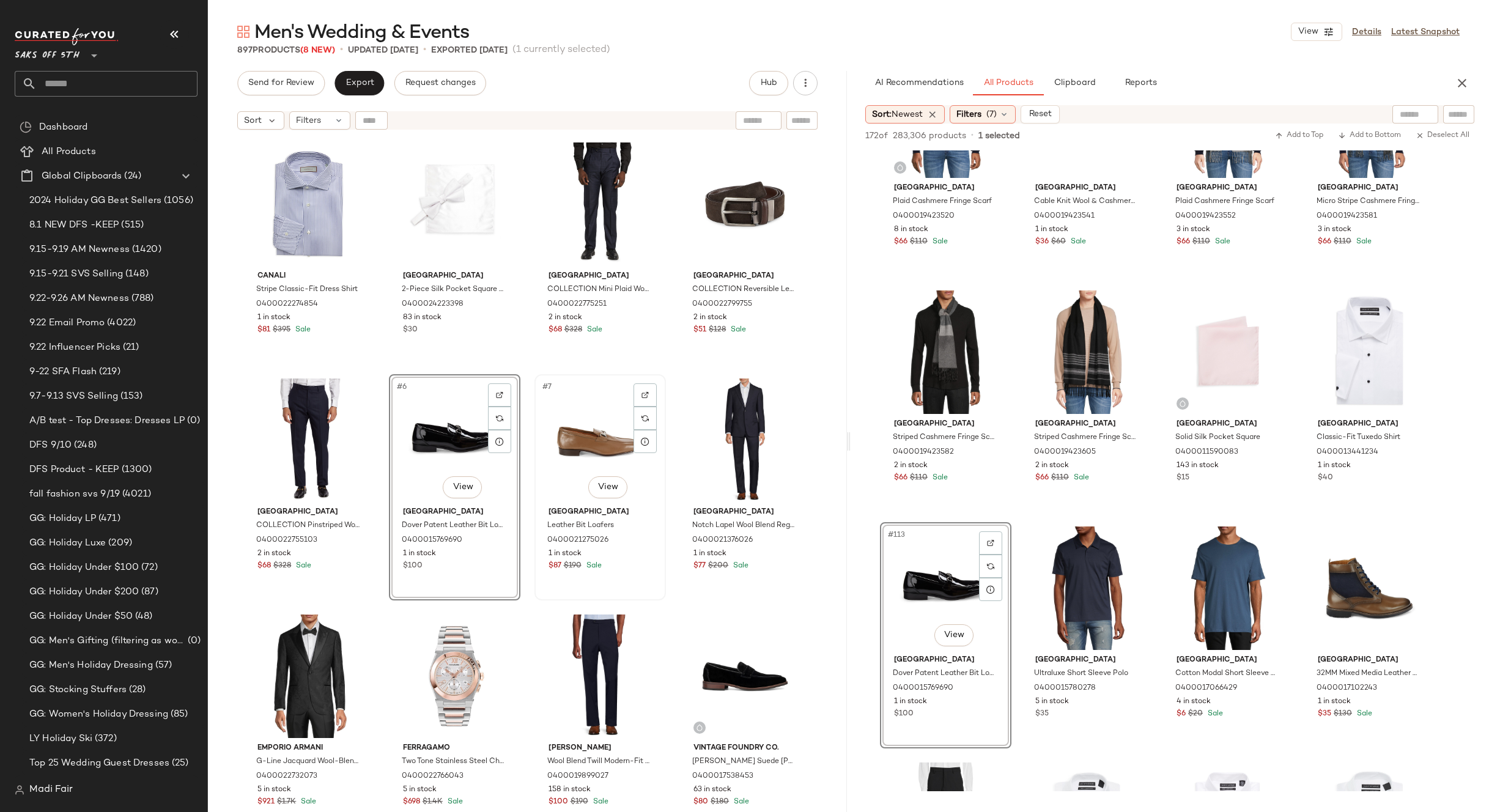
click at [567, 452] on div "#7 View" at bounding box center [599, 440] width 123 height 123
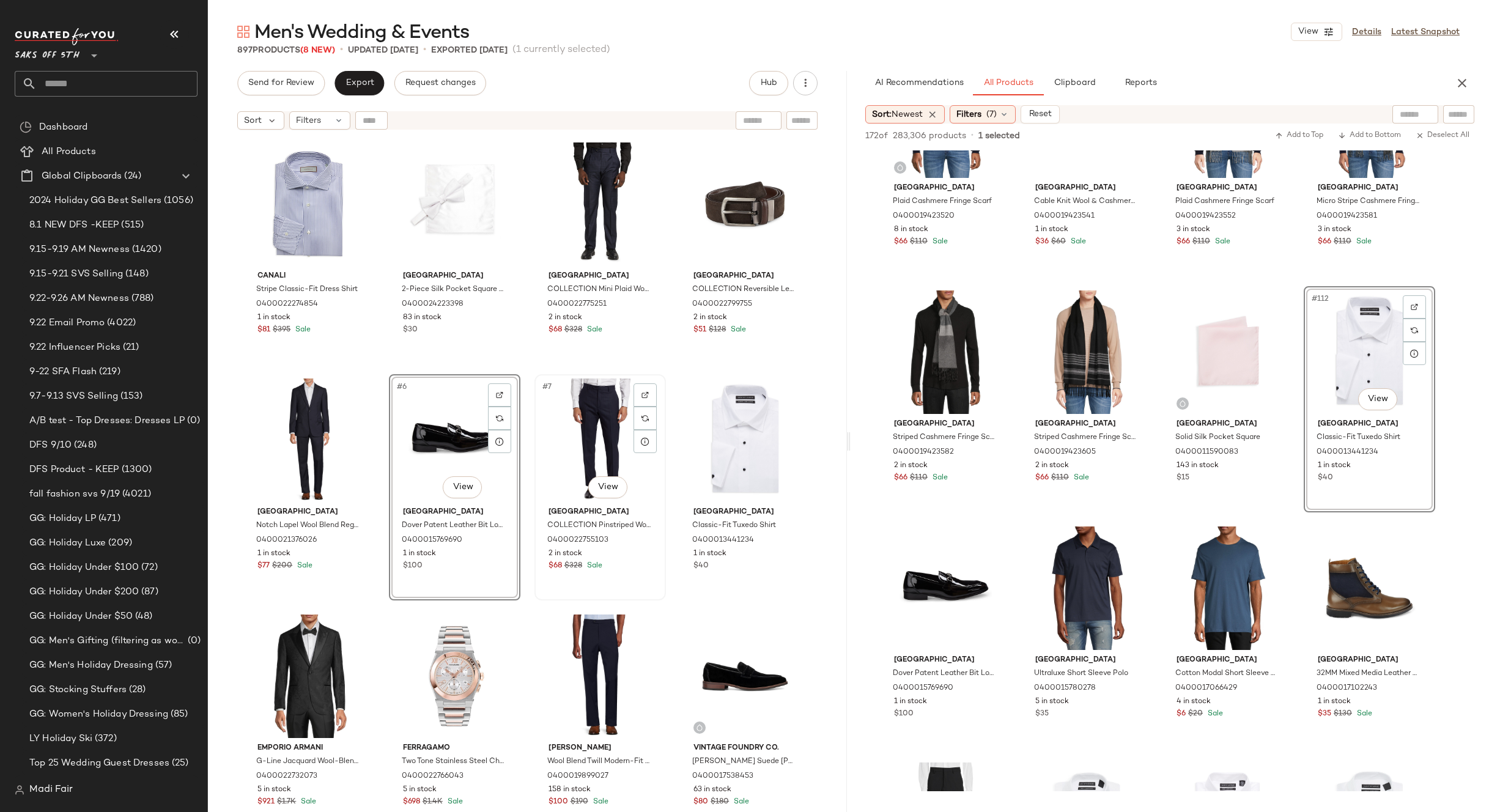
click at [656, 375] on div "#7 View Saks Fifth Avenue COLLECTION Pinstriped Wool Suit Pants 0400022755103 2…" at bounding box center [600, 486] width 131 height 226
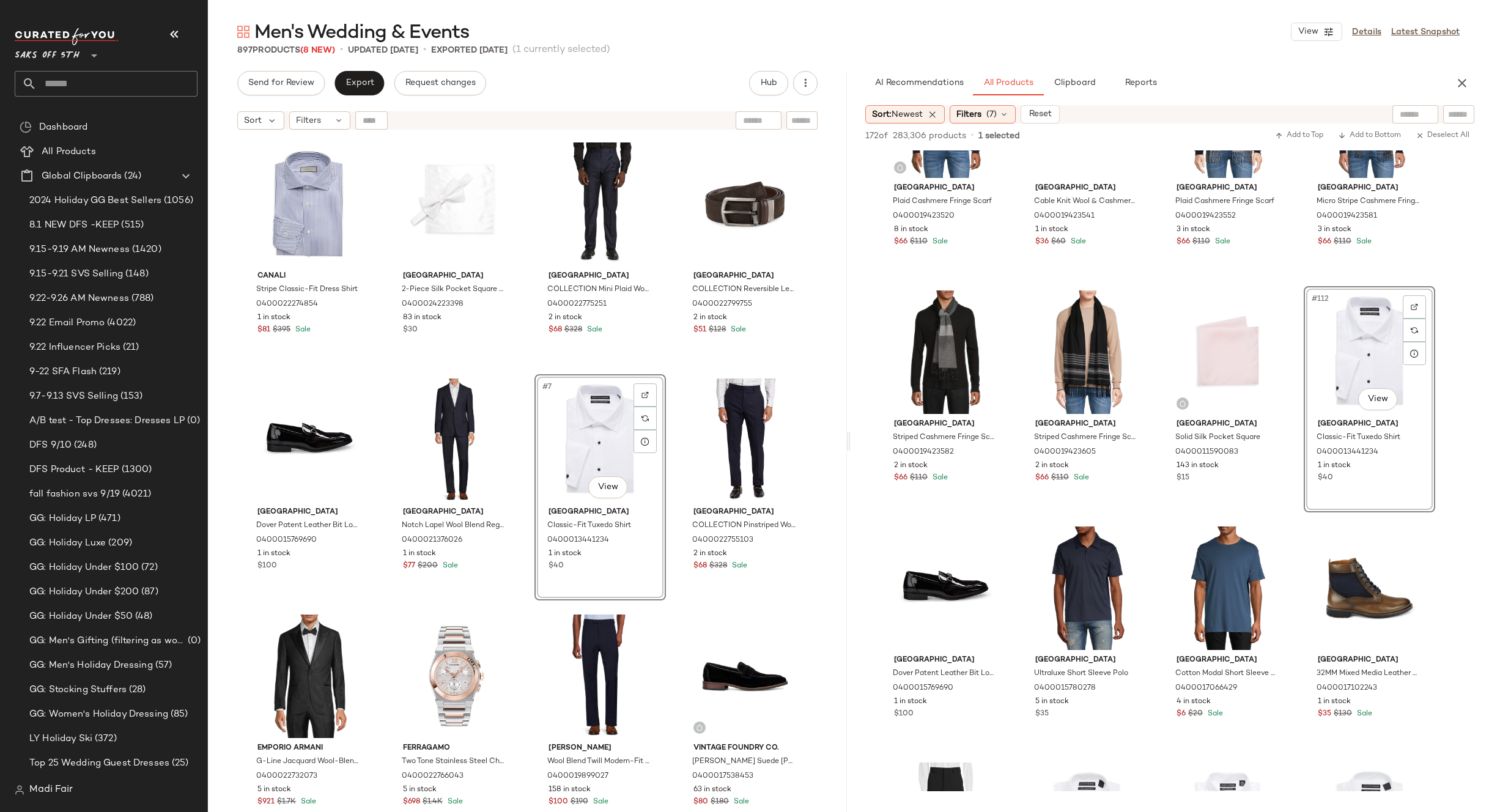
click at [669, 370] on div "Canali Stripe Classic-Fit Dress Shirt 0400022274854 1 in stock $81 $395 Sale [G…" at bounding box center [527, 491] width 567 height 705
click at [320, 129] on div "Filters" at bounding box center [319, 120] width 61 height 19
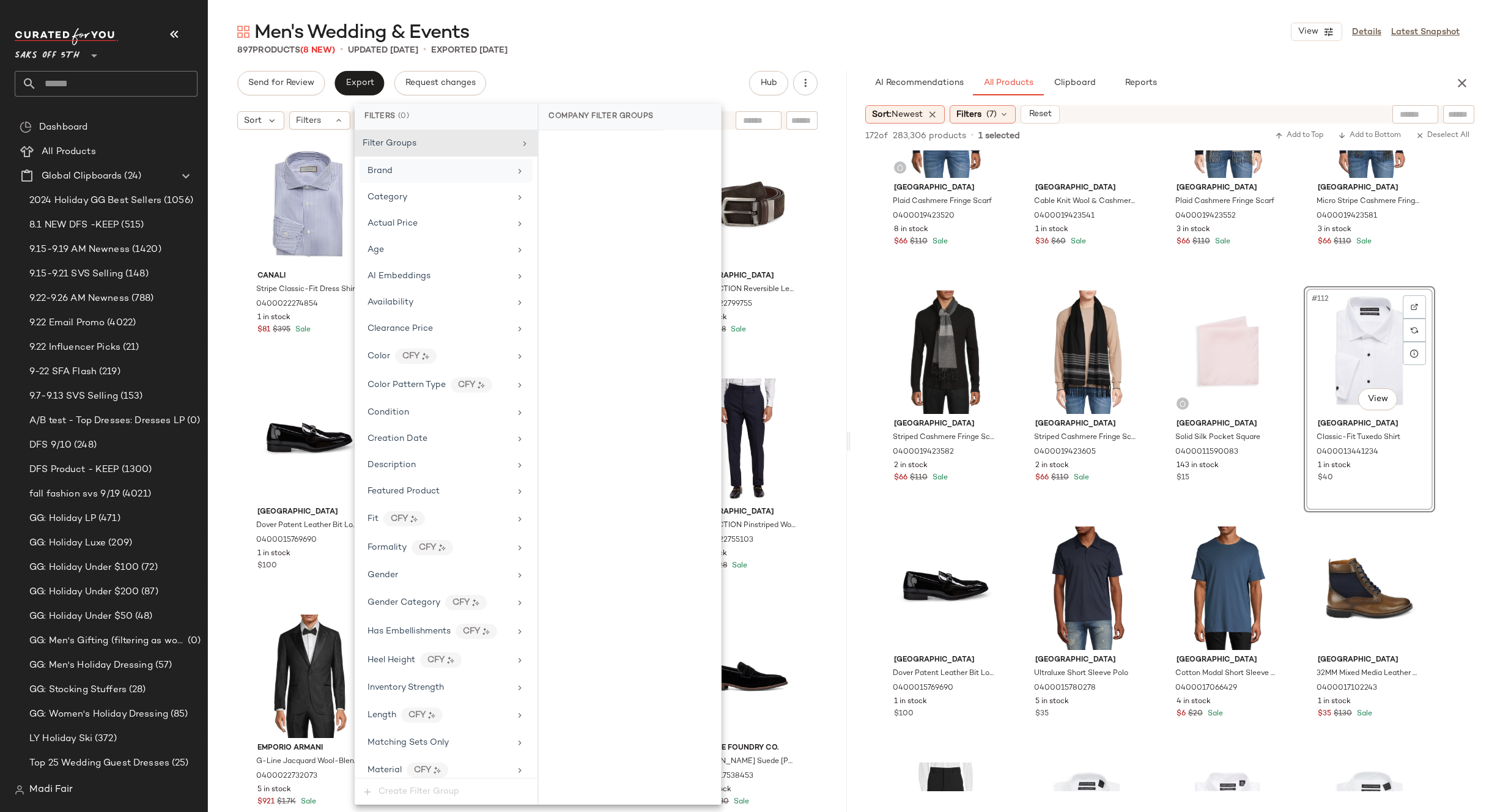
click at [409, 165] on div "Brand" at bounding box center [438, 171] width 142 height 13
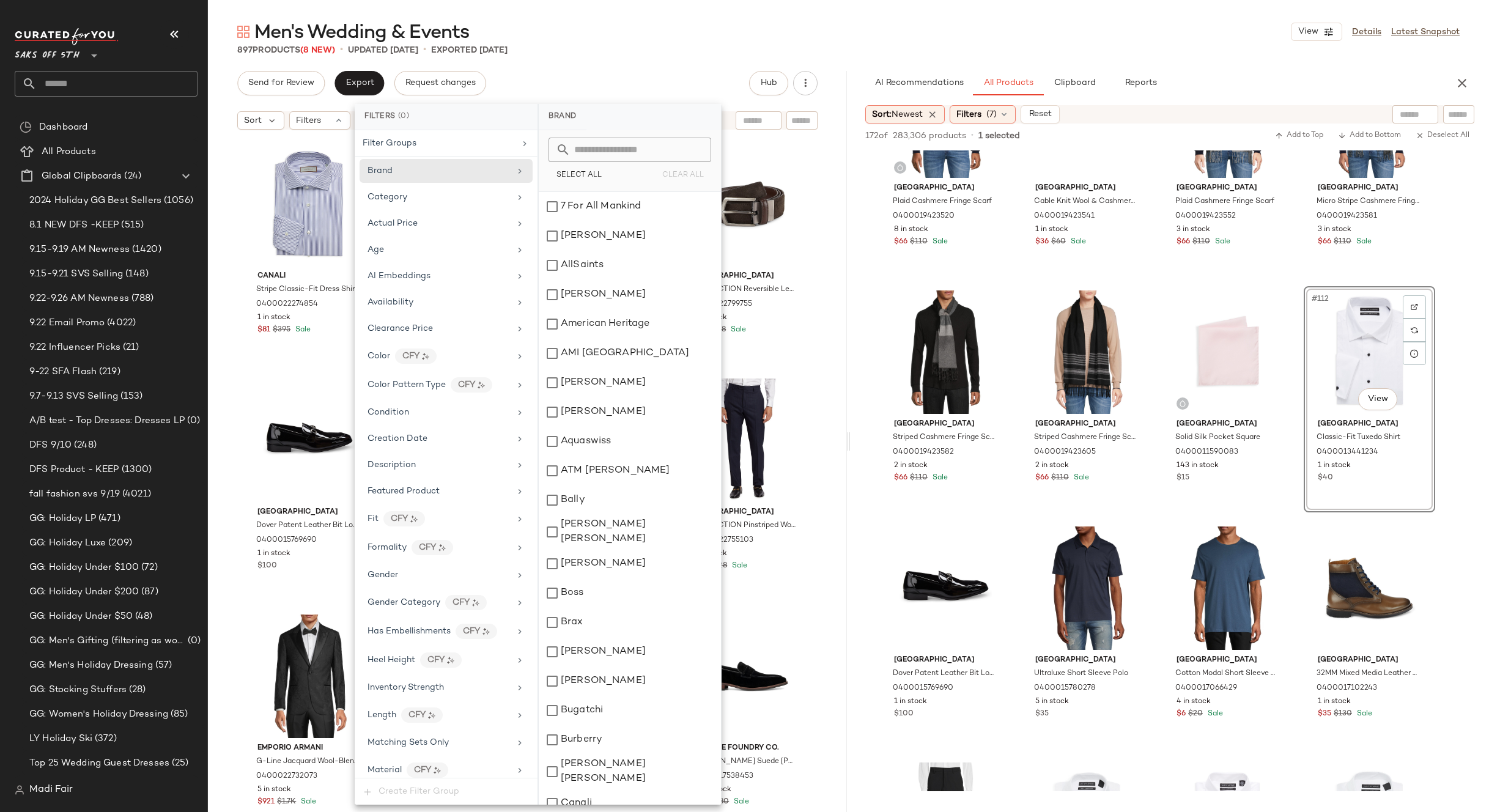
click at [579, 148] on input "text" at bounding box center [637, 149] width 133 height 24
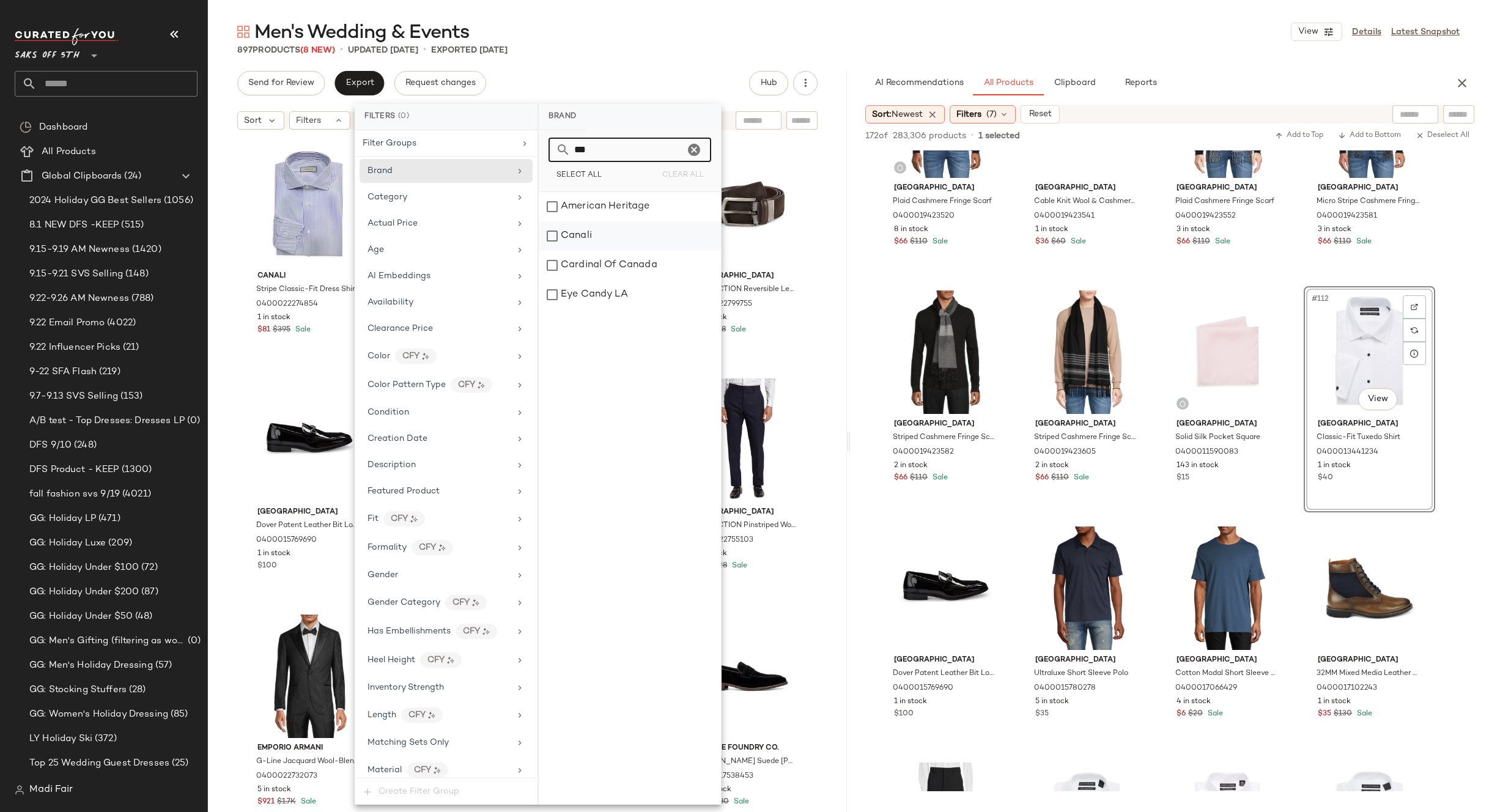
type input "***"
click at [610, 235] on div "Canali" at bounding box center [630, 235] width 182 height 30
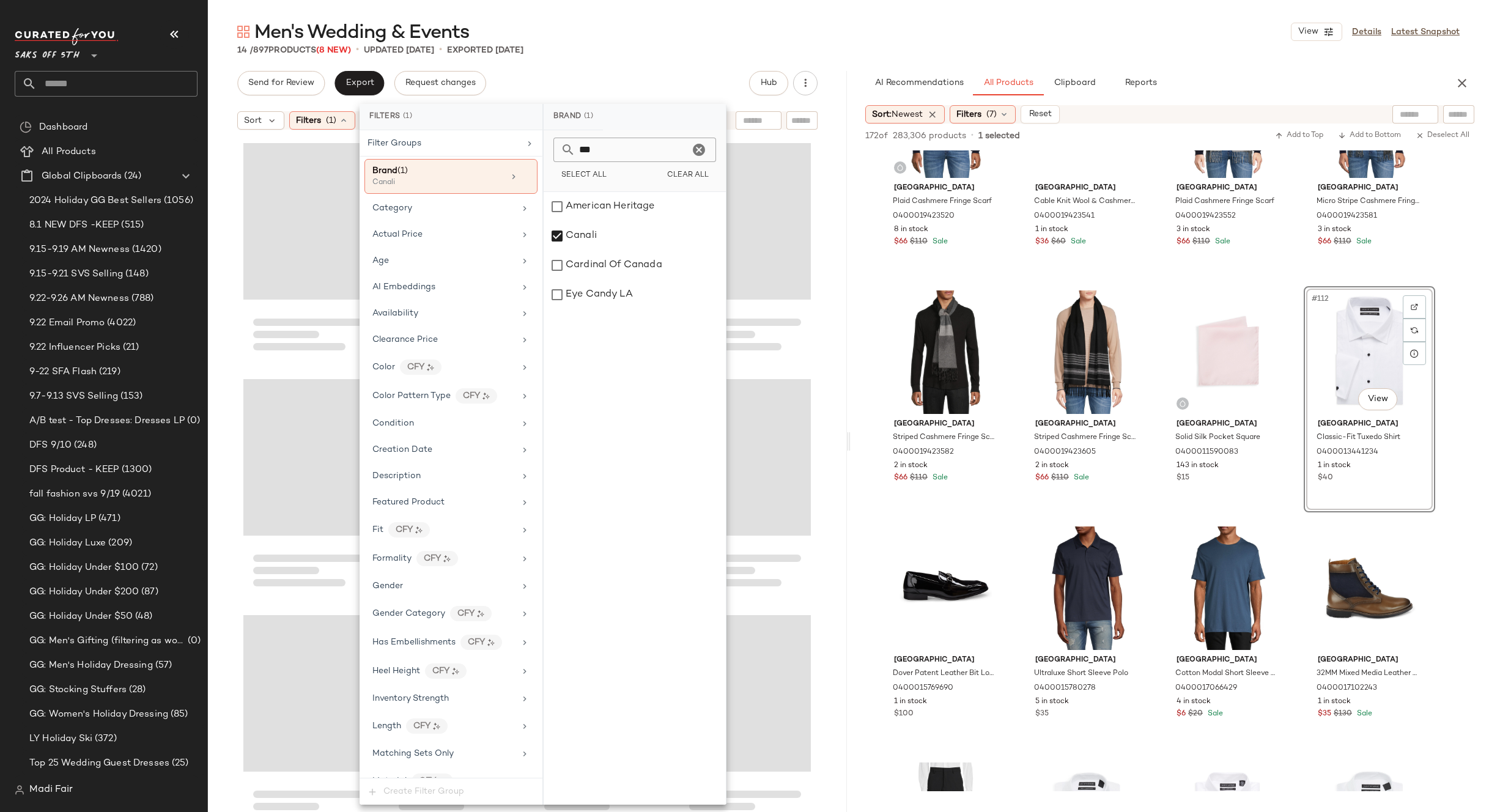
click at [623, 56] on div "Men's Wedding & Events View Details Latest Snapshot 14 / 897 Products (8 New) •…" at bounding box center [848, 416] width 1281 height 792
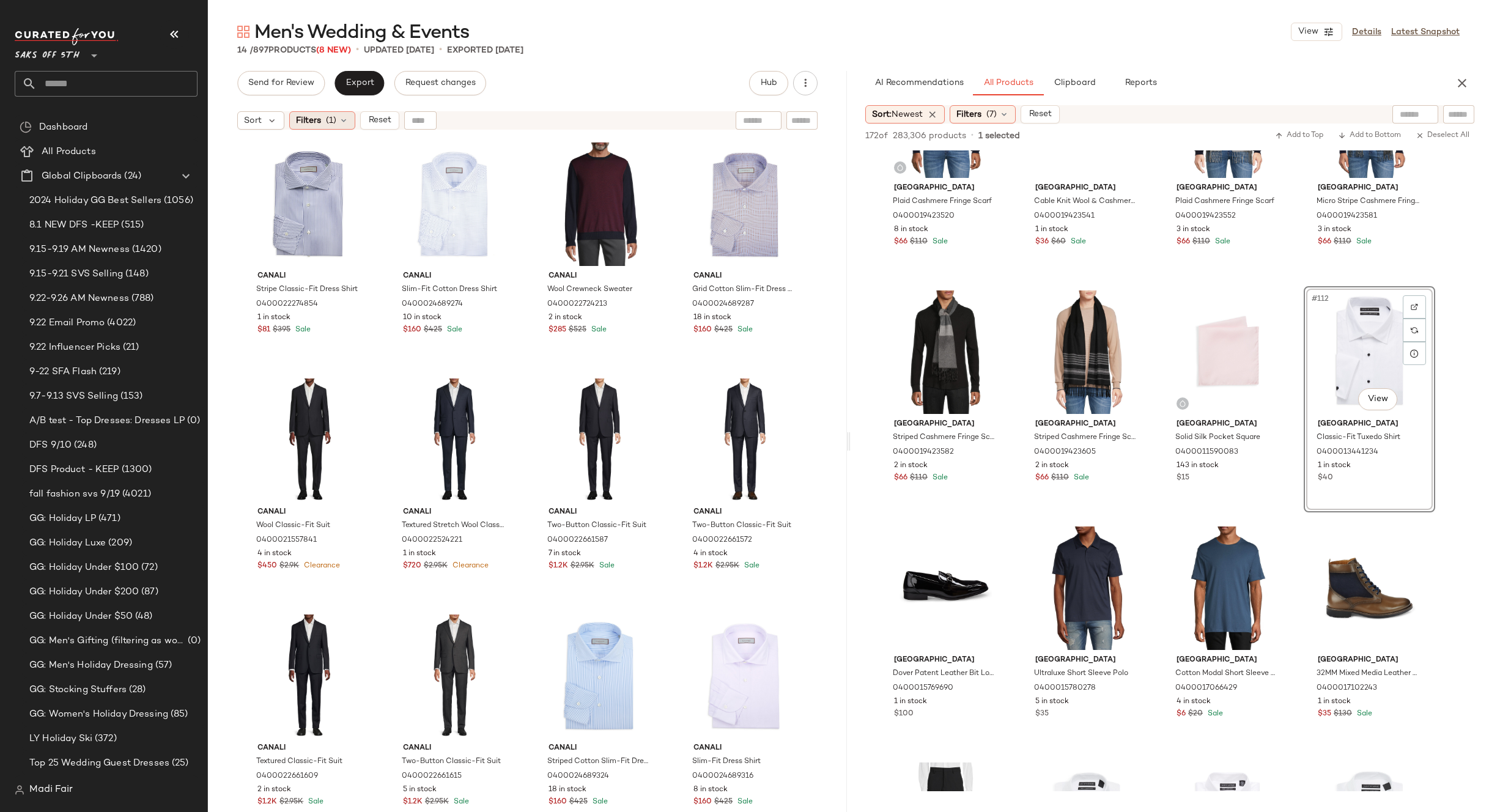
click at [310, 120] on span "Filters" at bounding box center [309, 121] width 25 height 13
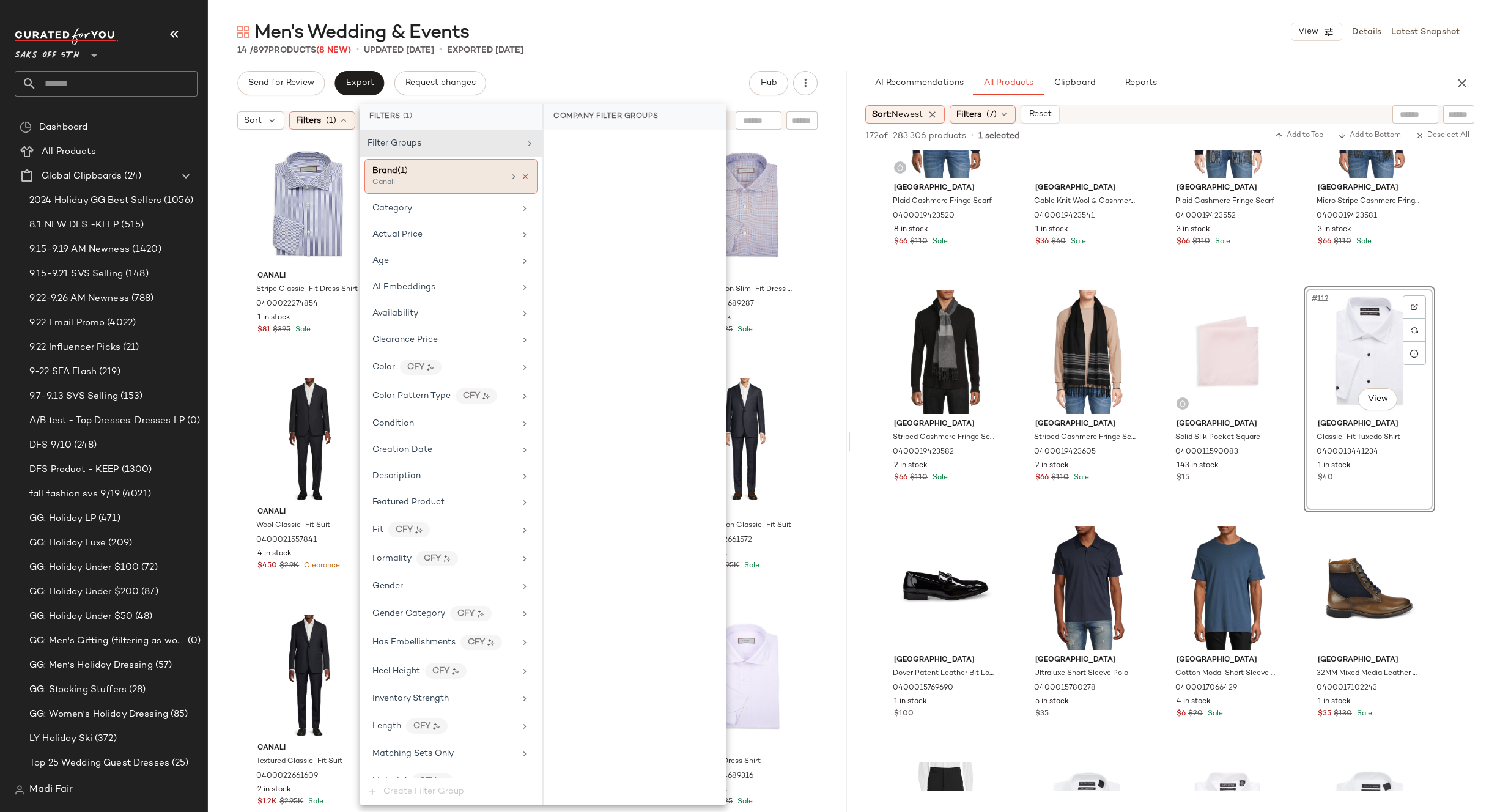
click at [520, 177] on icon at bounding box center [525, 177] width 9 height 9
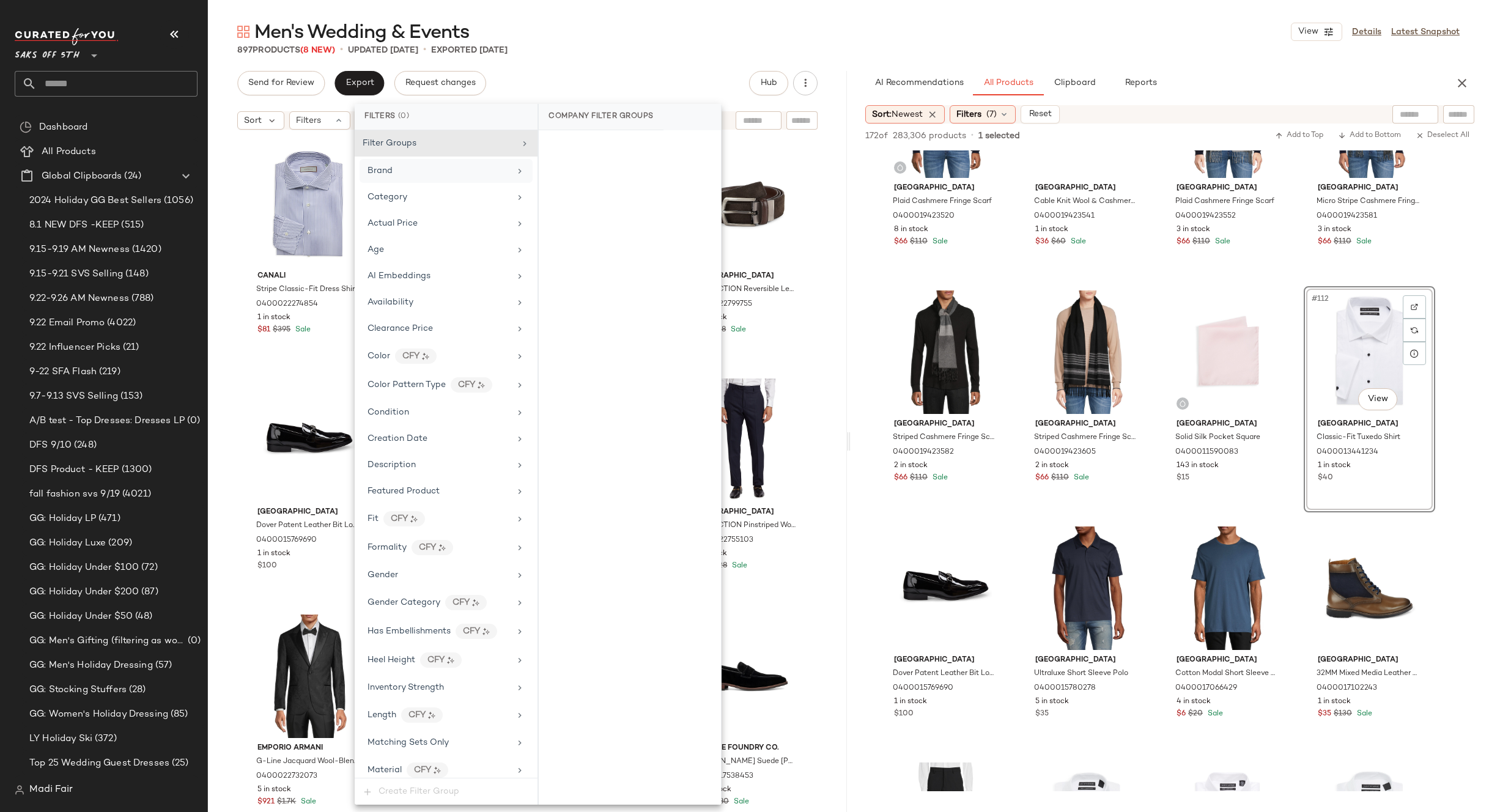
click at [643, 64] on div "Men's Wedding & Events View Details Latest Snapshot 897 Products (8 New) • upda…" at bounding box center [848, 416] width 1281 height 792
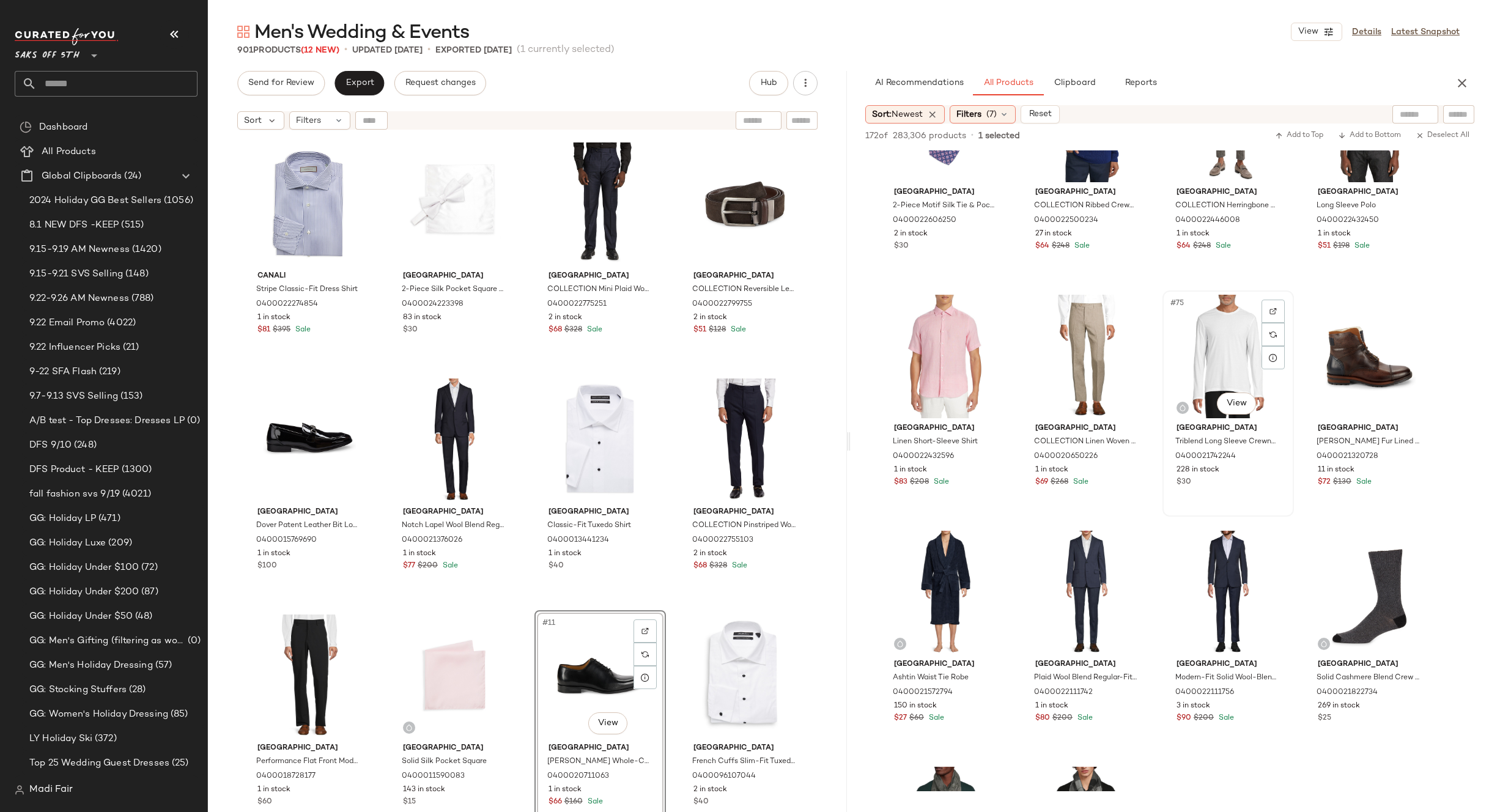
scroll to position [4097, 0]
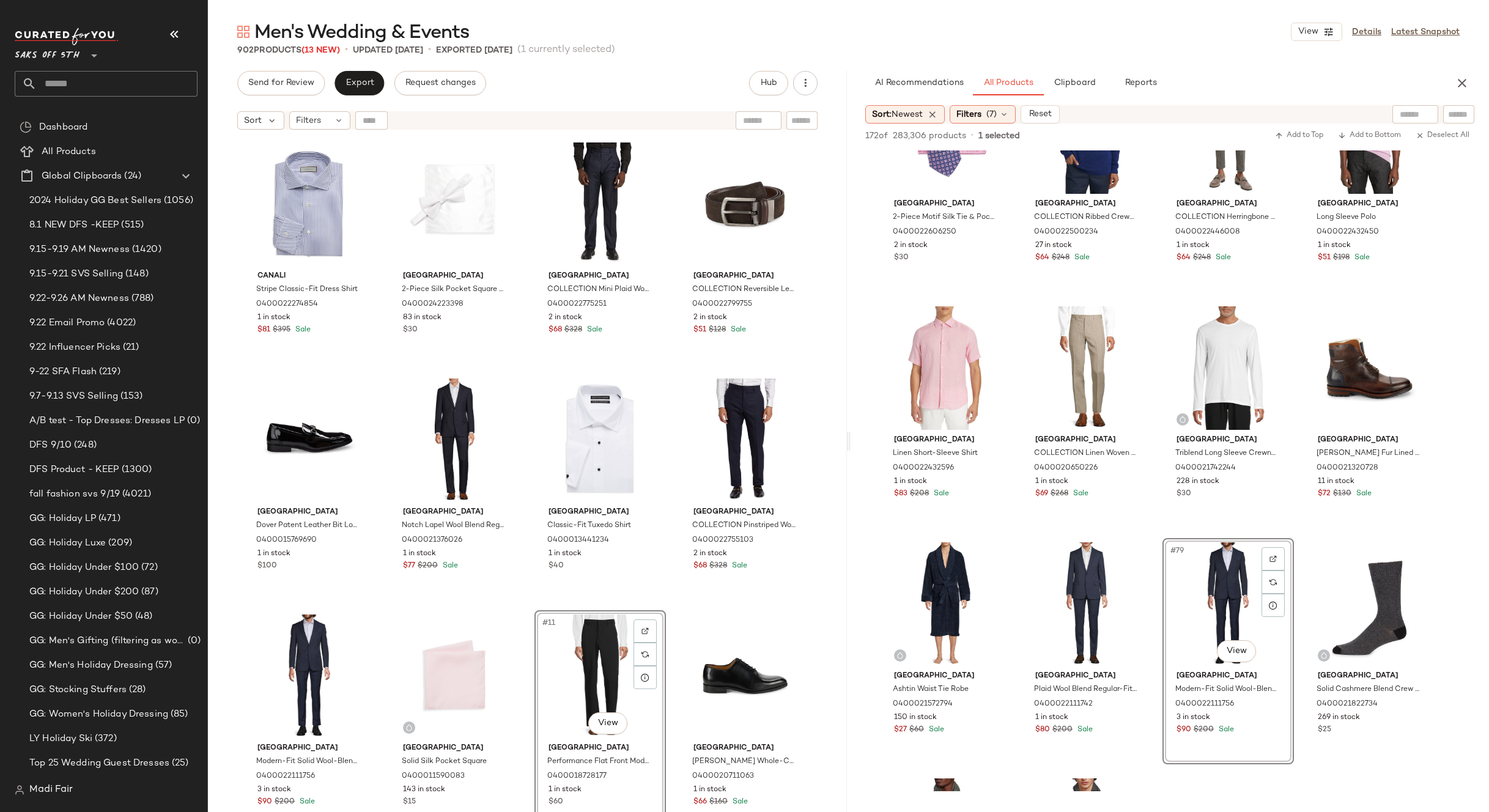
click at [662, 601] on div "Canali Stripe Classic-Fit Dress Shirt 0400022274854 1 in stock $81 $395 Sale [G…" at bounding box center [527, 491] width 567 height 705
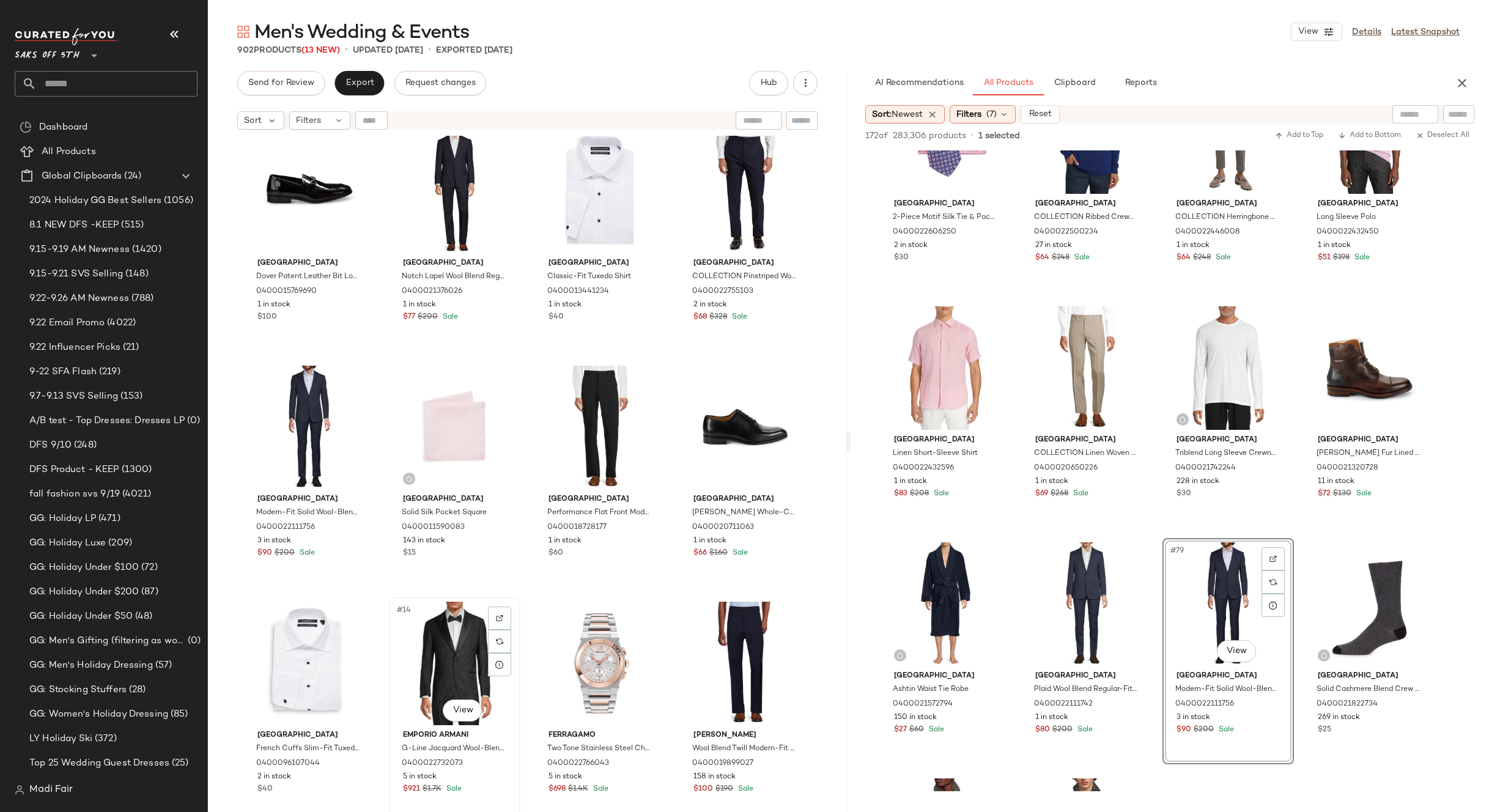
scroll to position [123, 0]
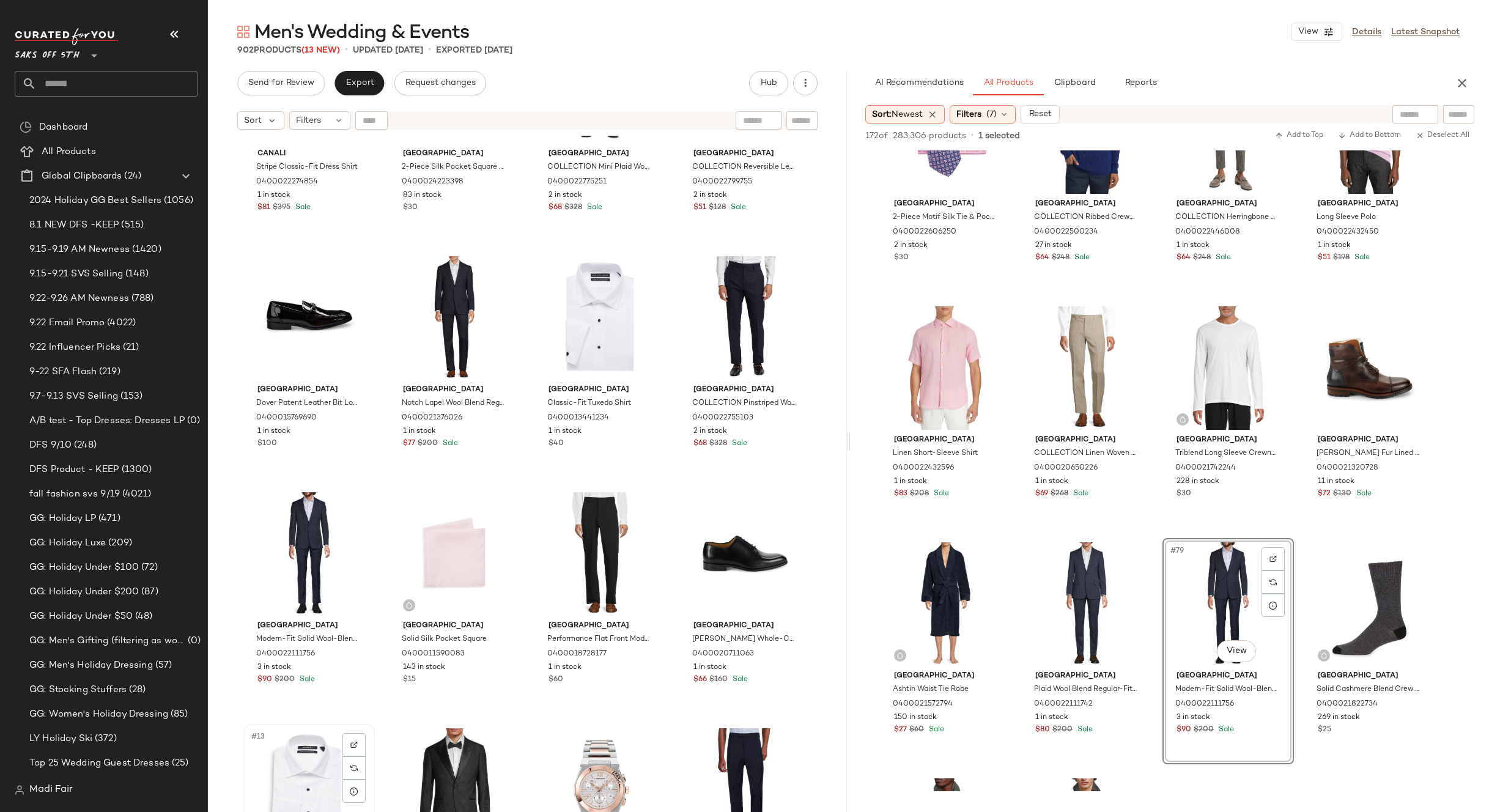
click at [299, 752] on div "#13 View" at bounding box center [309, 790] width 123 height 123
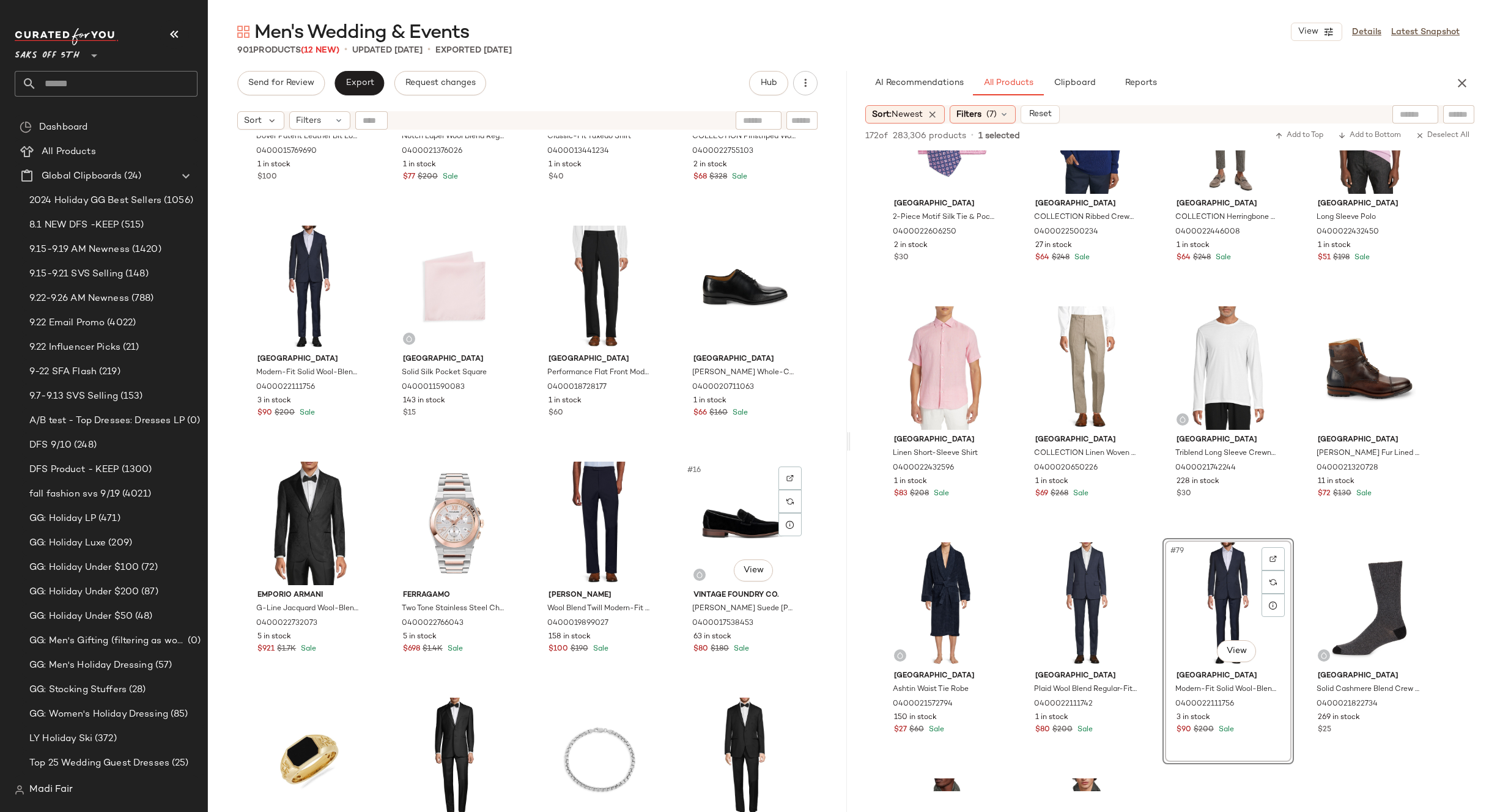
scroll to position [376, 0]
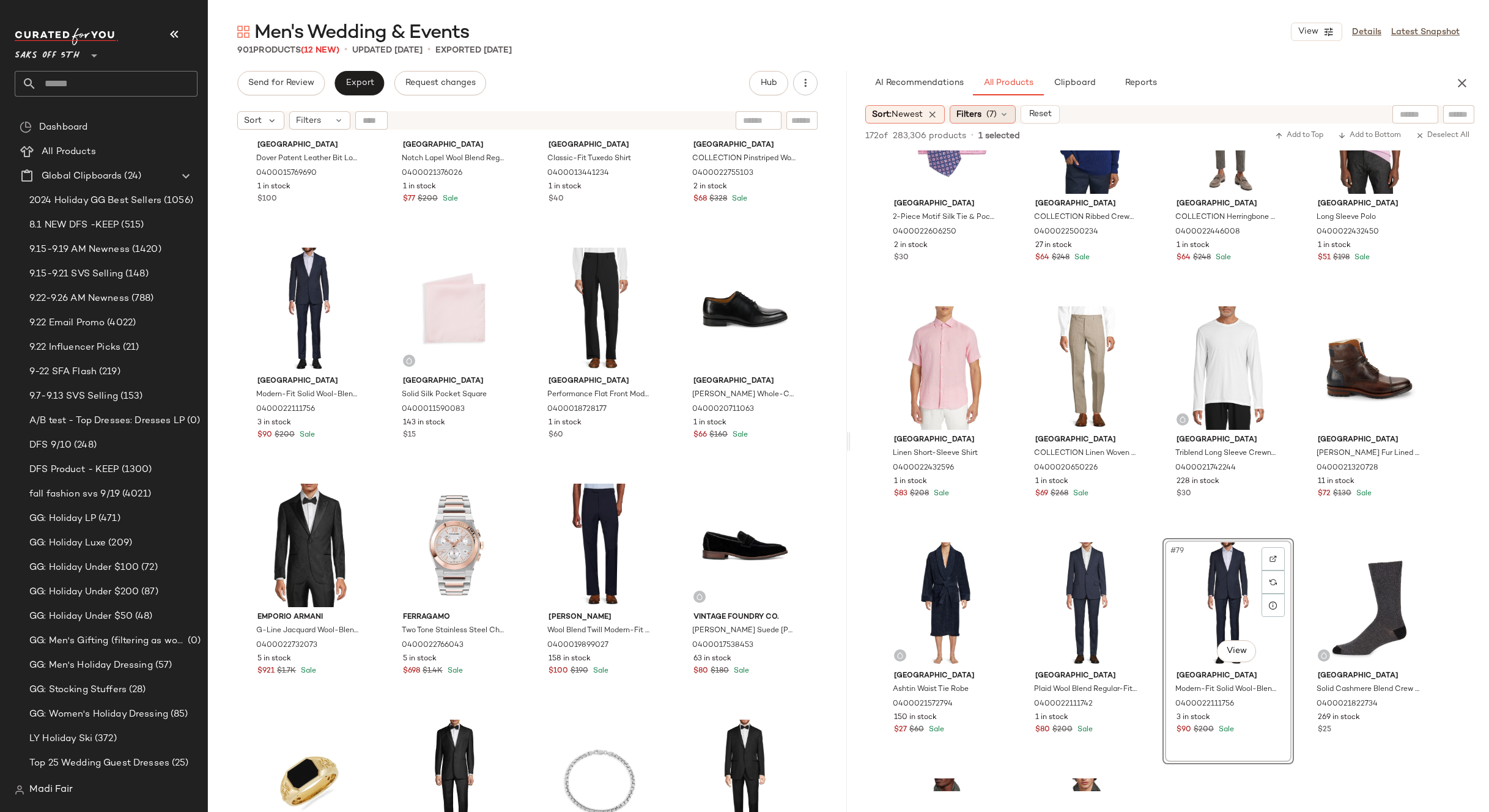
click at [1004, 107] on div "Filters (7)" at bounding box center [983, 114] width 66 height 19
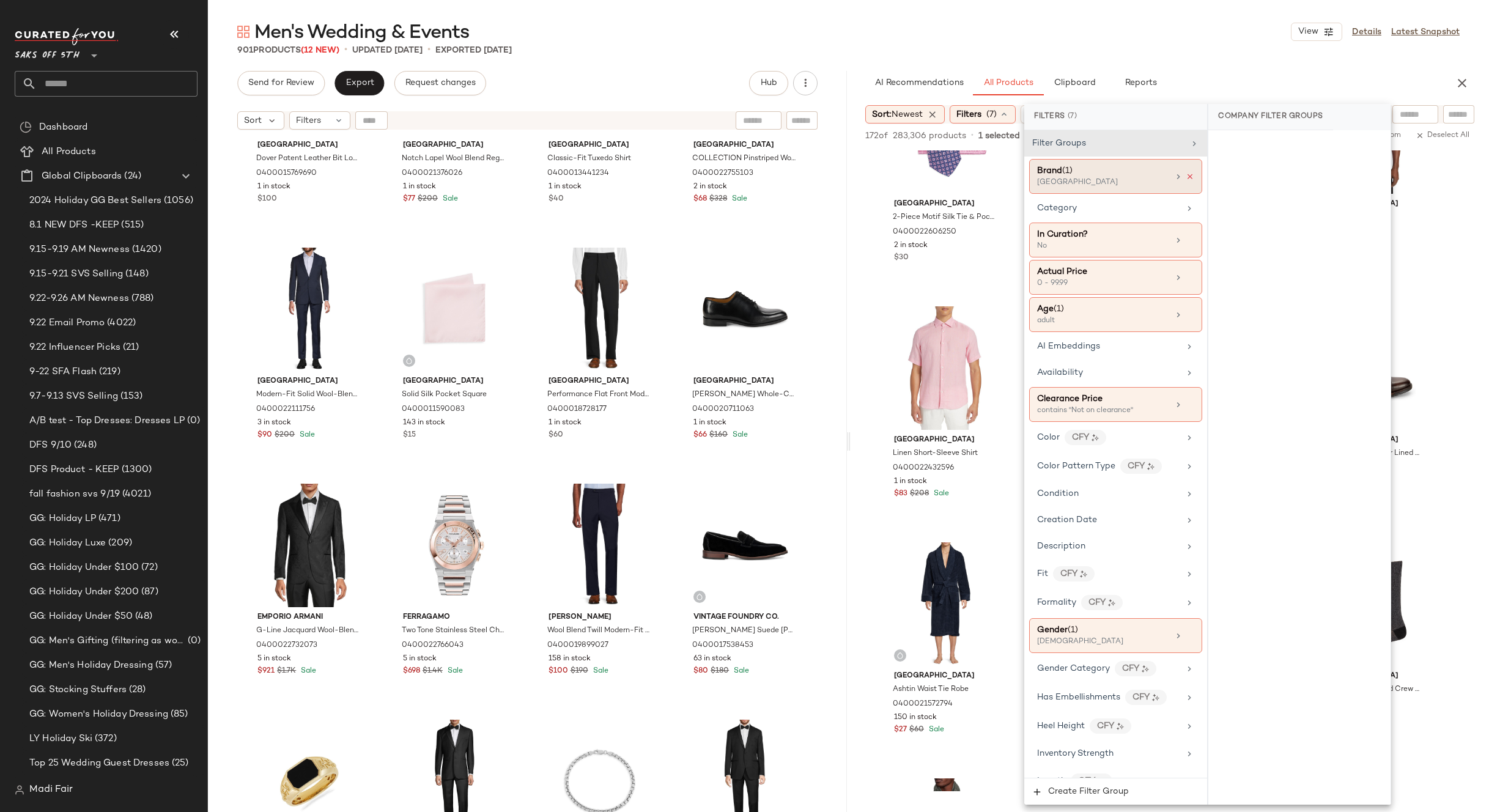
click at [1186, 175] on icon at bounding box center [1190, 177] width 9 height 9
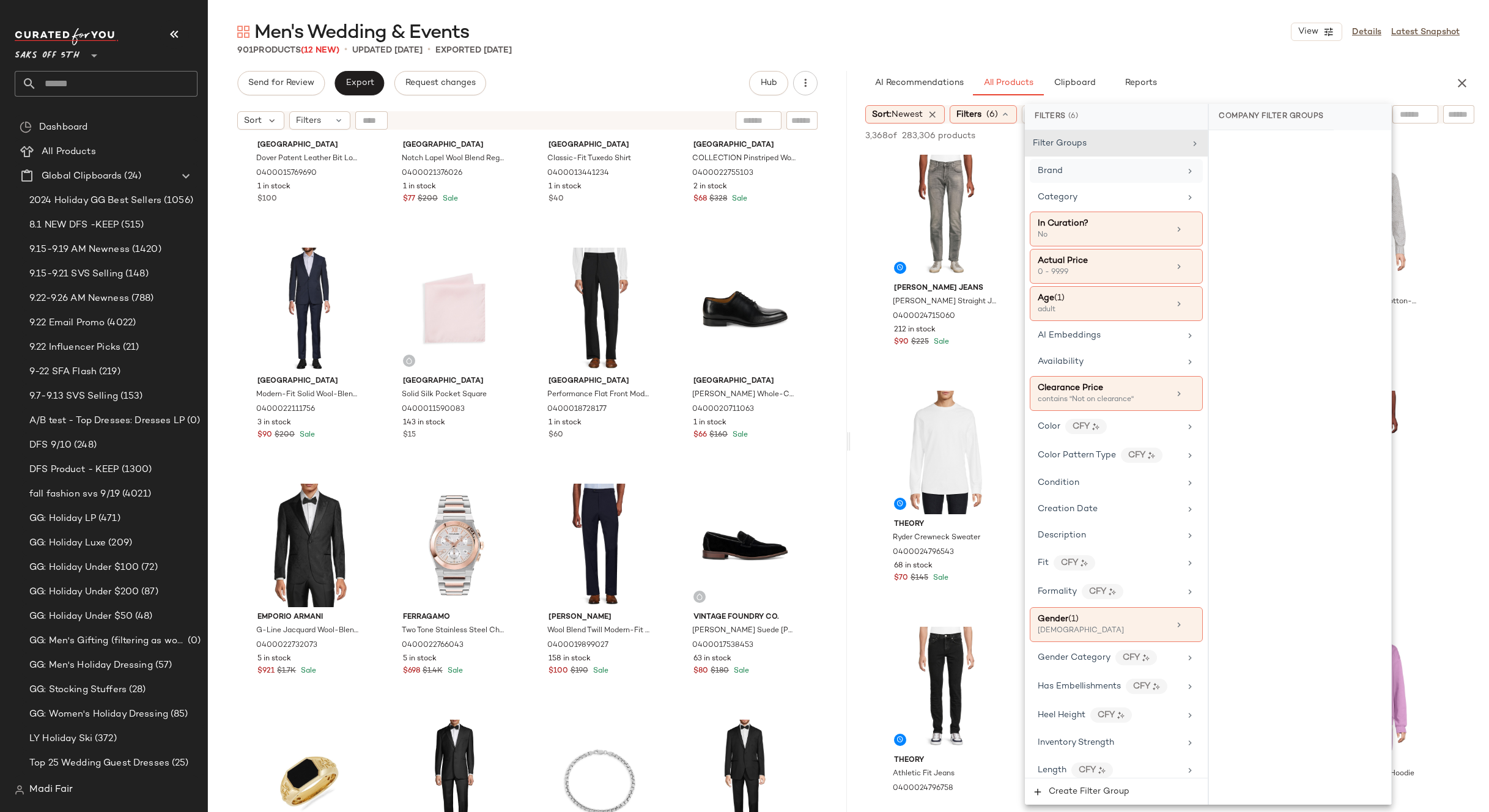
click at [1136, 21] on div "Men's Wedding & Events View Details Latest Snapshot" at bounding box center [848, 31] width 1281 height 24
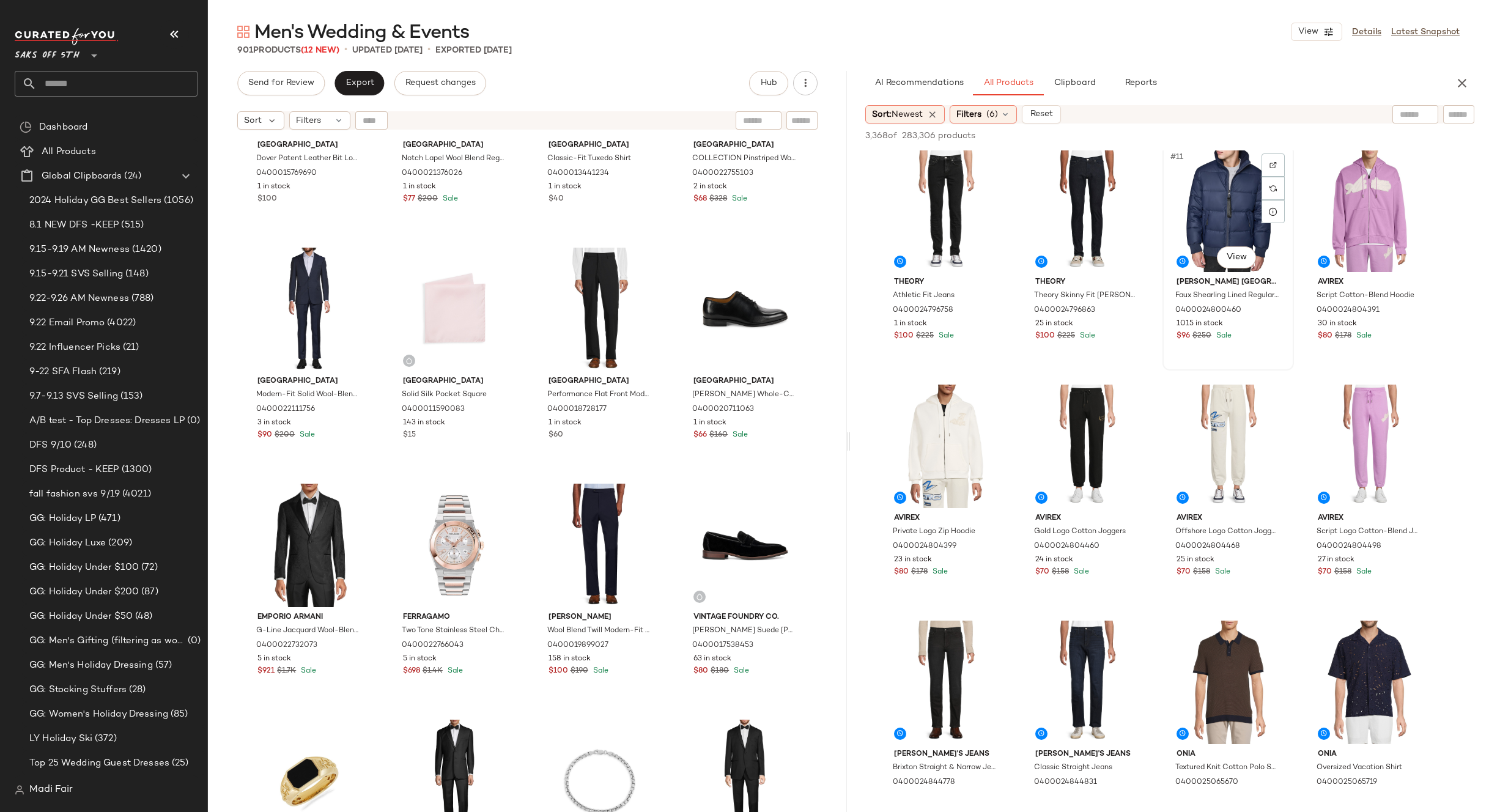
scroll to position [489, 0]
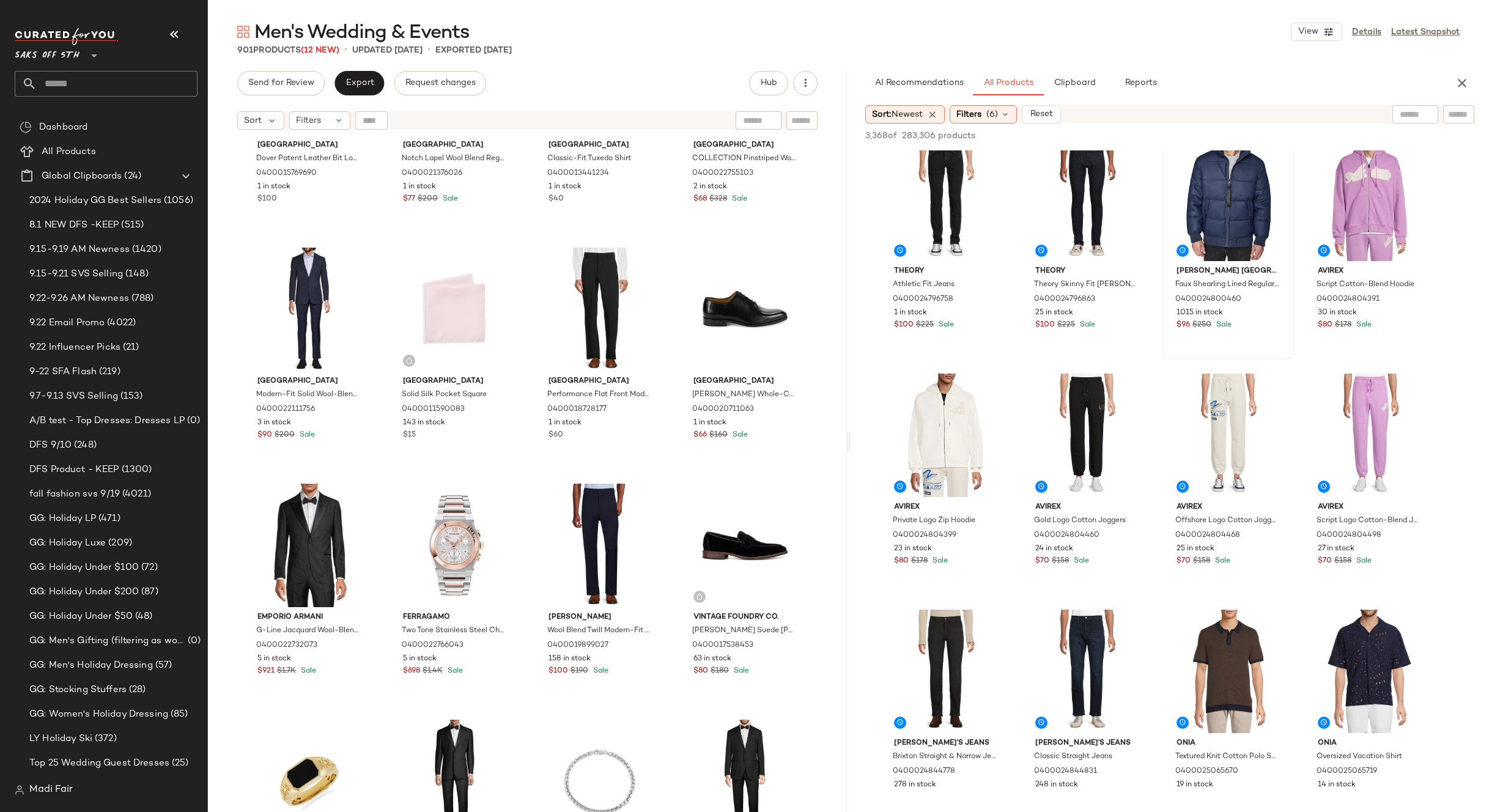
click at [1412, 121] on input "text" at bounding box center [1415, 114] width 31 height 13
type input "******"
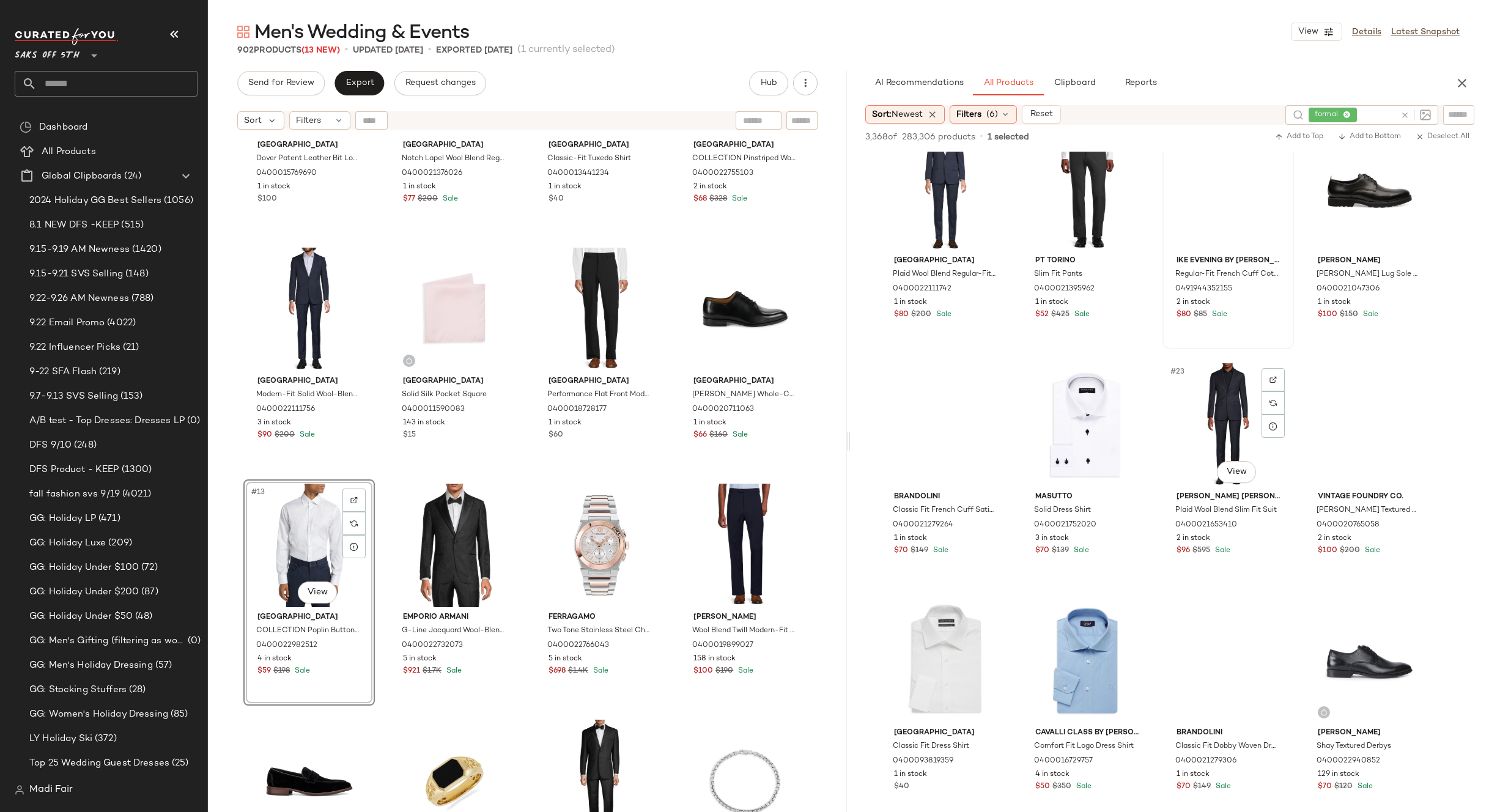
scroll to position [1039, 0]
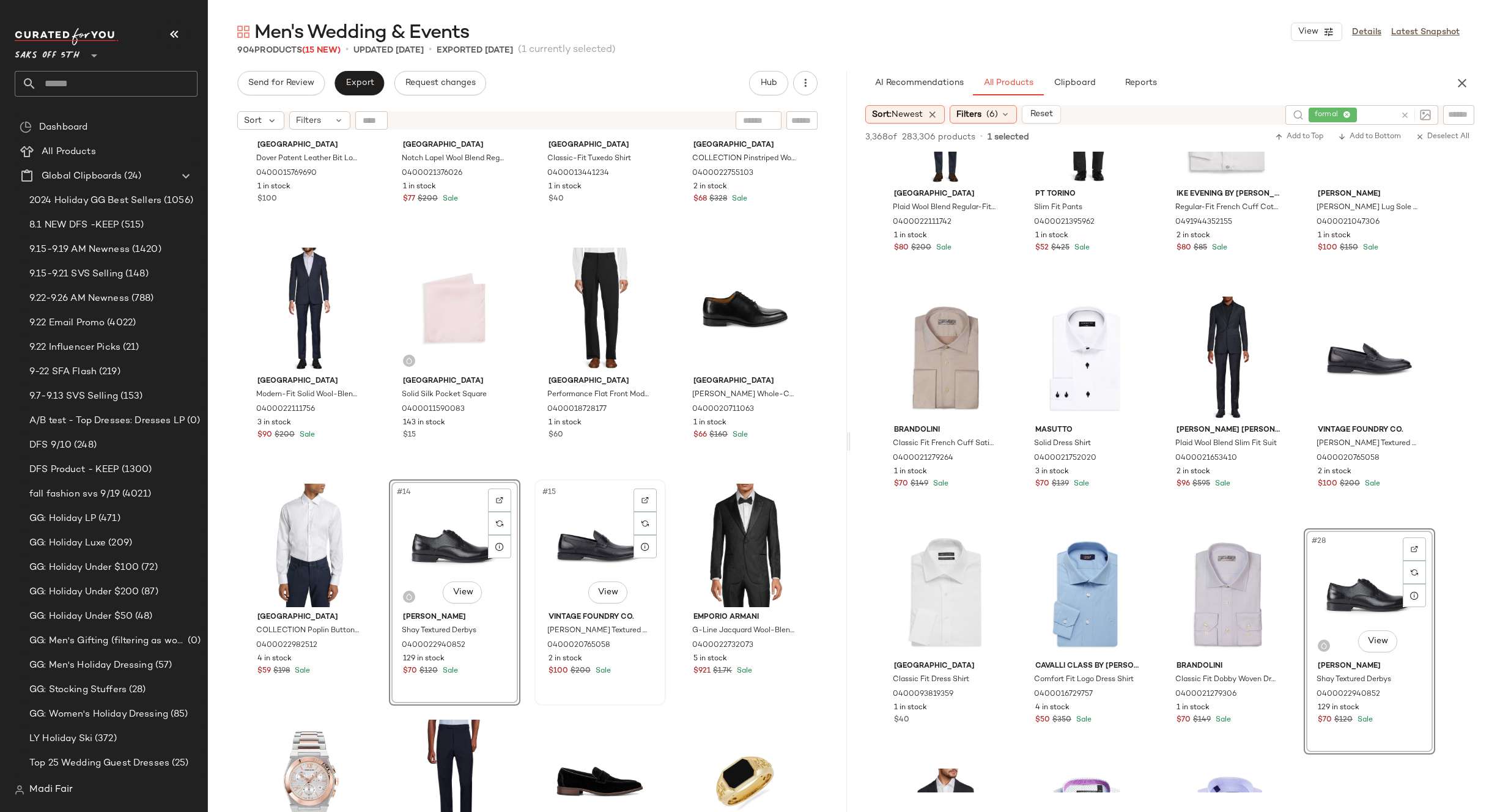
click at [560, 553] on div "#15 View" at bounding box center [599, 546] width 123 height 123
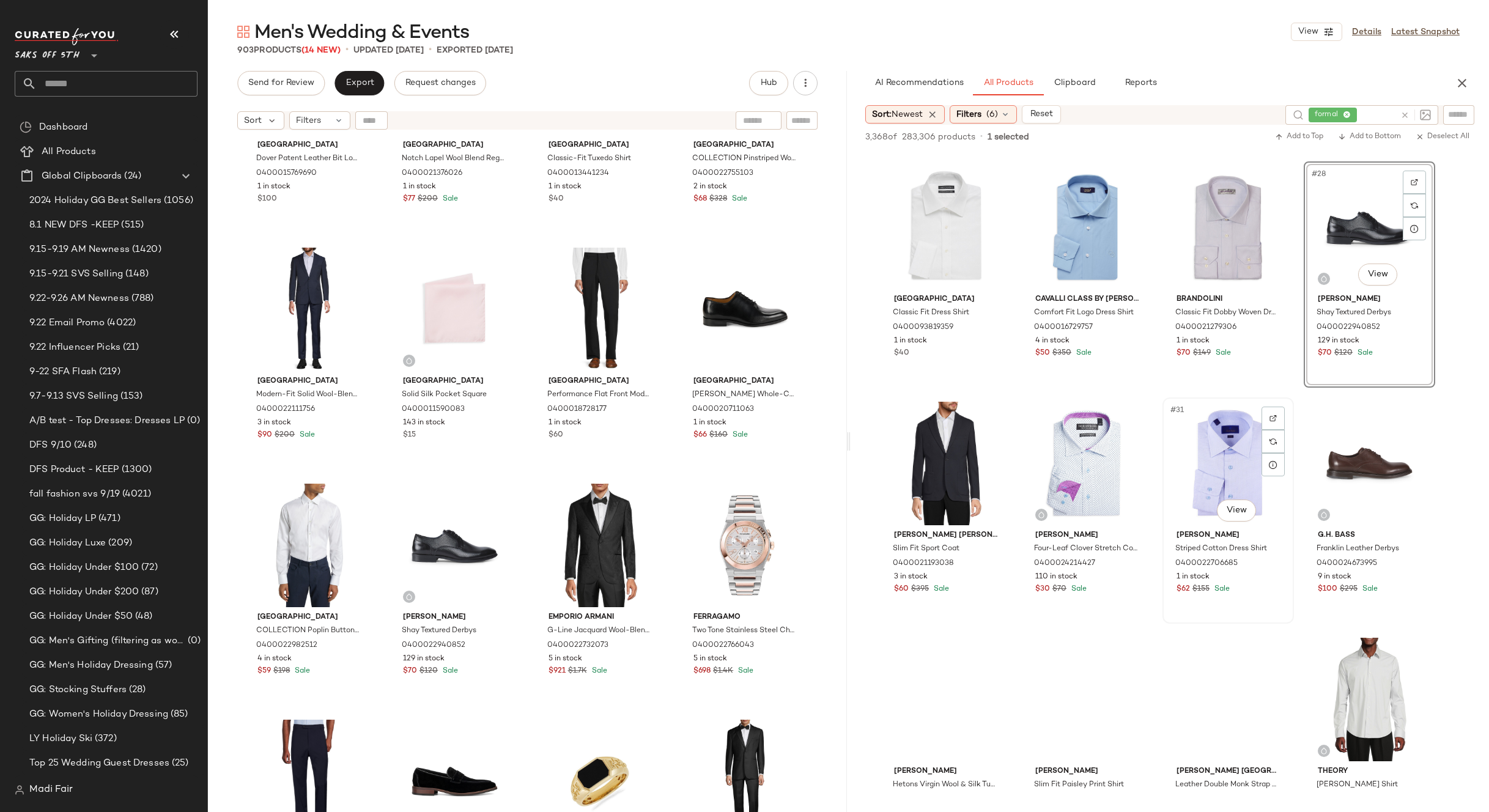
scroll to position [1528, 0]
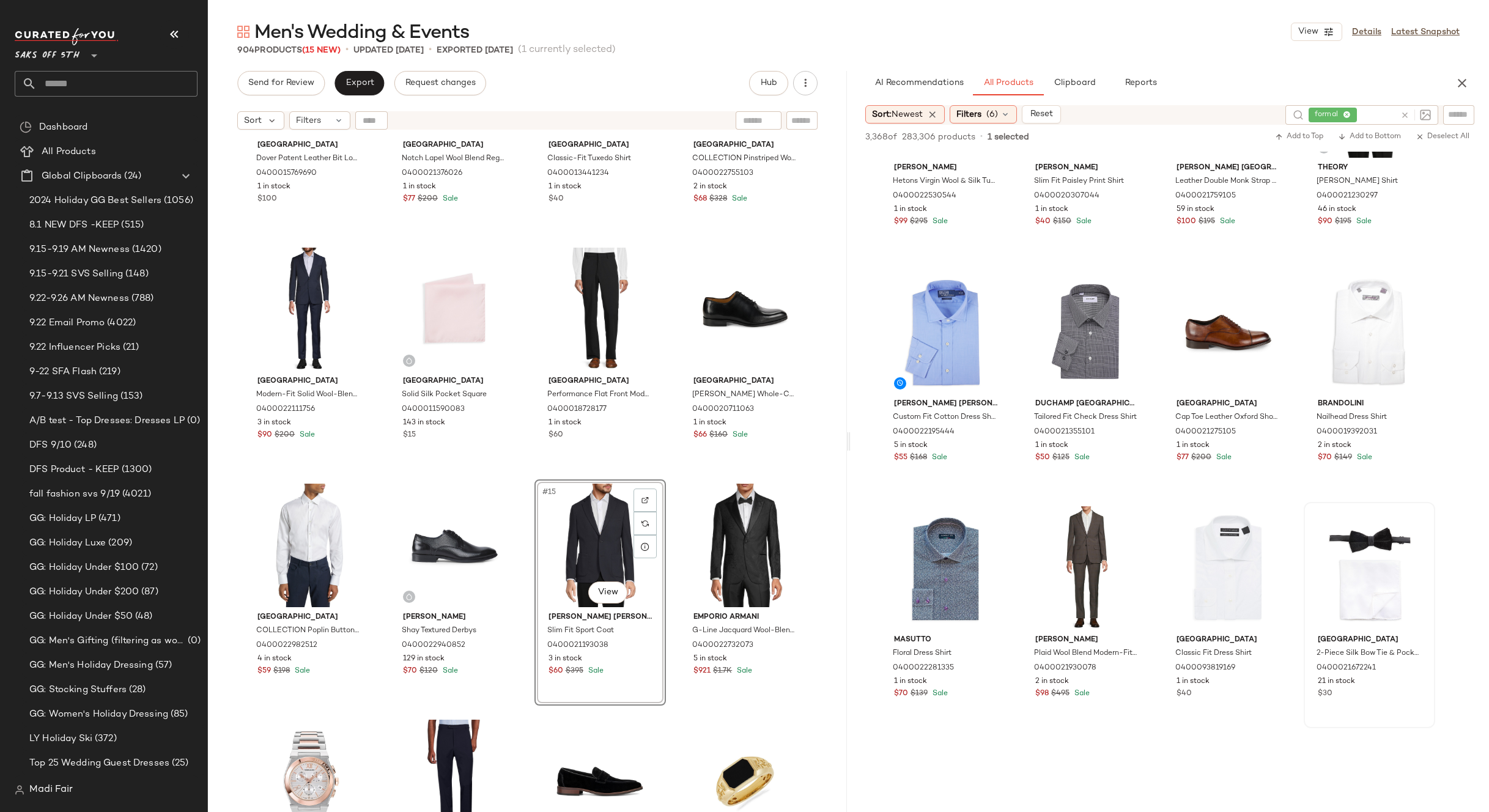
scroll to position [2017, 0]
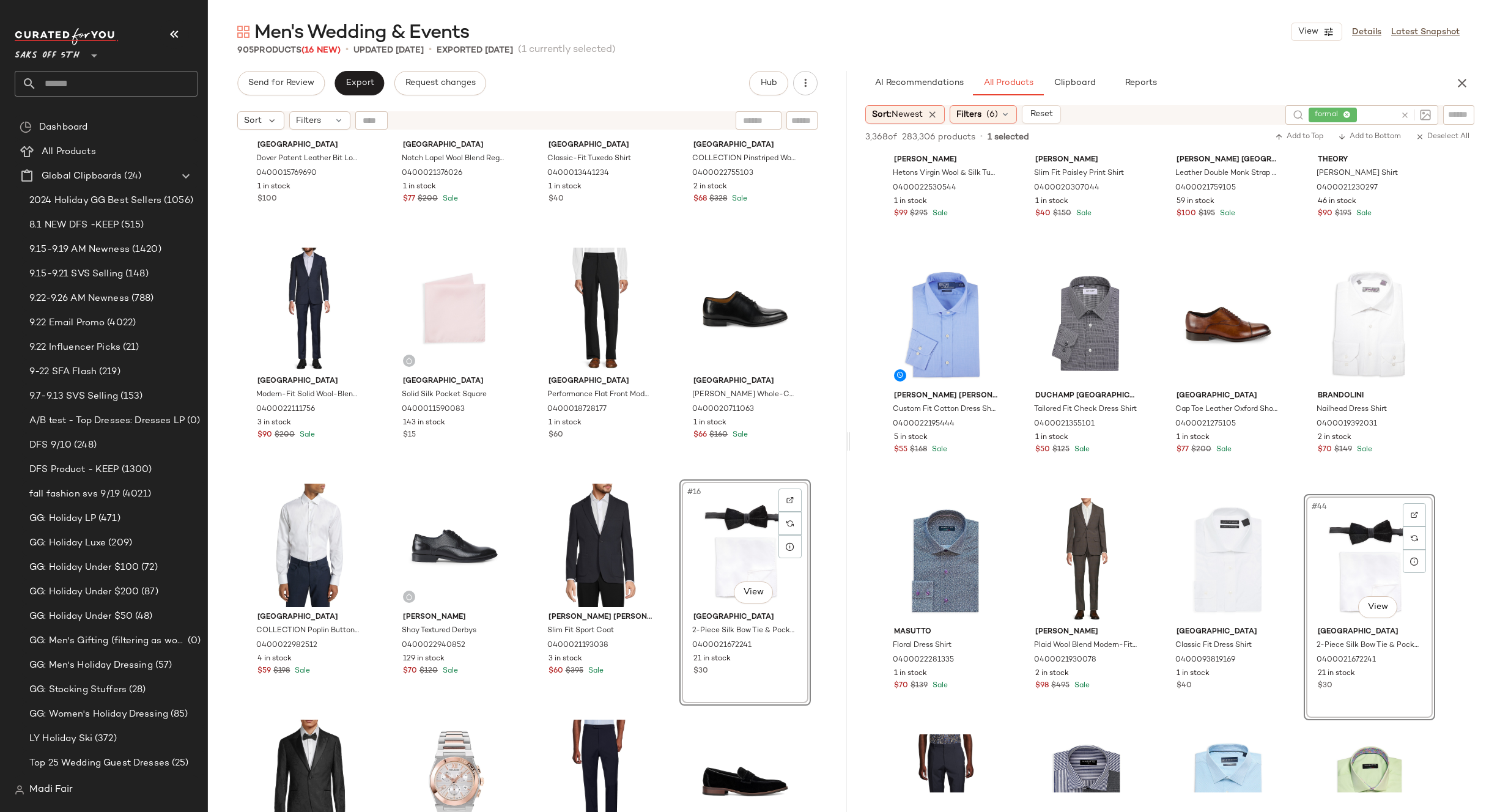
click at [666, 472] on div "Saks Fifth Avenue Dover Patent Leather Bit Loafer 0400015769690 1 in stock $100…" at bounding box center [527, 489] width 639 height 706
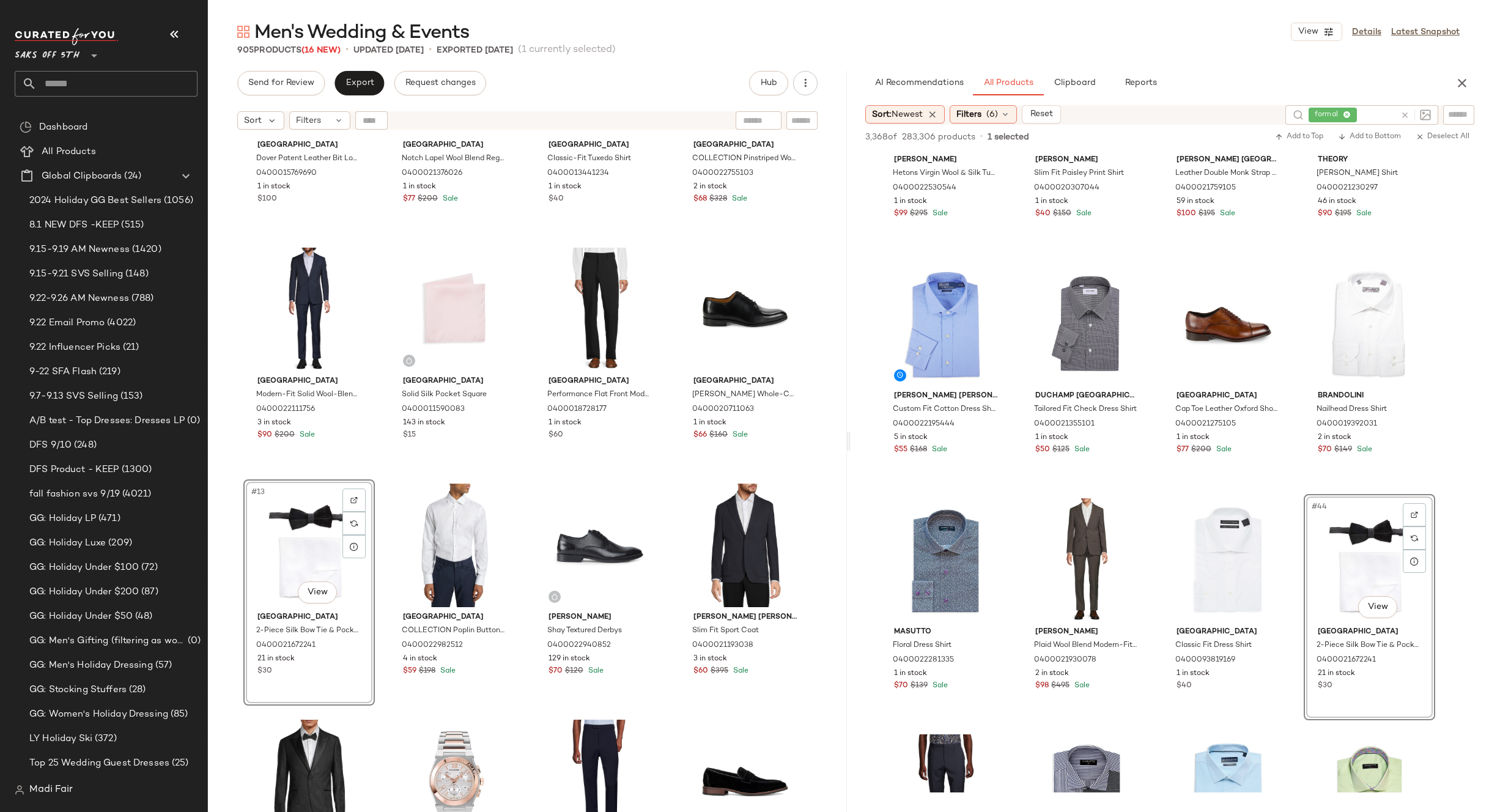
click at [668, 477] on div "Saks Fifth Avenue Dover Patent Leather Bit Loafer 0400015769690 1 in stock $100…" at bounding box center [527, 489] width 639 height 706
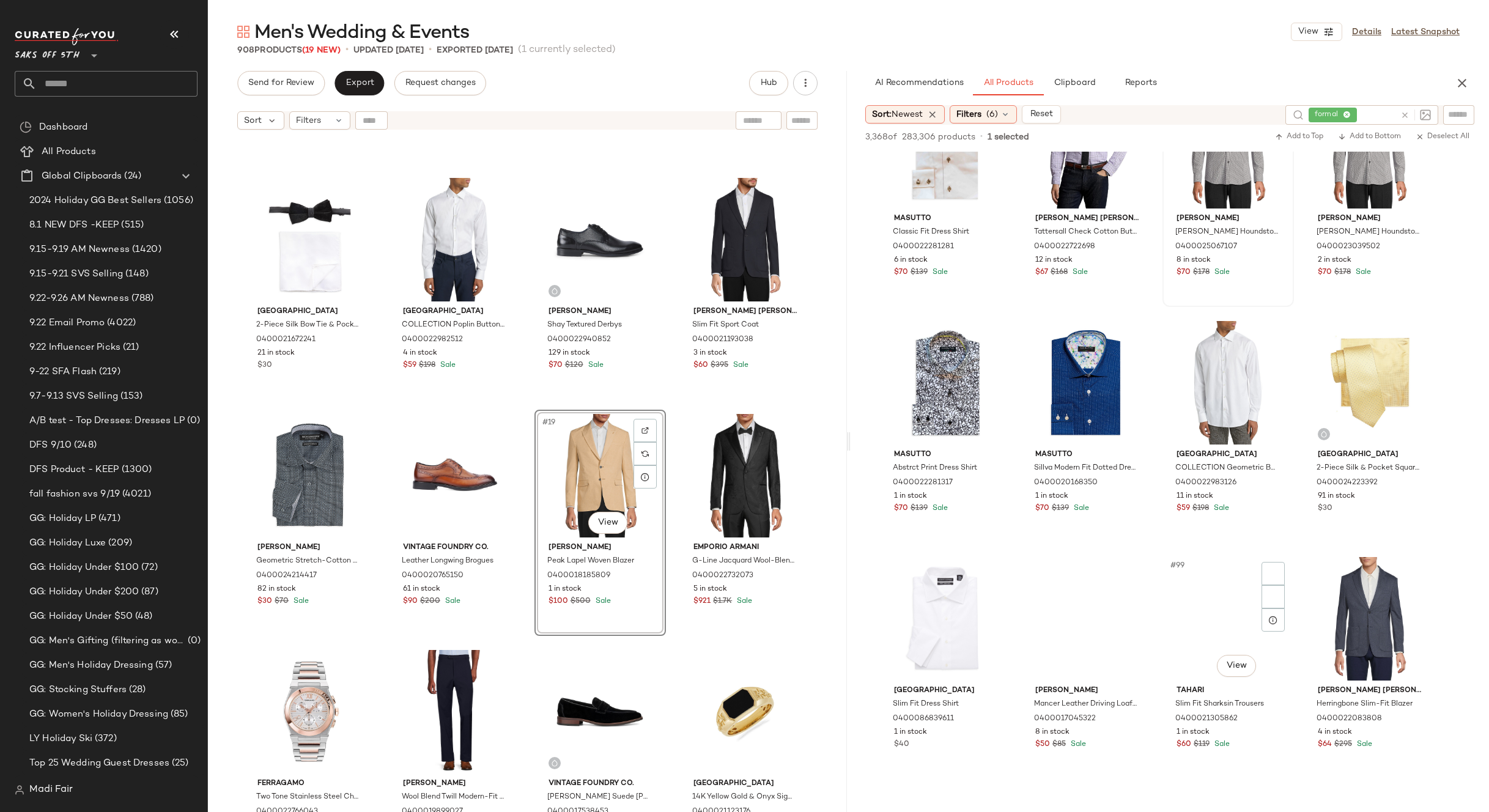
scroll to position [5319, 0]
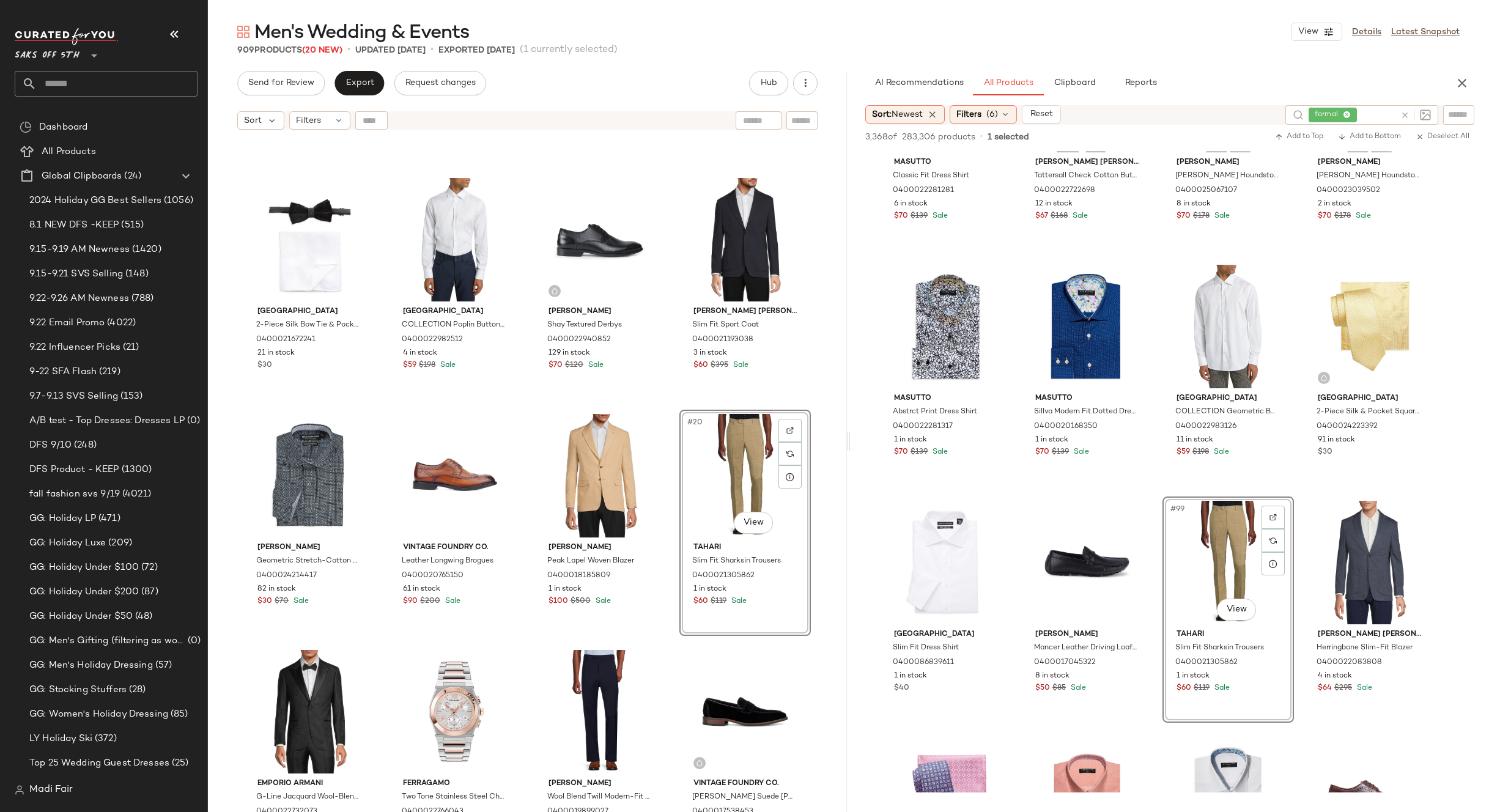
click at [726, 490] on div "#20 View" at bounding box center [744, 476] width 123 height 123
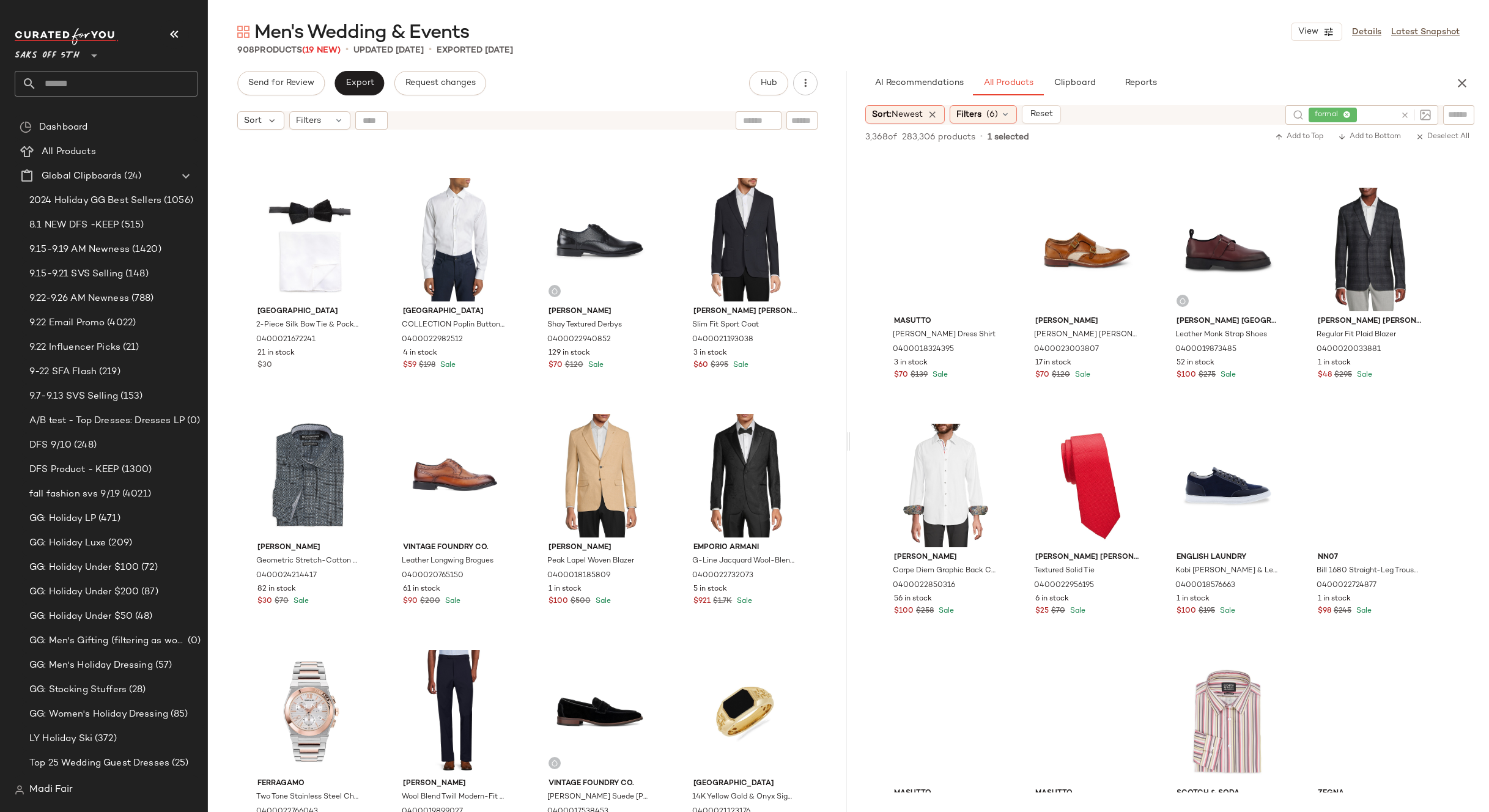
scroll to position [7642, 0]
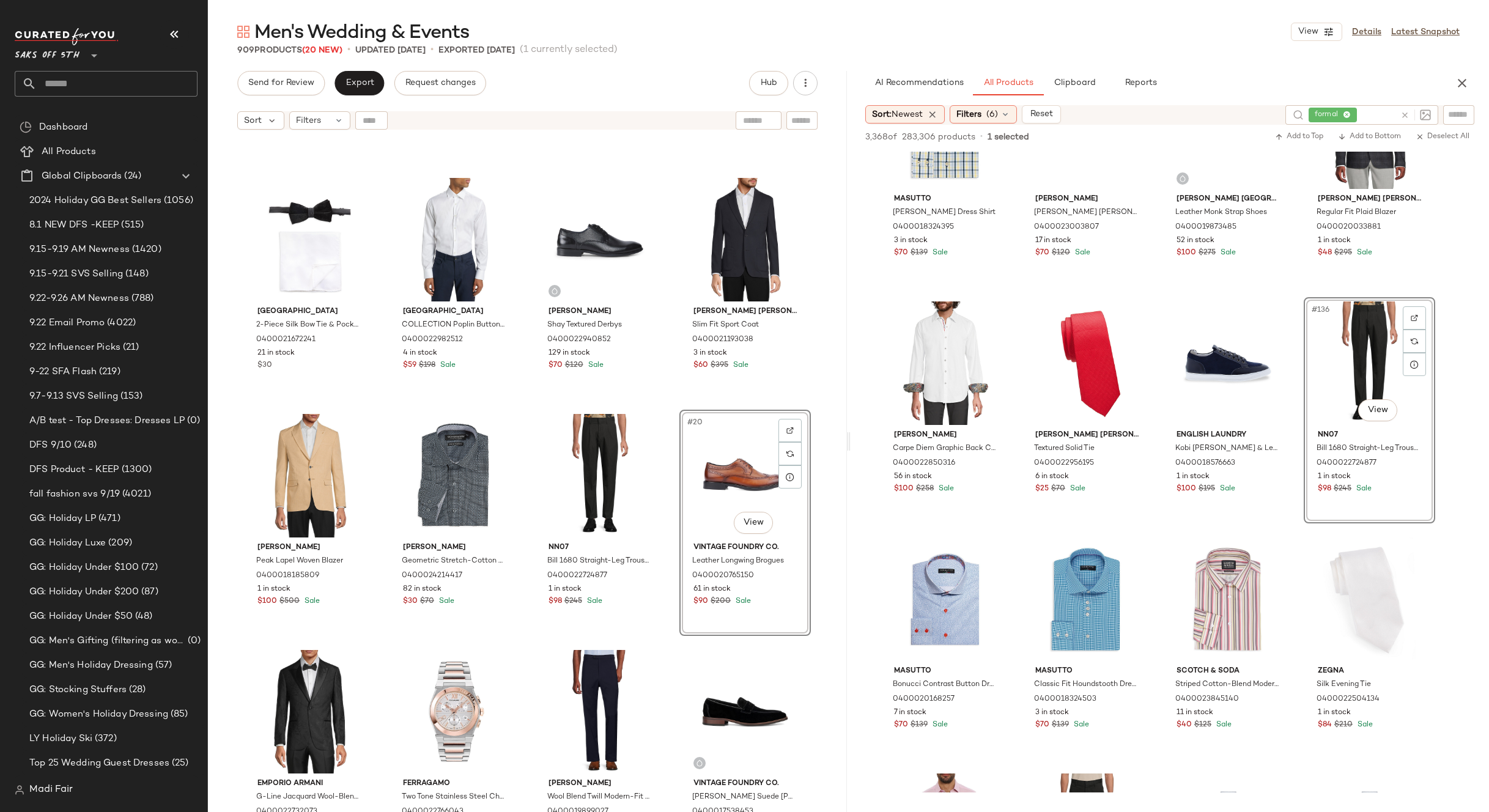
click at [661, 403] on div "[GEOGRAPHIC_DATA] Modern-Fit Solid Wool-Blend Suit 0400022111756 3 in stock $90…" at bounding box center [527, 489] width 639 height 706
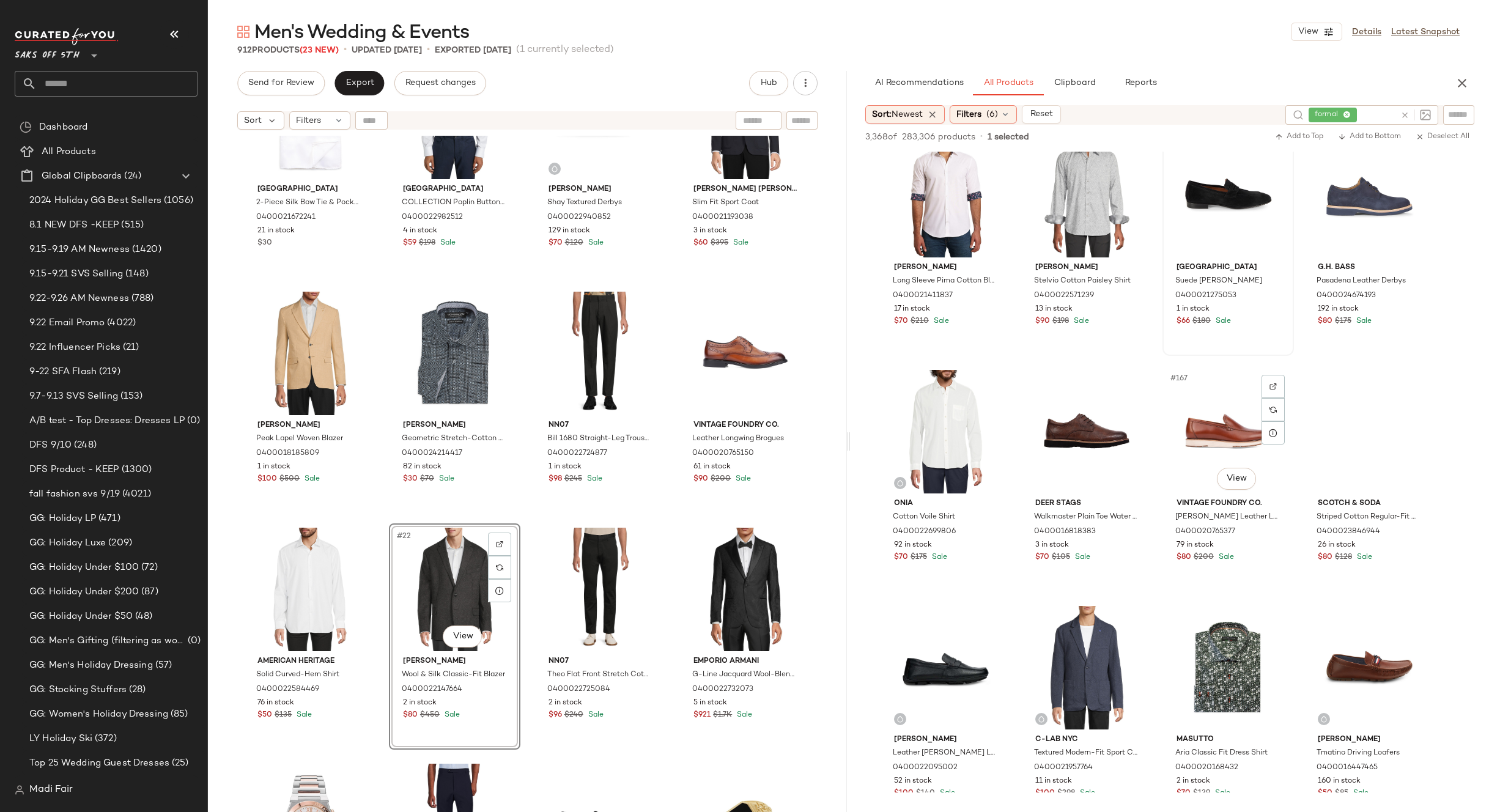
scroll to position [9477, 0]
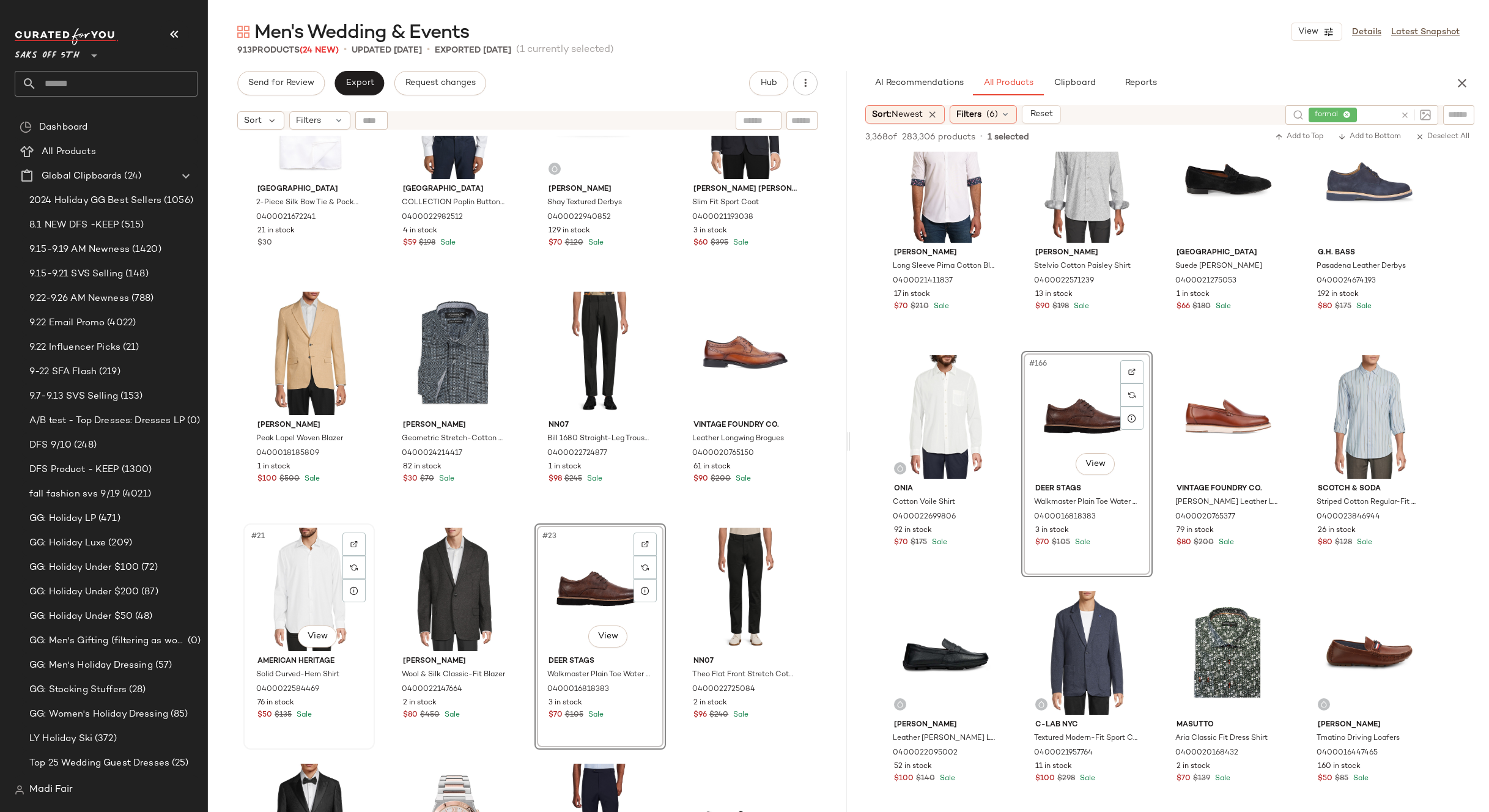
click at [282, 574] on div "#21 View" at bounding box center [309, 589] width 123 height 123
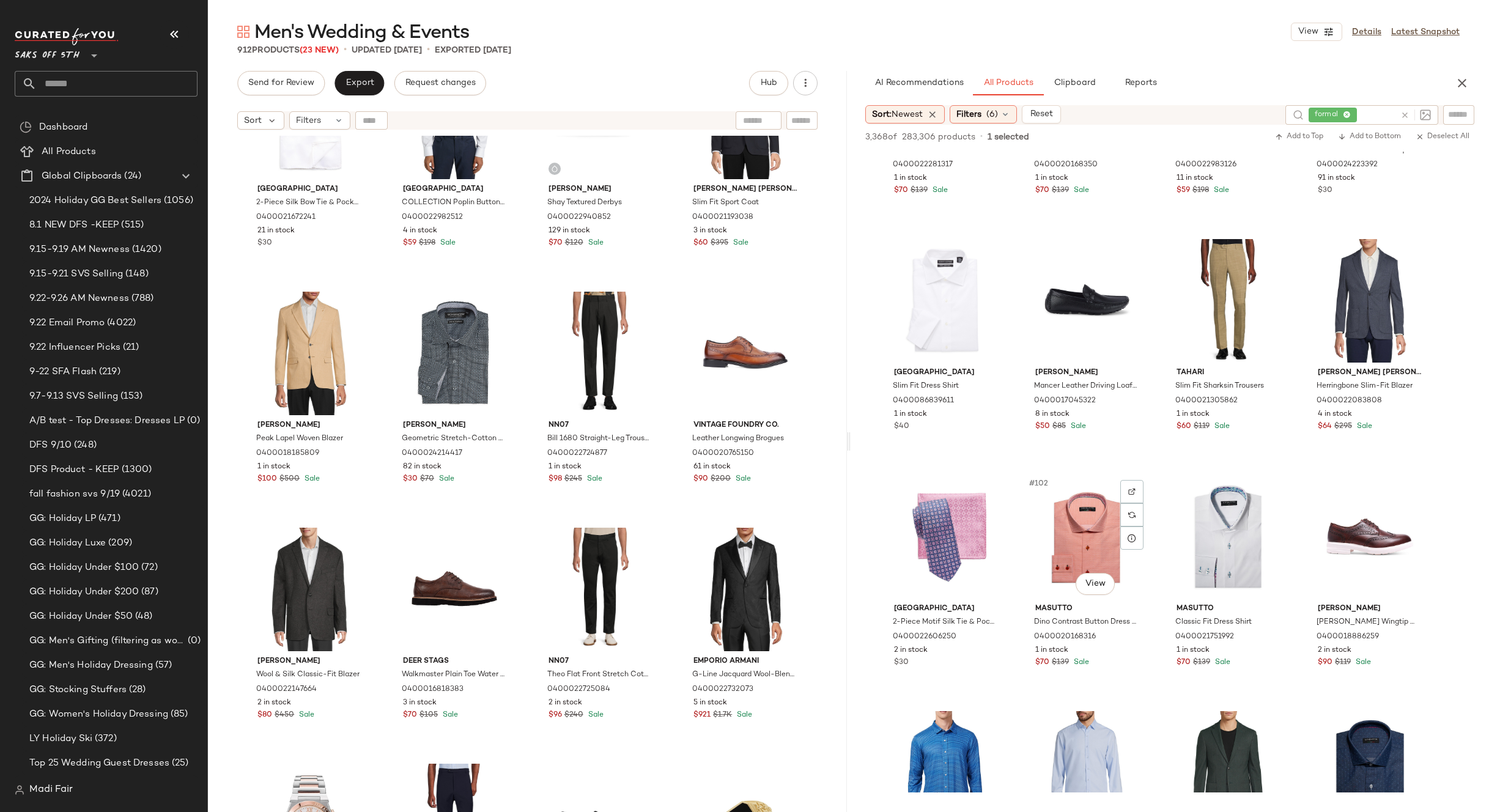
scroll to position [5625, 0]
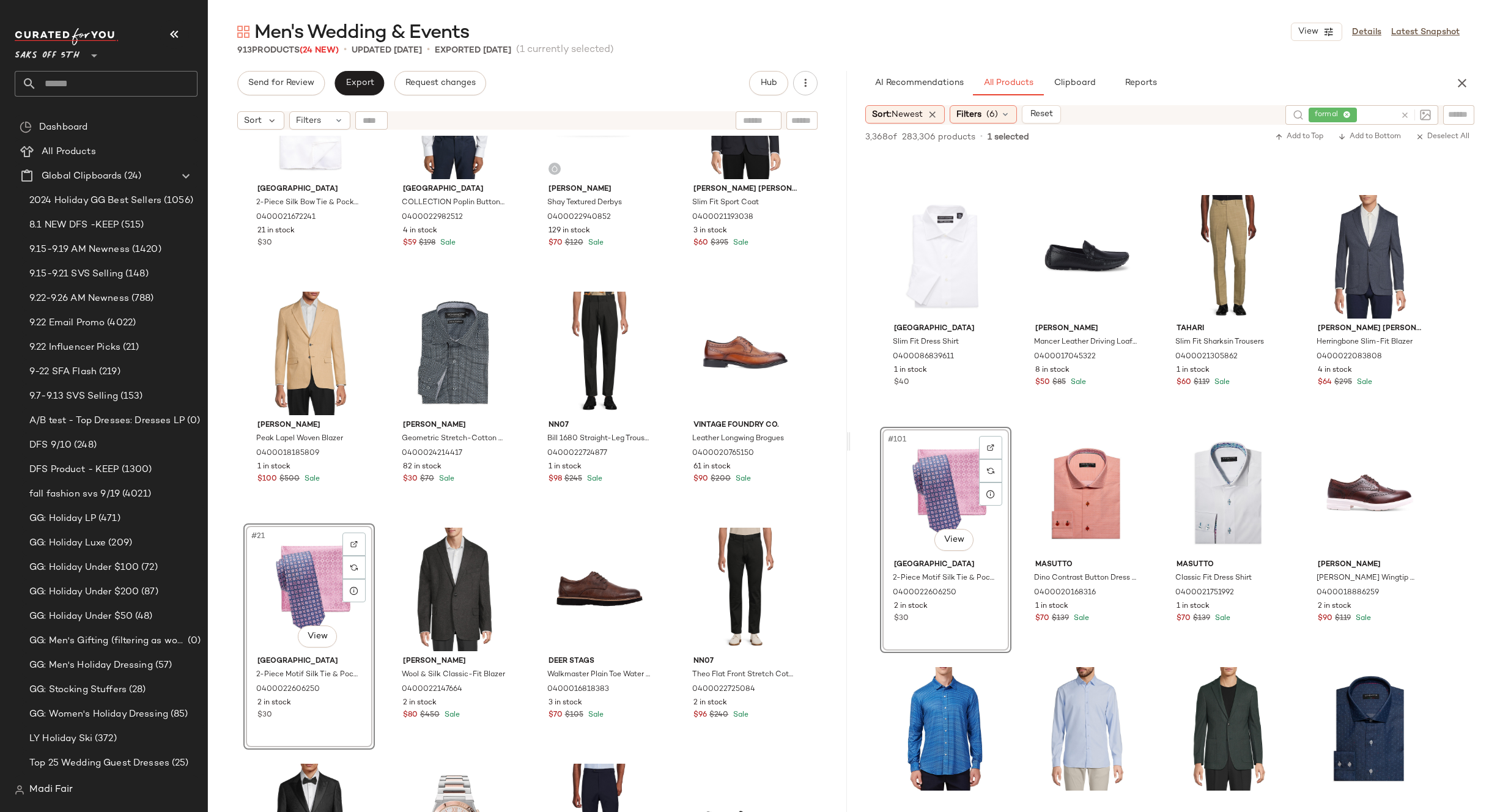
click at [673, 520] on div "Saks [GEOGRAPHIC_DATA] 2-Piece Silk Bow Tie & Pocket Square Set 0400021672241 2…" at bounding box center [527, 489] width 639 height 706
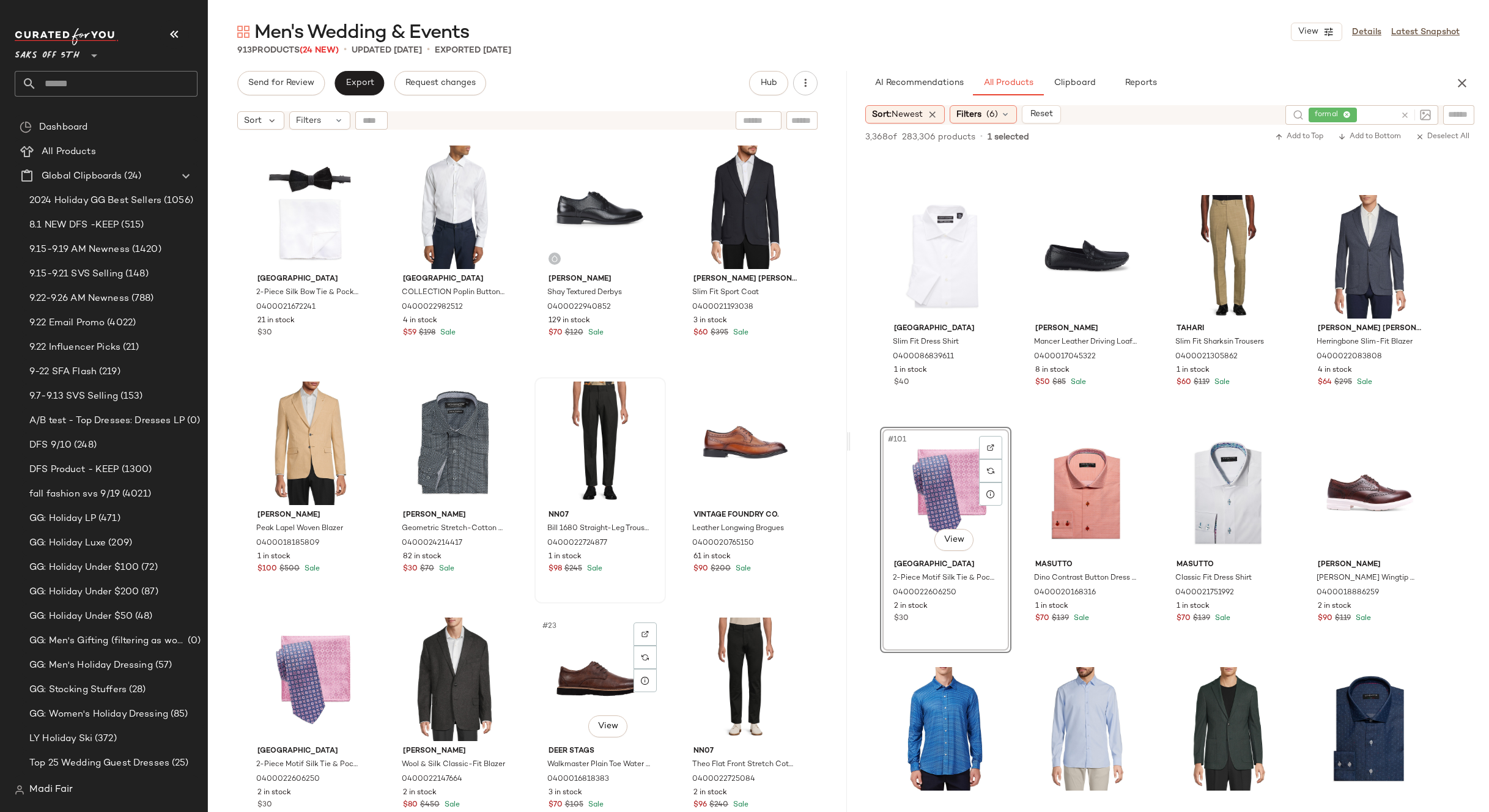
scroll to position [682, 0]
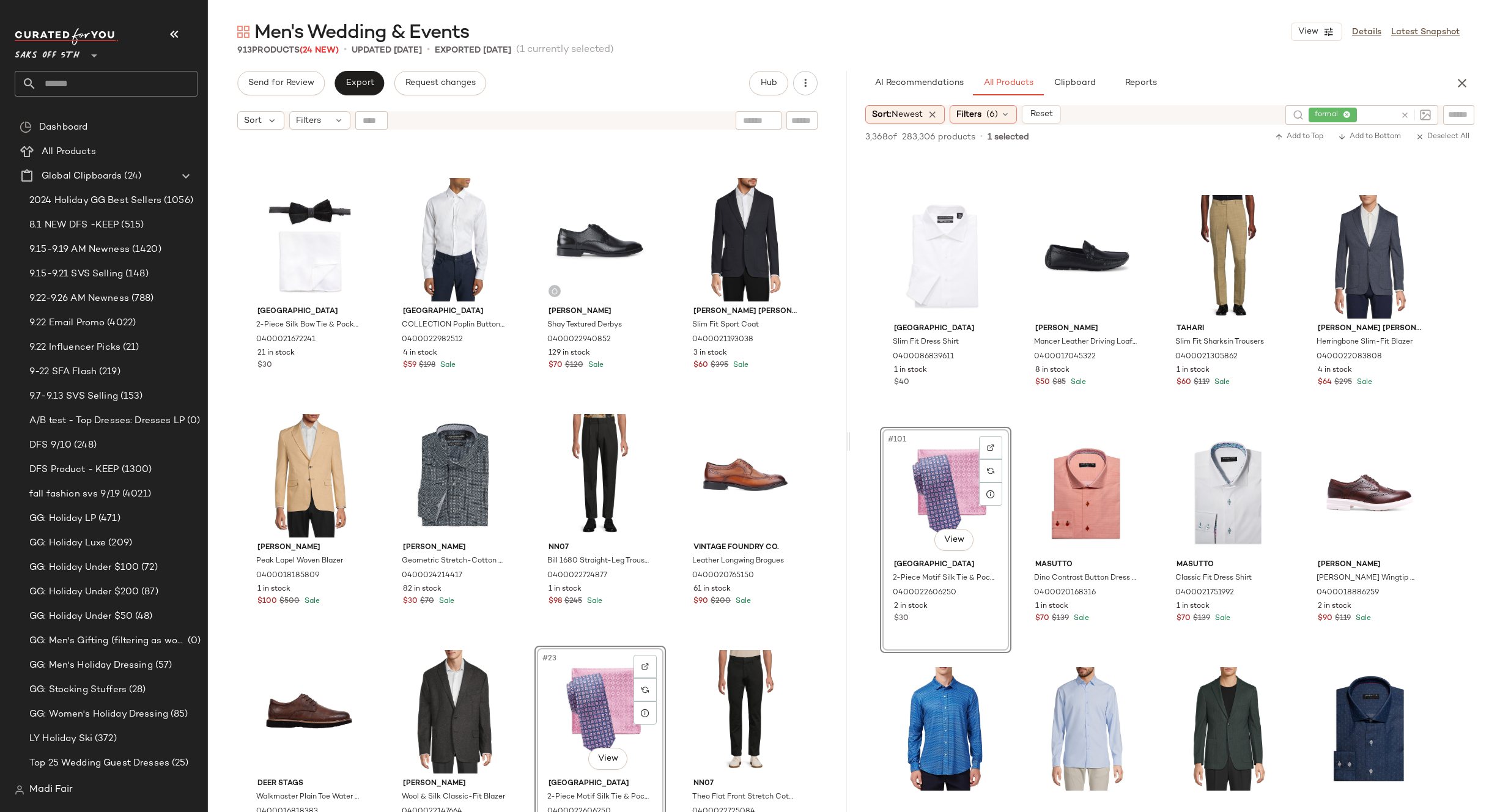
click at [662, 631] on div "Saks [GEOGRAPHIC_DATA] 2-Piece Silk Bow Tie & Pocket Square Set 0400021672241 2…" at bounding box center [527, 489] width 639 height 706
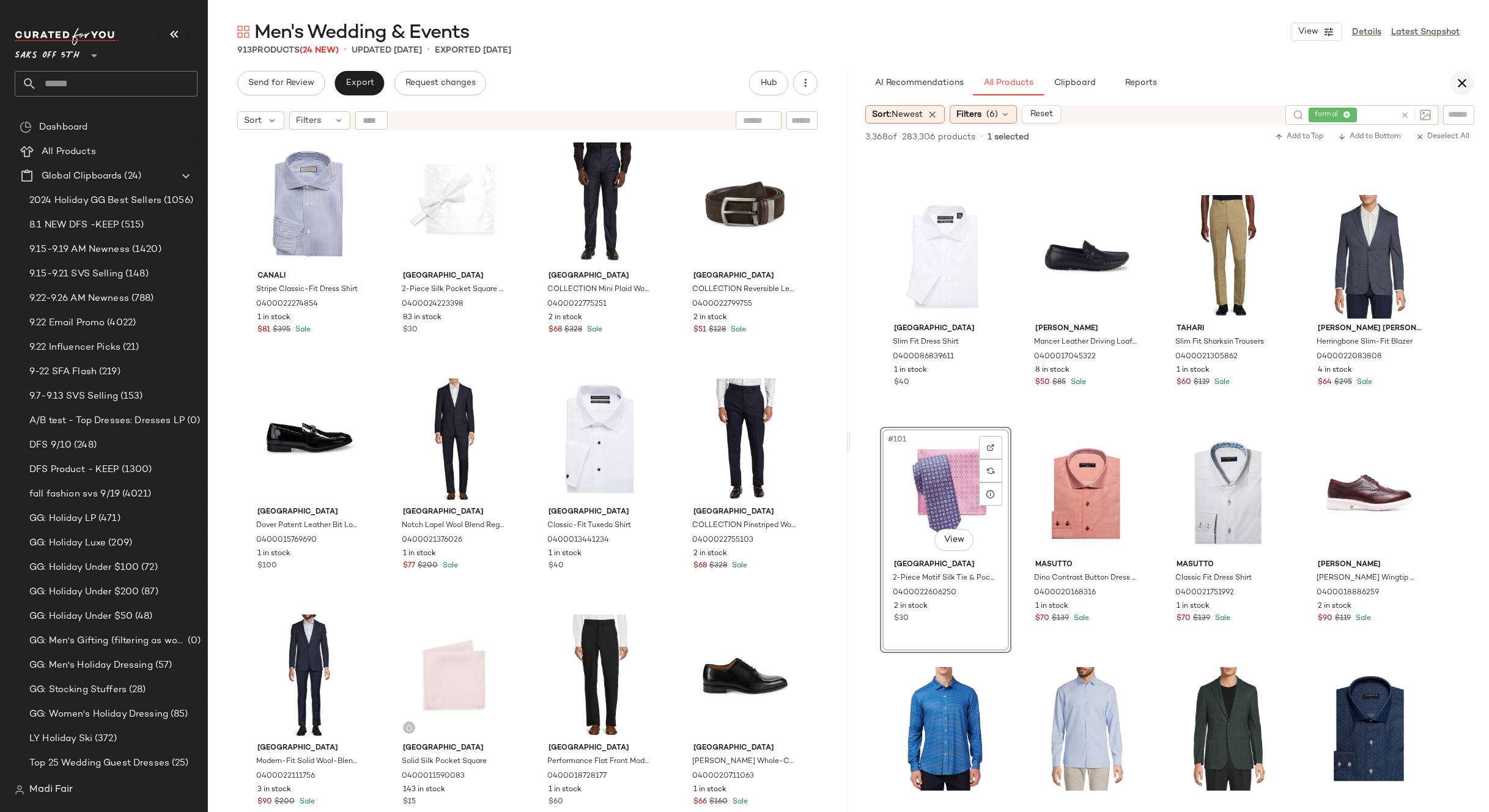
click at [1459, 86] on icon "button" at bounding box center [1461, 83] width 14 height 14
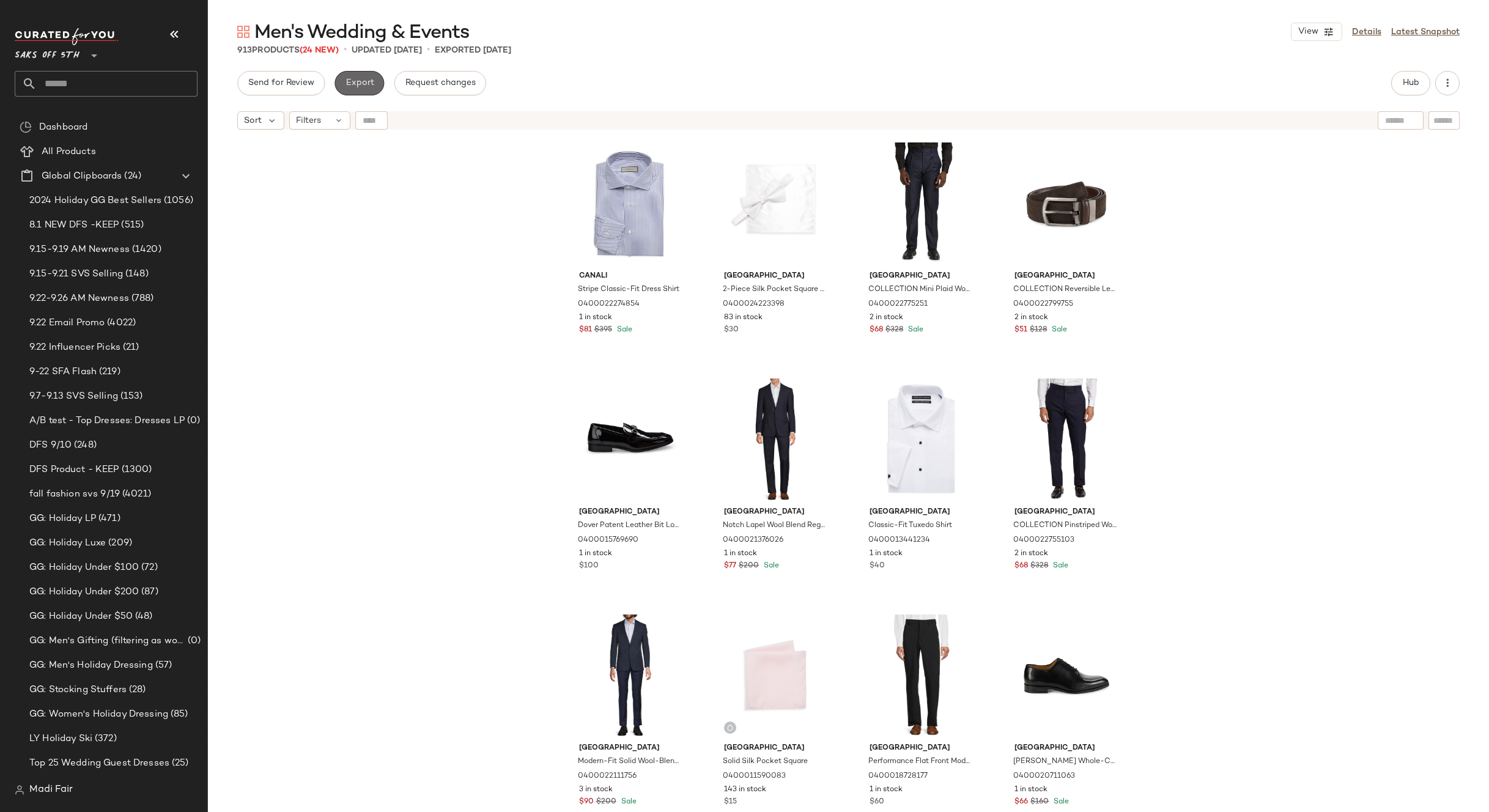
click at [353, 80] on span "Export" at bounding box center [360, 83] width 29 height 10
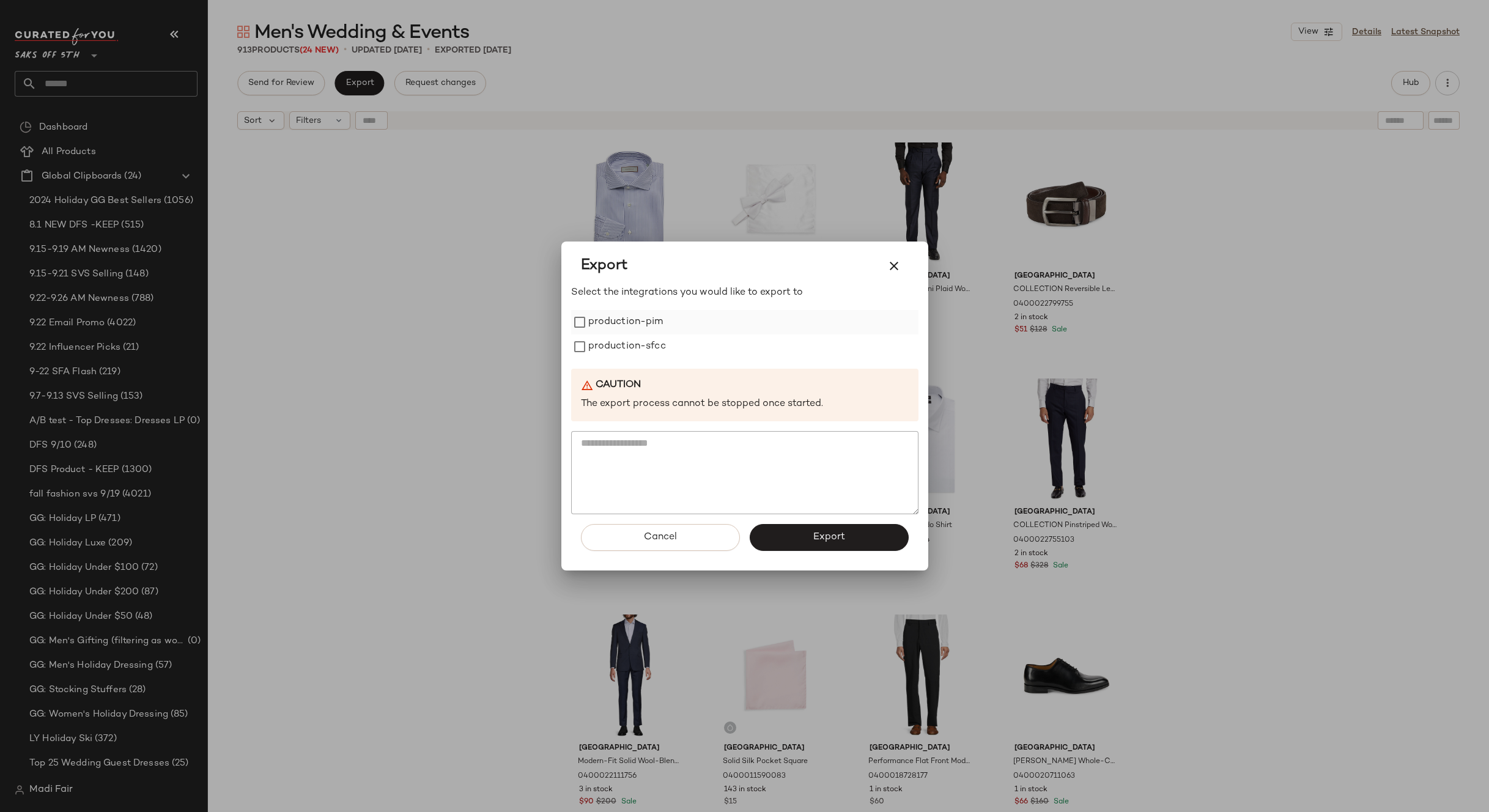
click at [596, 326] on label "production-pim" at bounding box center [626, 322] width 75 height 24
click at [606, 346] on label "production-sfcc" at bounding box center [627, 346] width 78 height 24
click at [816, 537] on span "Export" at bounding box center [829, 537] width 32 height 12
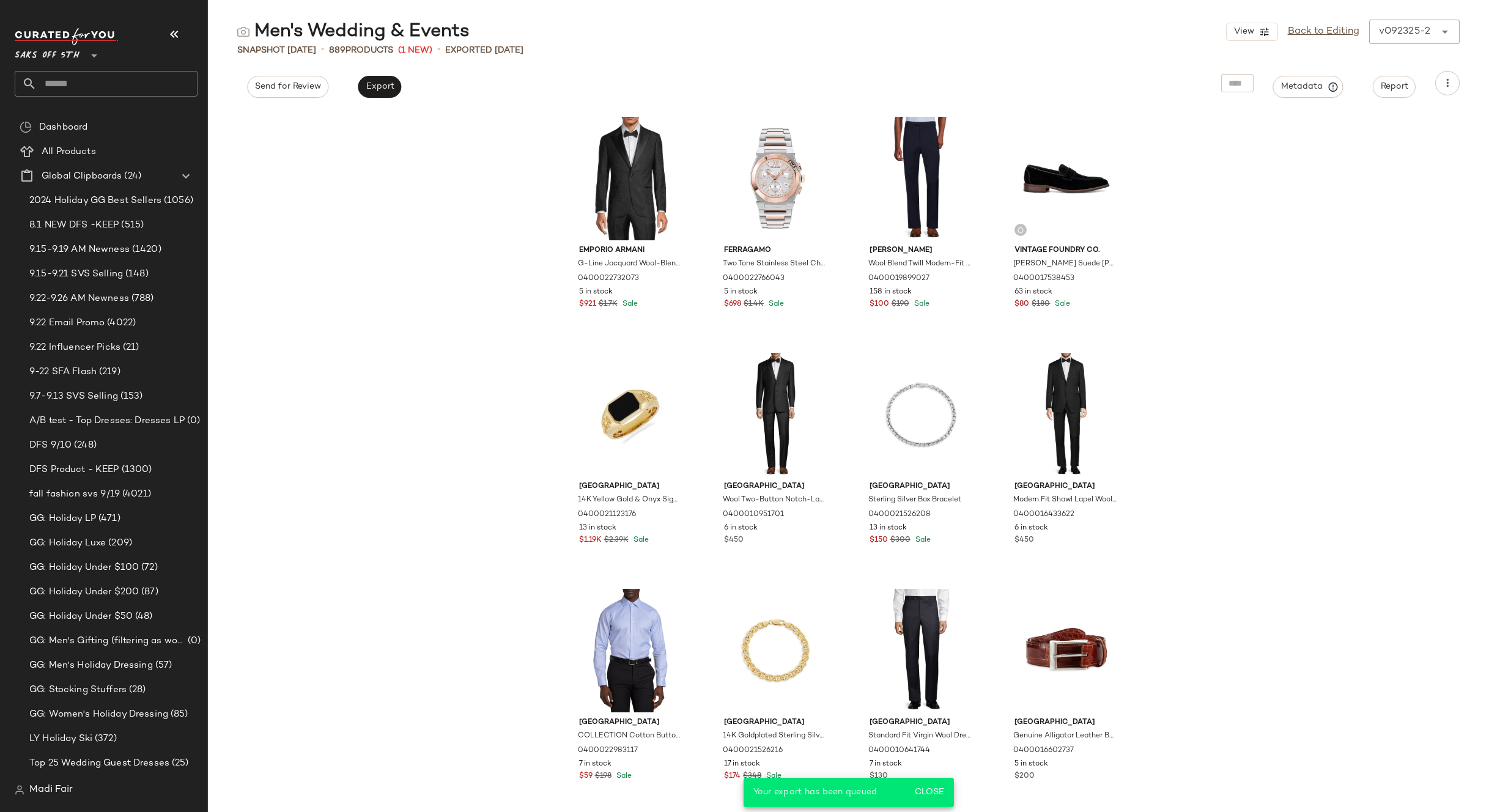
click at [353, 215] on div "Emporio Armani G-Line Jacquard Wool-Blend One-Button Dinner Jacket 040002273207…" at bounding box center [848, 461] width 1281 height 702
